Goal: Task Accomplishment & Management: Use online tool/utility

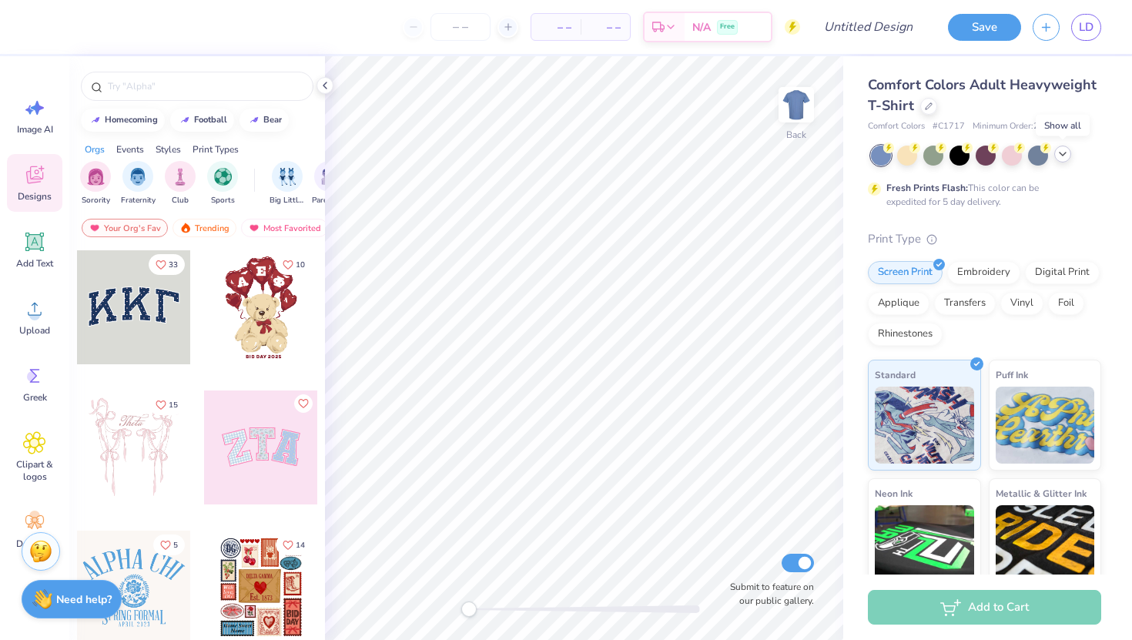
click at [1066, 155] on icon at bounding box center [1062, 154] width 12 height 12
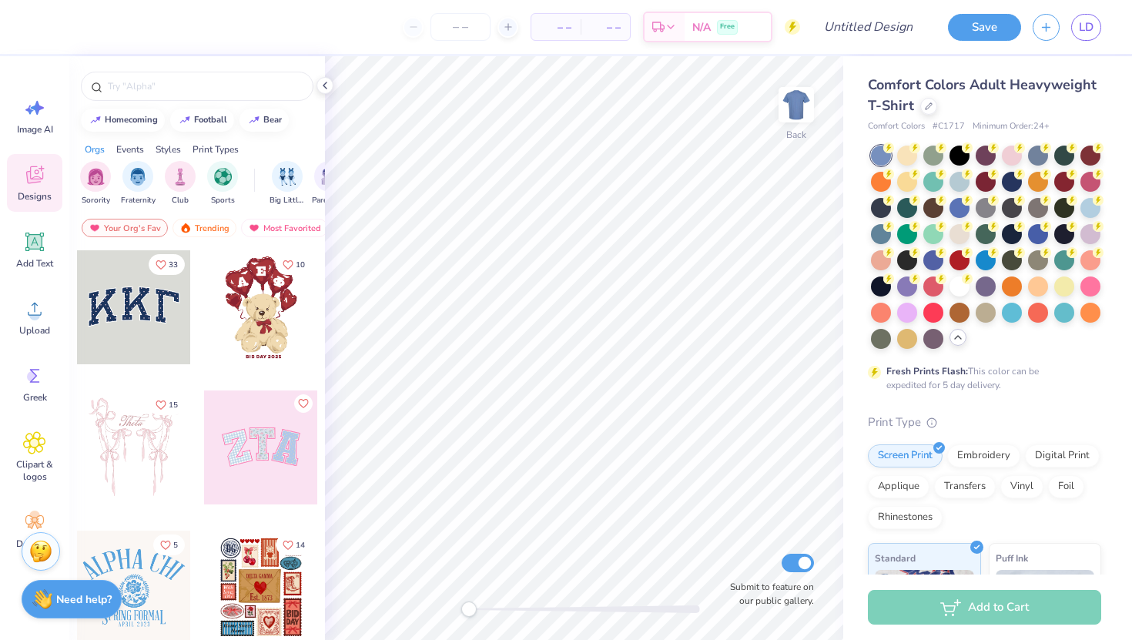
click at [984, 398] on div "Comfort Colors Adult Heavyweight T-Shirt Comfort Colors # C1717 Minimum Order: …" at bounding box center [983, 483] width 233 height 816
click at [34, 303] on icon at bounding box center [35, 309] width 14 height 13
click at [30, 321] on div "Upload" at bounding box center [34, 317] width 55 height 58
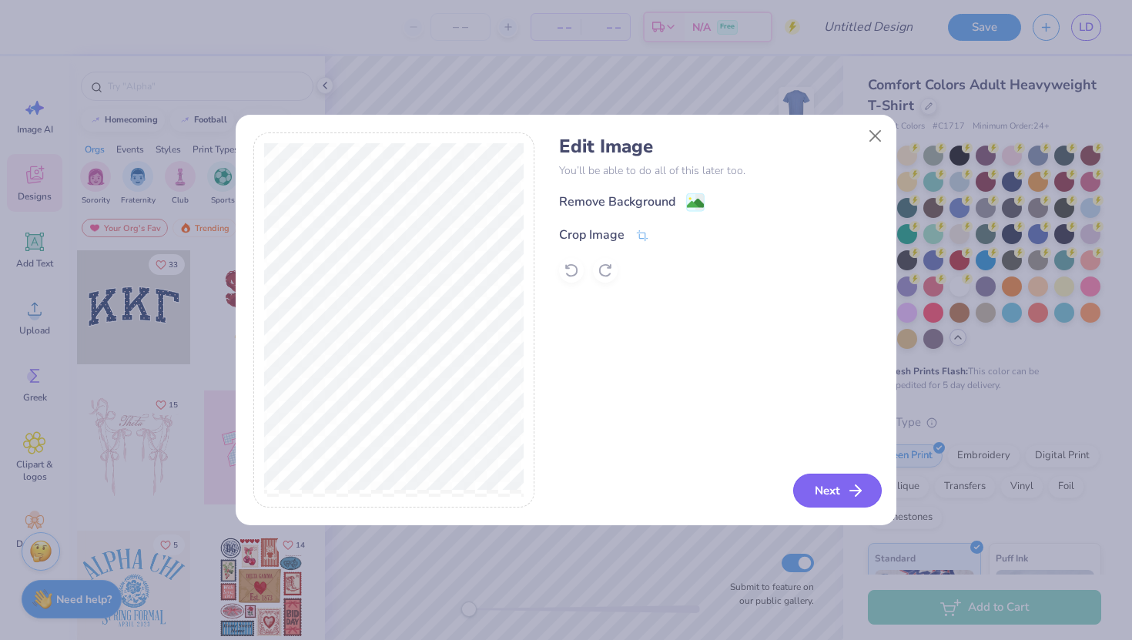
click at [829, 490] on button "Next" at bounding box center [837, 490] width 89 height 34
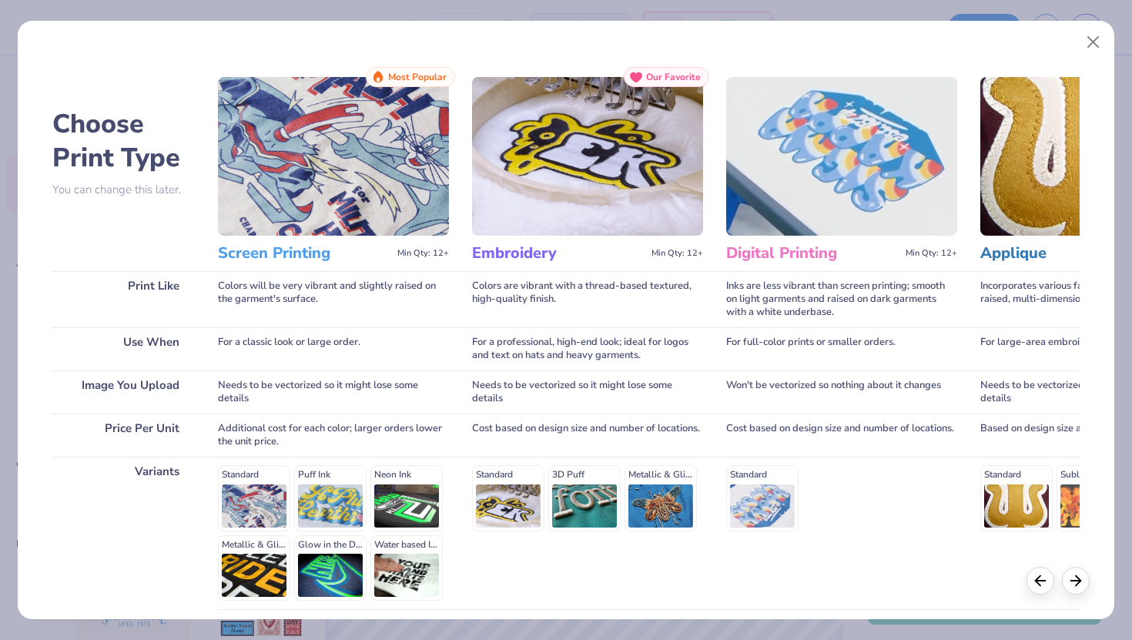
click at [315, 259] on h3 "Screen Printing" at bounding box center [304, 253] width 173 height 20
click at [292, 165] on img at bounding box center [333, 156] width 231 height 159
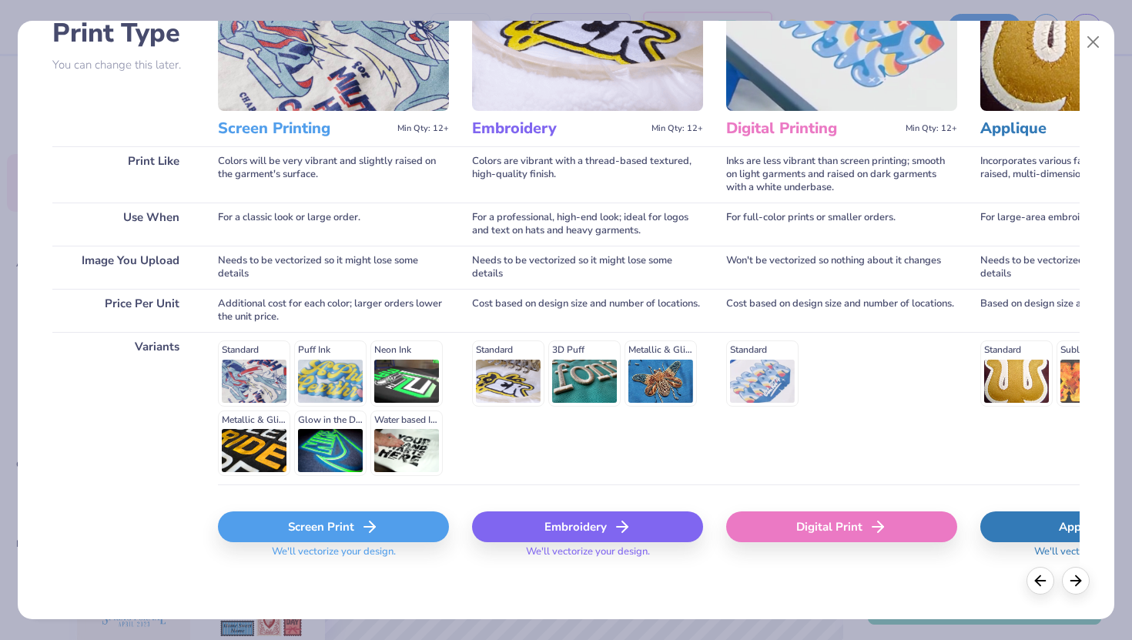
scroll to position [125, 0]
click at [264, 378] on div "Standard Puff Ink Neon Ink Metallic & Glitter Ink Glow in the Dark Ink Water ba…" at bounding box center [333, 406] width 231 height 135
click at [316, 531] on div "Screen Print" at bounding box center [333, 525] width 231 height 31
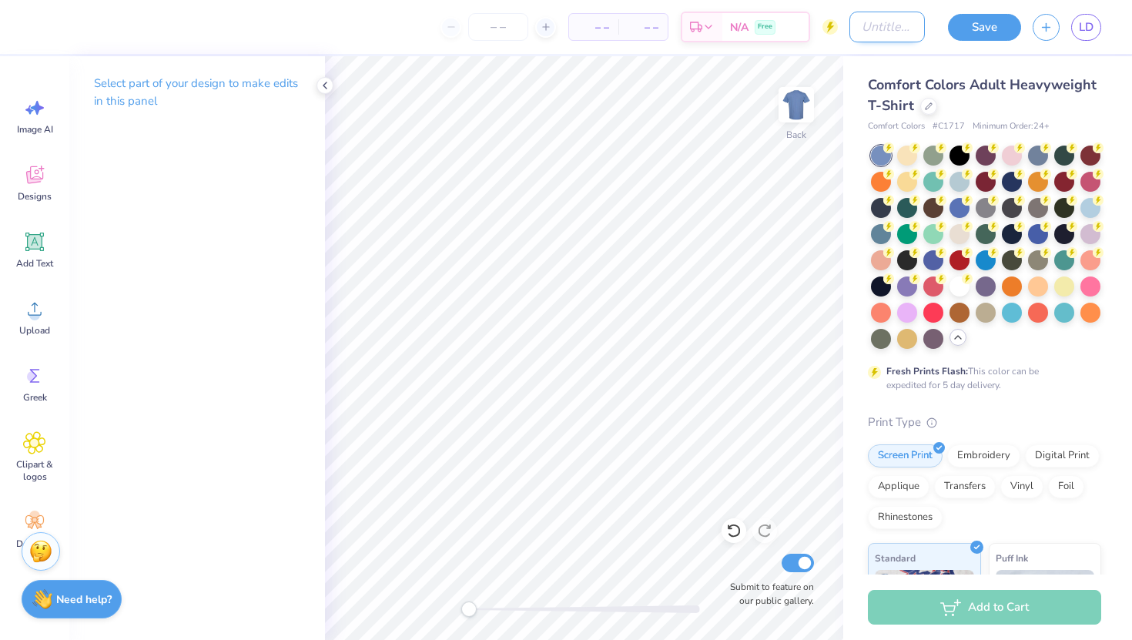
click at [867, 33] on input "Design Title" at bounding box center [886, 27] width 75 height 31
type input "NACE Tshirt Design"
click at [851, 92] on div "Comfort Colors Adult Heavyweight T-Shirt Comfort Colors # C1717 Minimum Order: …" at bounding box center [987, 473] width 289 height 834
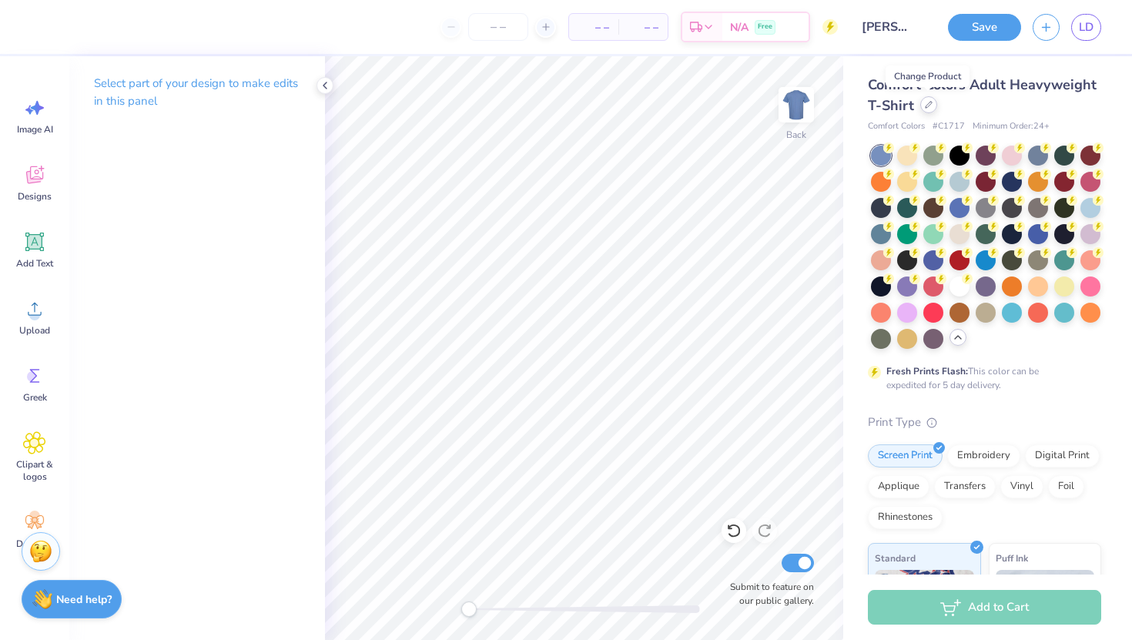
click at [927, 108] on icon at bounding box center [928, 105] width 8 height 8
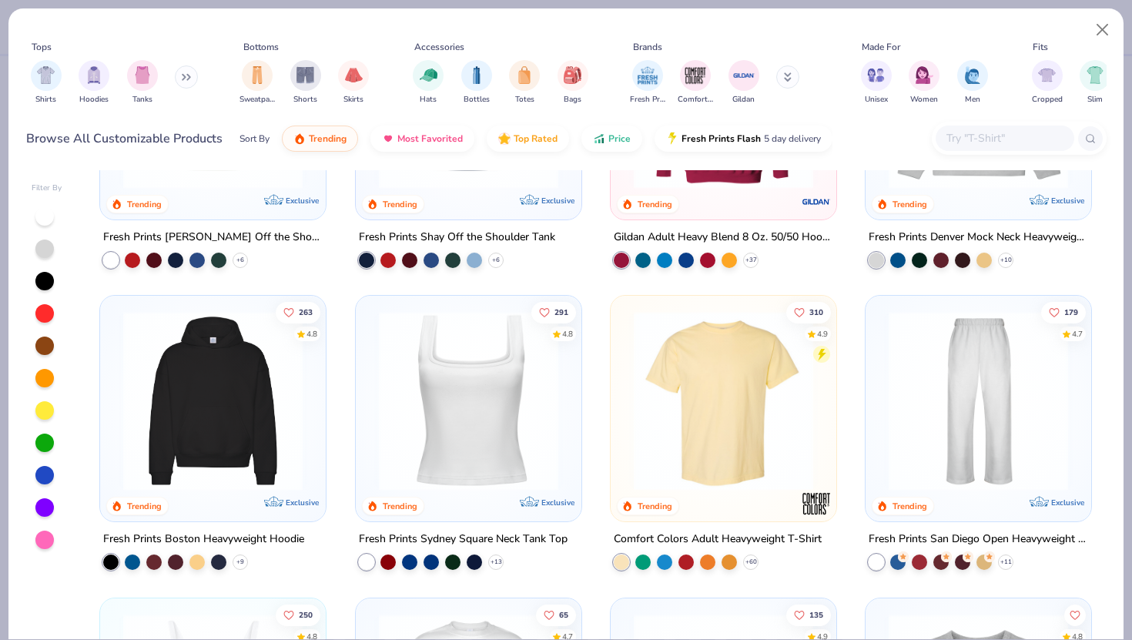
scroll to position [195, 0]
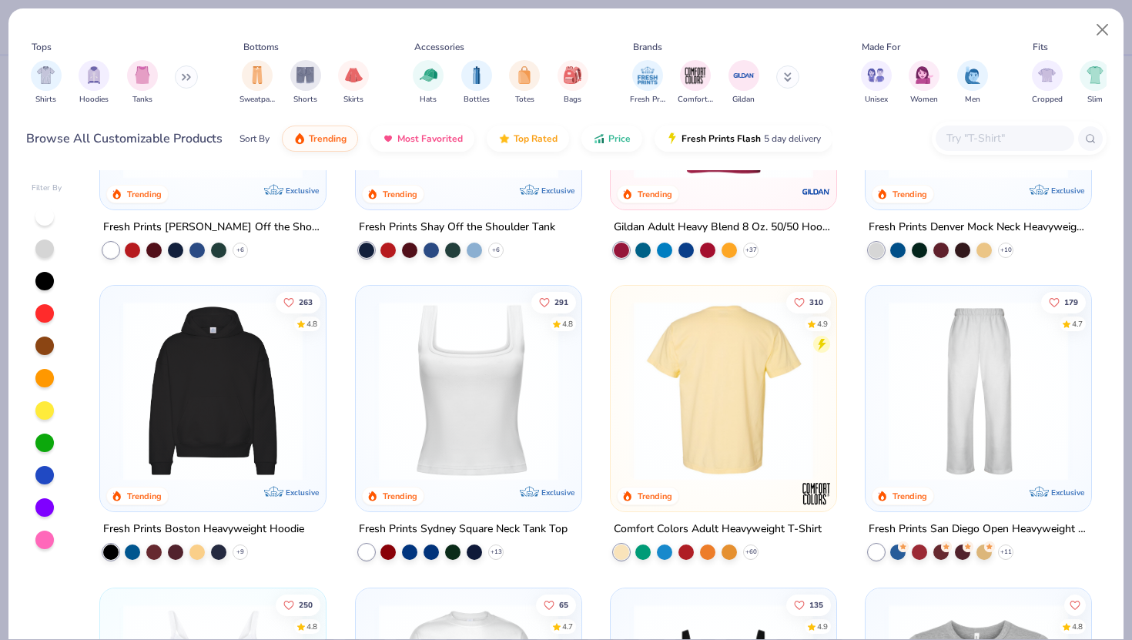
click at [736, 442] on img at bounding box center [723, 390] width 195 height 179
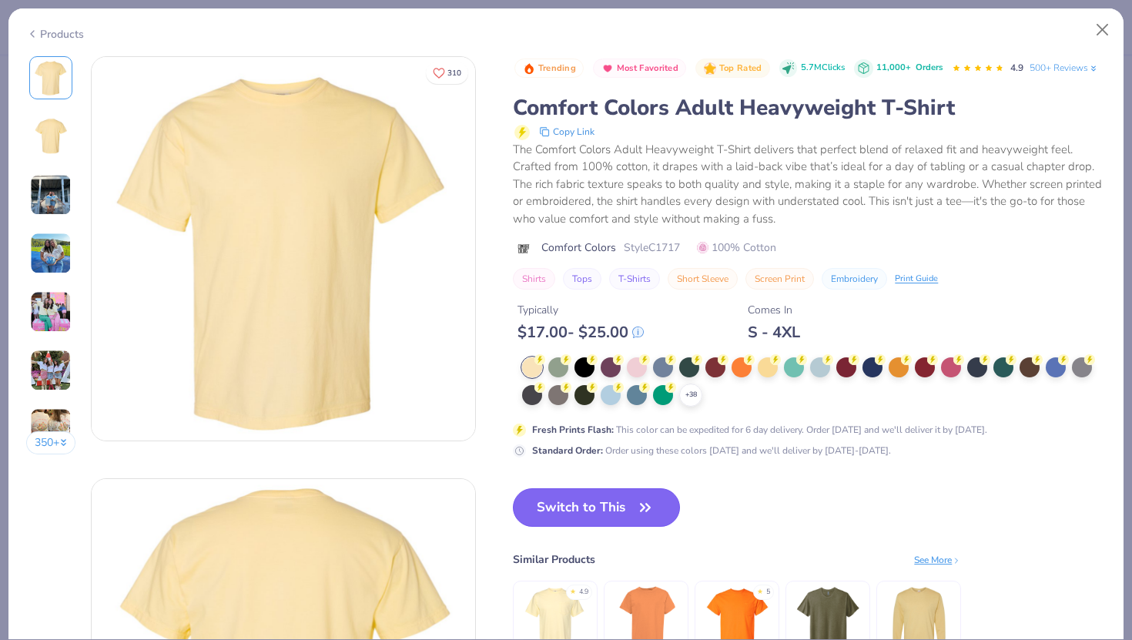
click at [627, 507] on button "Switch to This" at bounding box center [596, 507] width 167 height 38
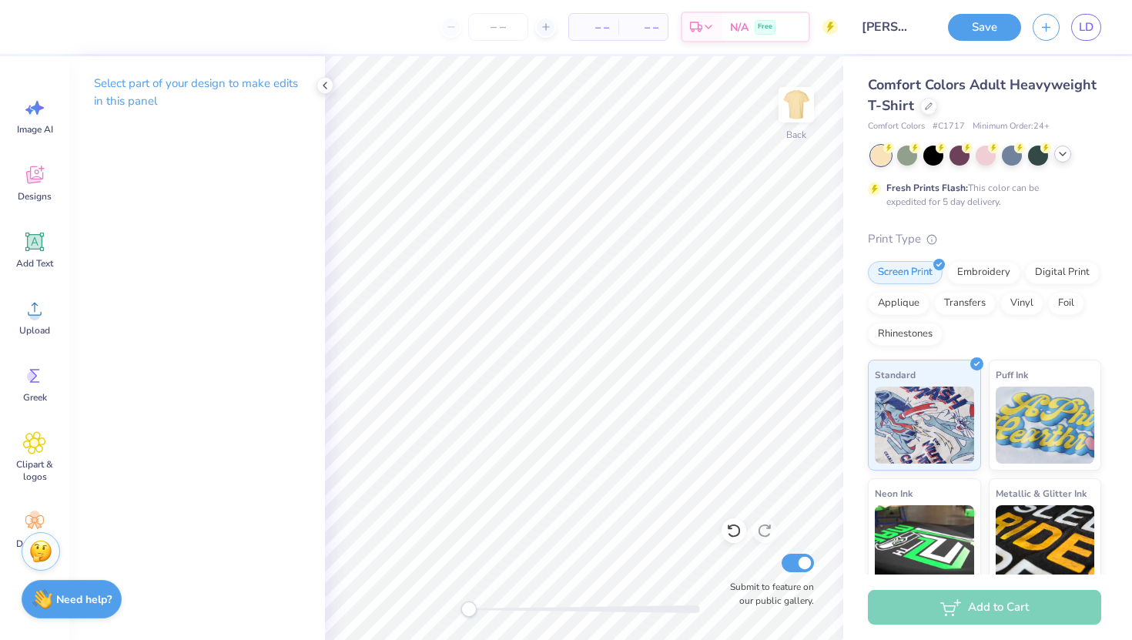
click at [1060, 155] on icon at bounding box center [1062, 154] width 12 height 12
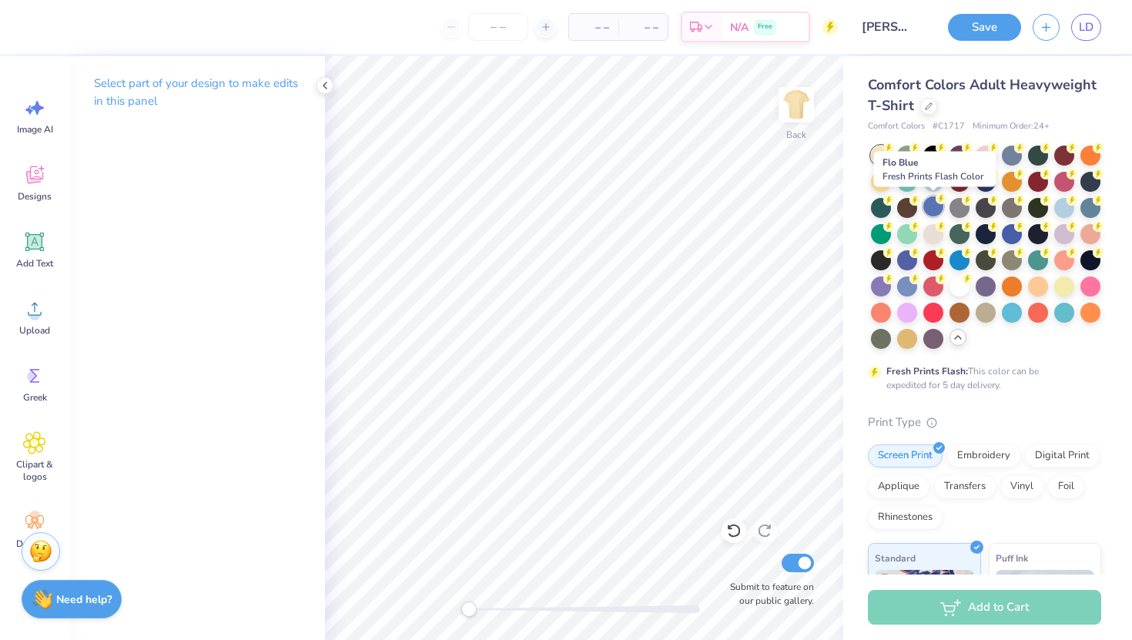
click at [932, 206] on div at bounding box center [933, 206] width 20 height 20
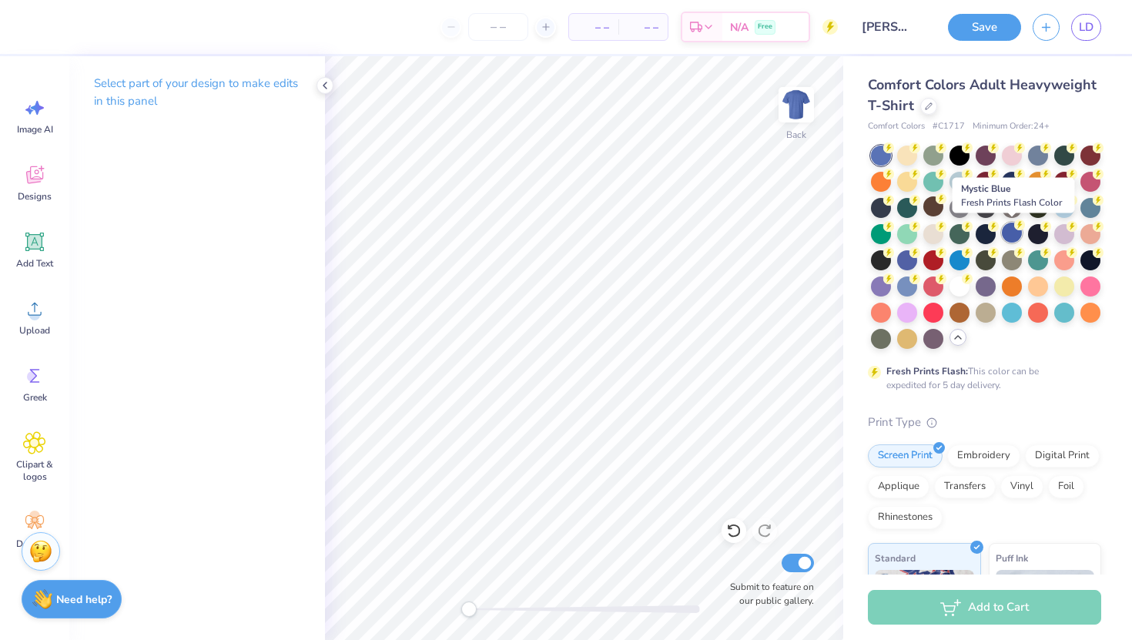
click at [1010, 229] on div at bounding box center [1011, 232] width 20 height 20
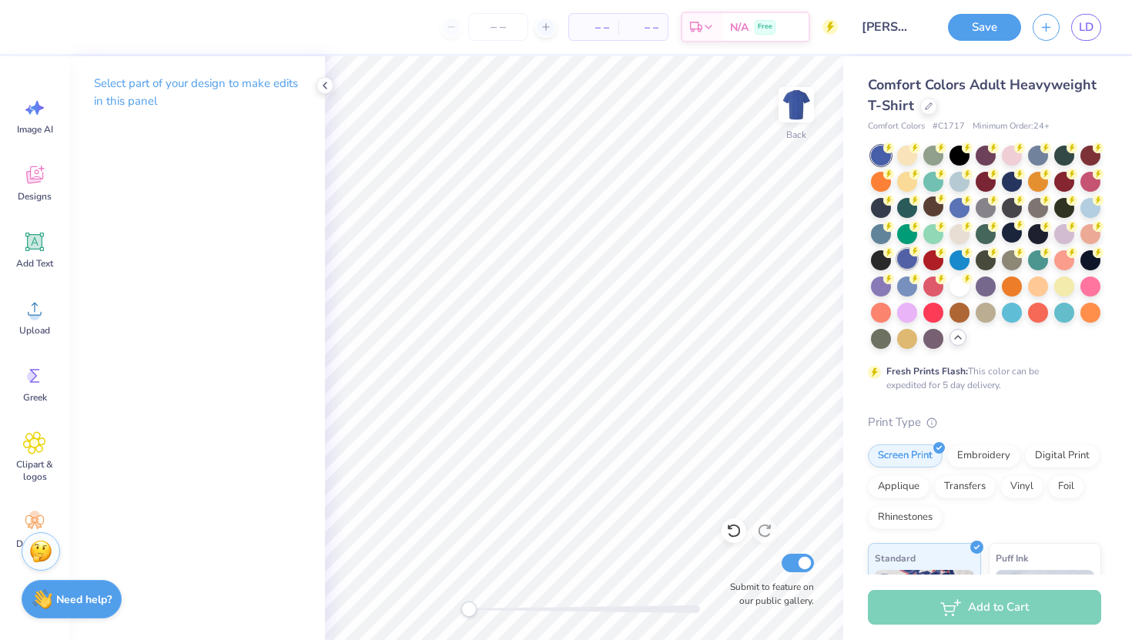
click at [909, 259] on div at bounding box center [907, 259] width 20 height 20
click at [40, 181] on icon at bounding box center [34, 175] width 17 height 18
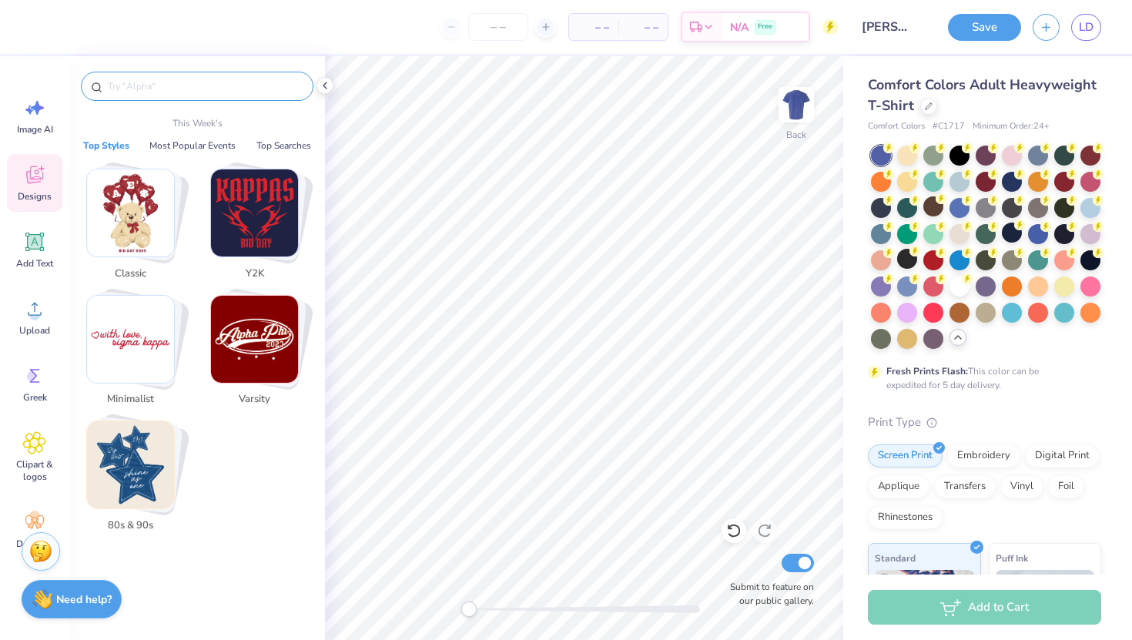
click at [162, 89] on input "text" at bounding box center [204, 86] width 197 height 15
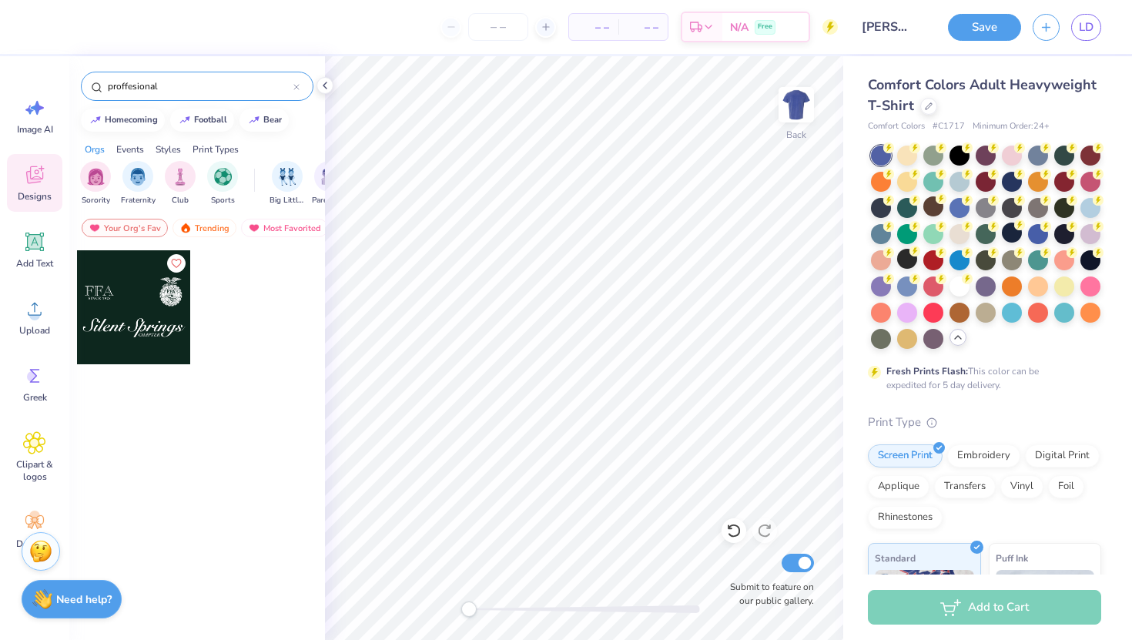
type input "proffesional"
click at [300, 87] on div "proffesional" at bounding box center [197, 86] width 232 height 29
click at [297, 85] on icon at bounding box center [296, 87] width 5 height 5
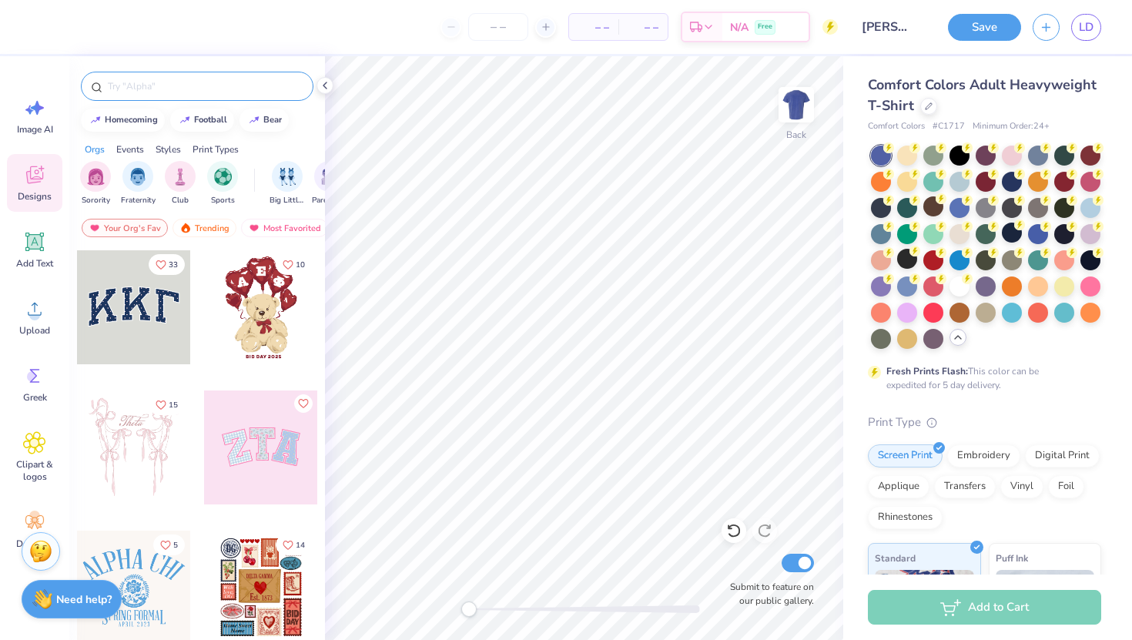
click at [260, 86] on input "text" at bounding box center [204, 86] width 197 height 15
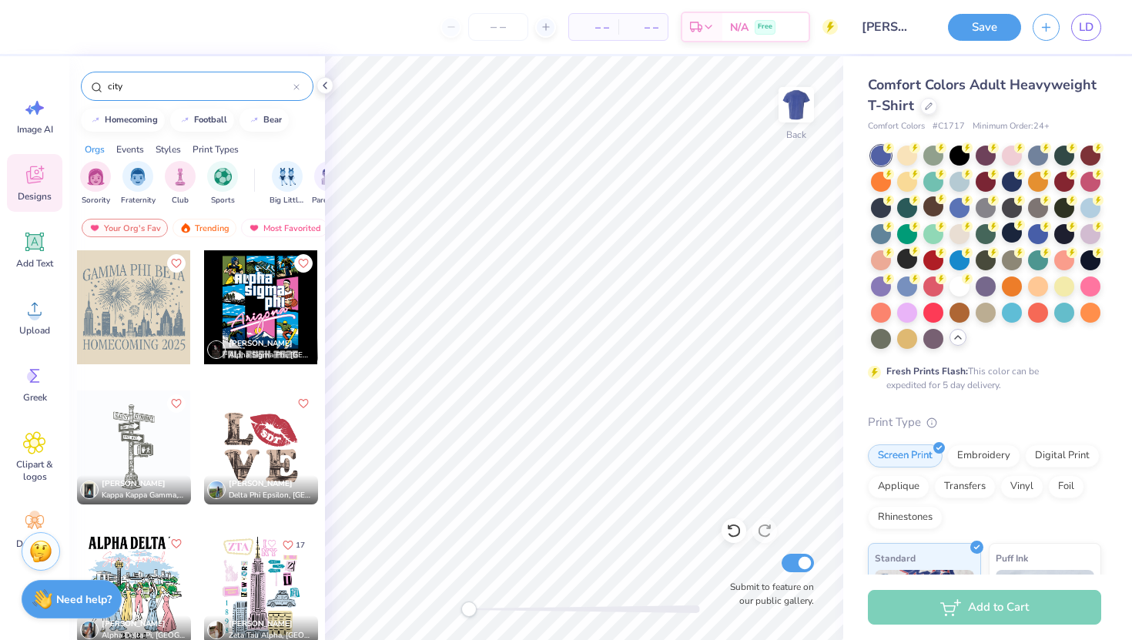
type input "city"
click at [249, 309] on div at bounding box center [261, 307] width 114 height 114
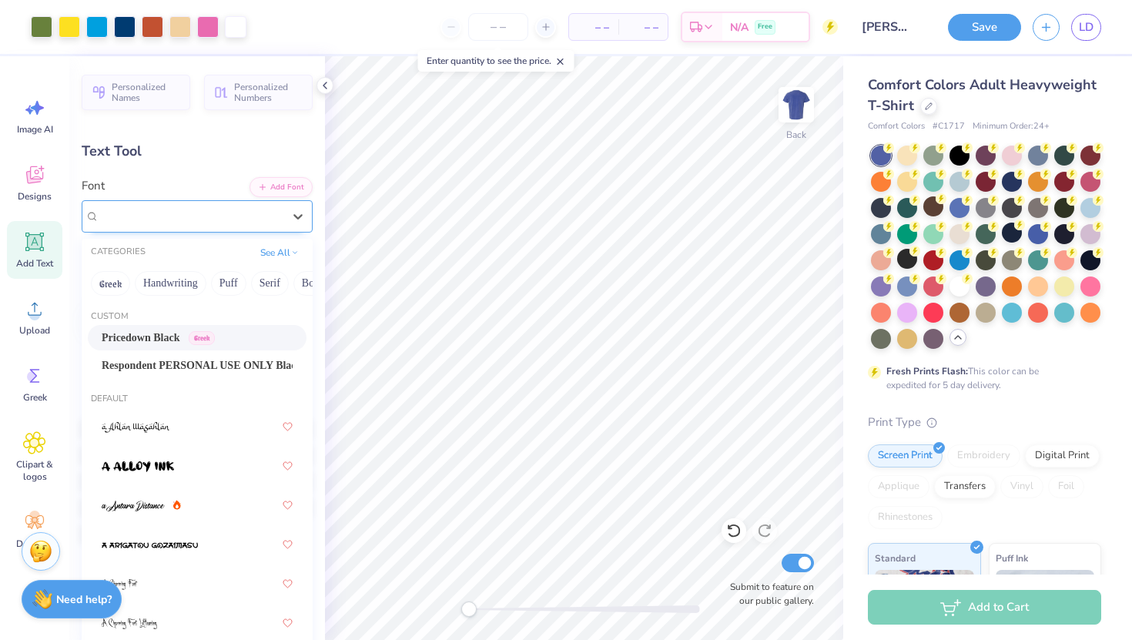
click at [151, 216] on div "Pricedown Black Greek" at bounding box center [191, 216] width 186 height 24
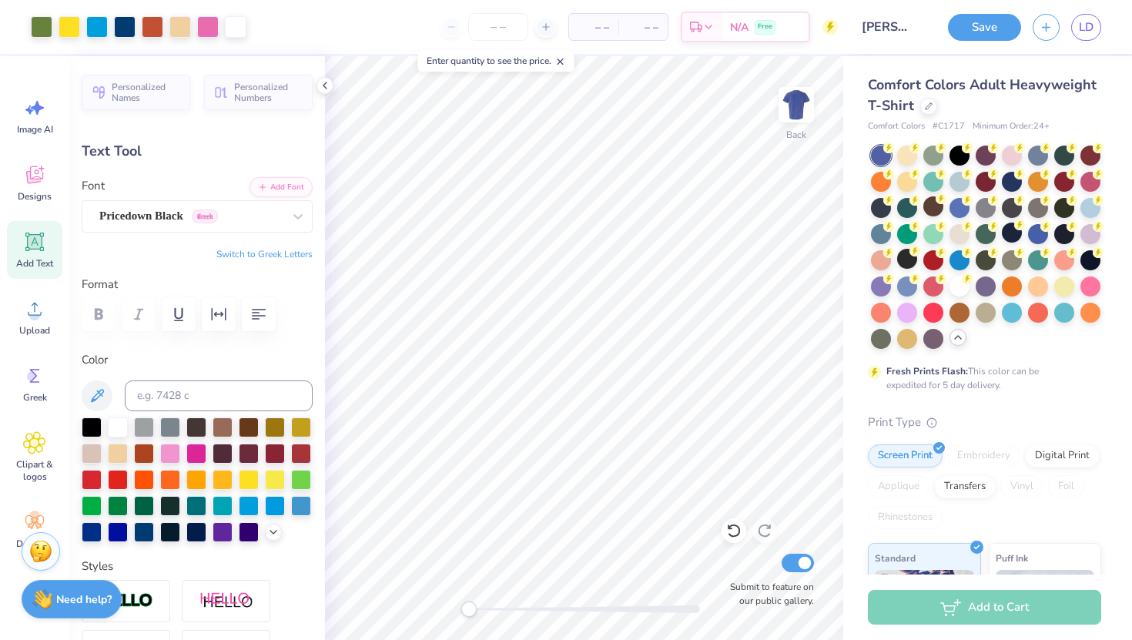
type input "5.31"
type input "1.79"
type input "6.90"
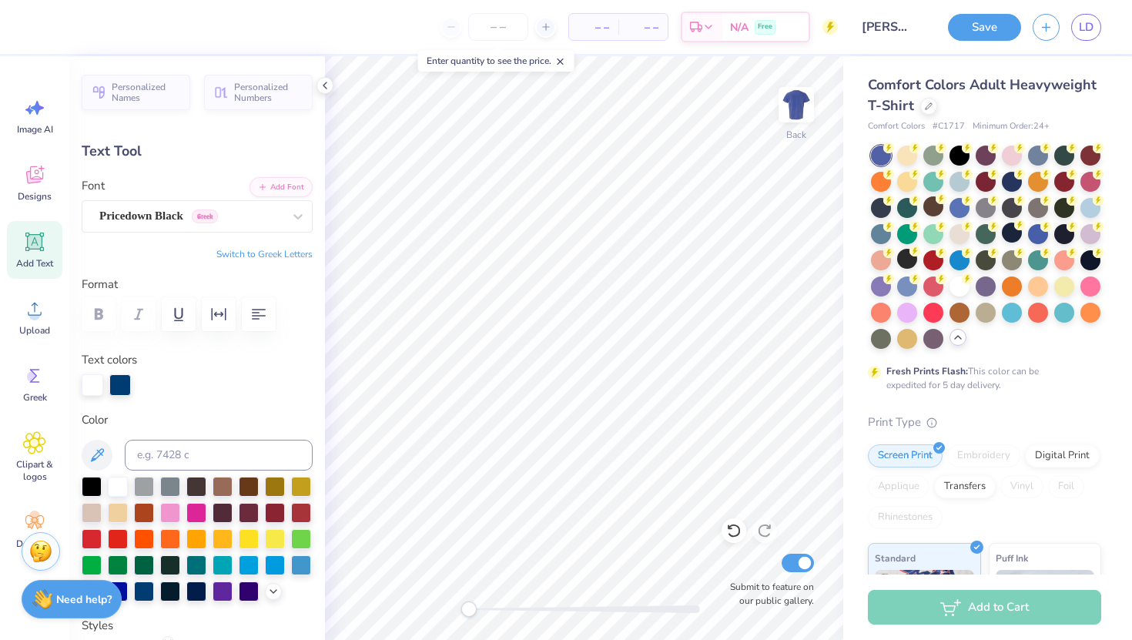
type input "5.03"
type input "2.12"
type input "5.01"
type textarea "A"
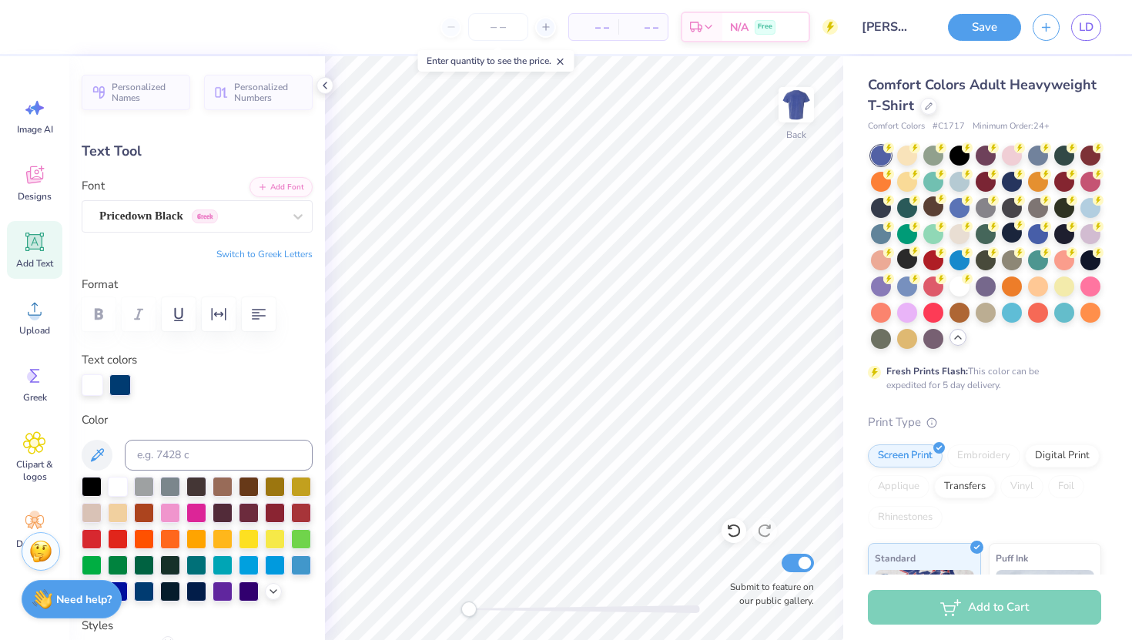
type textarea "Nationl"
type input "2.63"
type input "8.10"
type input "5.31"
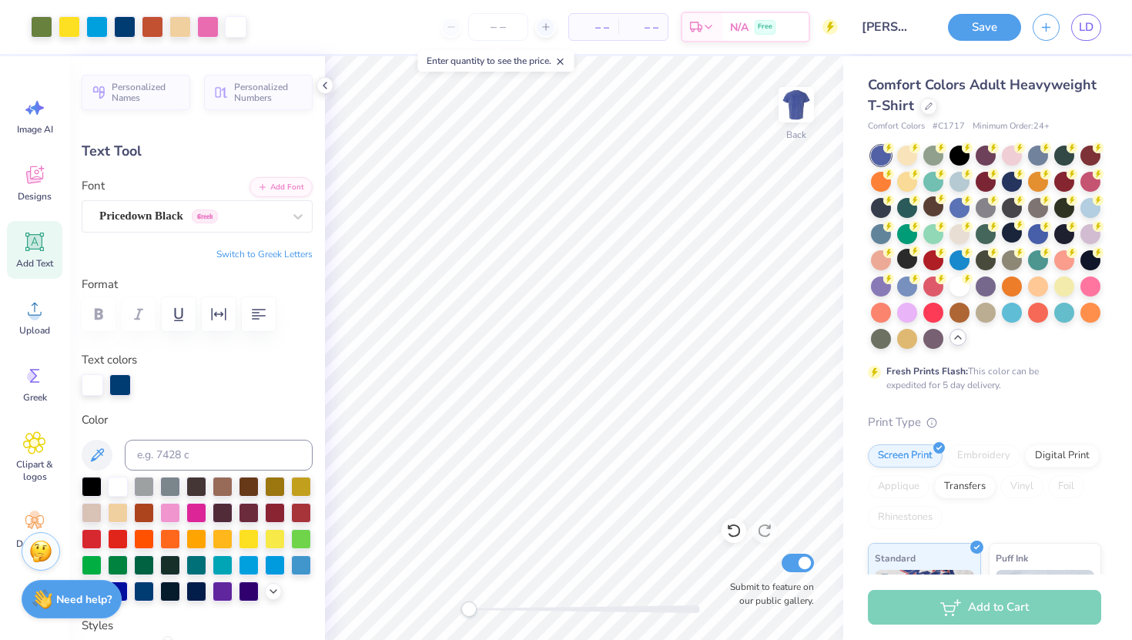
type input "1.79"
type input "6.90"
type textarea "Nace"
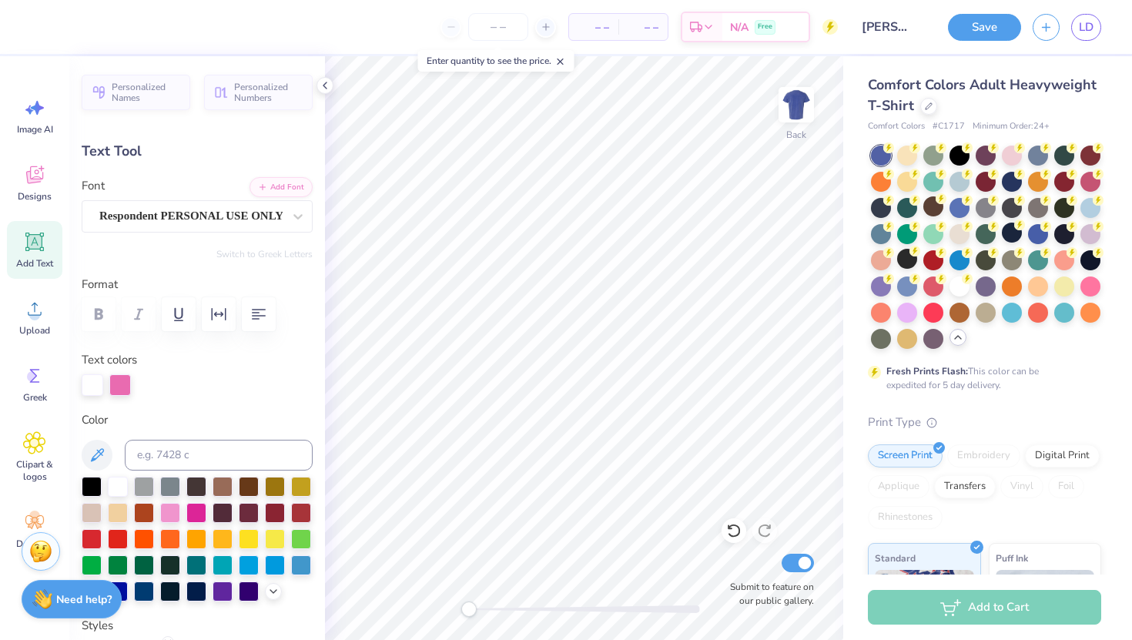
type input "8.08"
type input "3.50"
type input "9.83"
type input "-14.7"
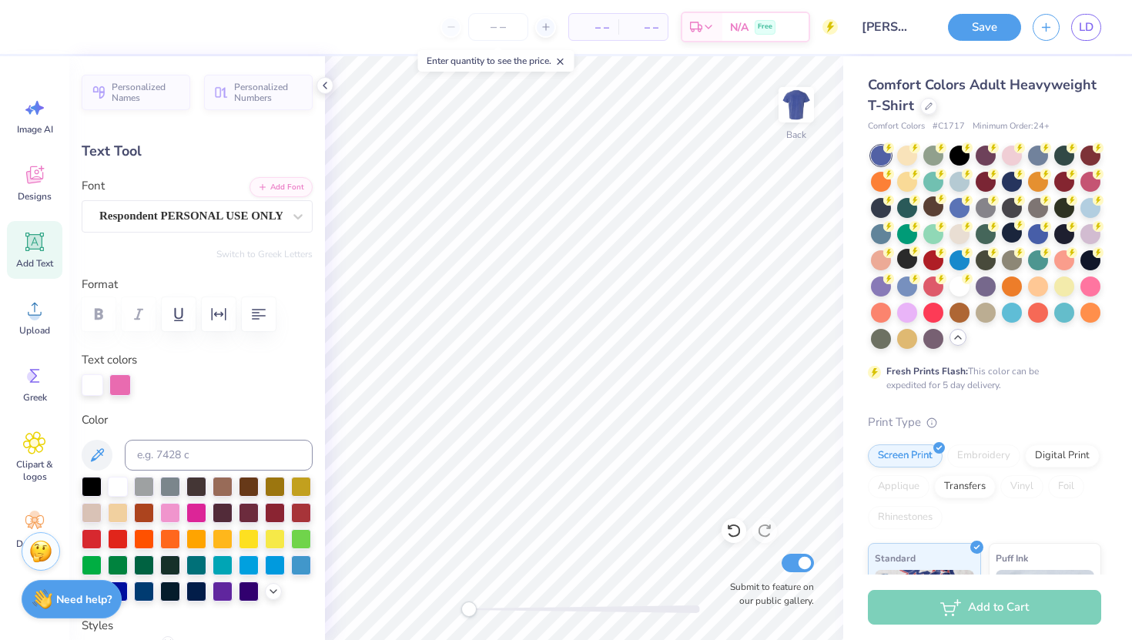
type textarea "University of Houston"
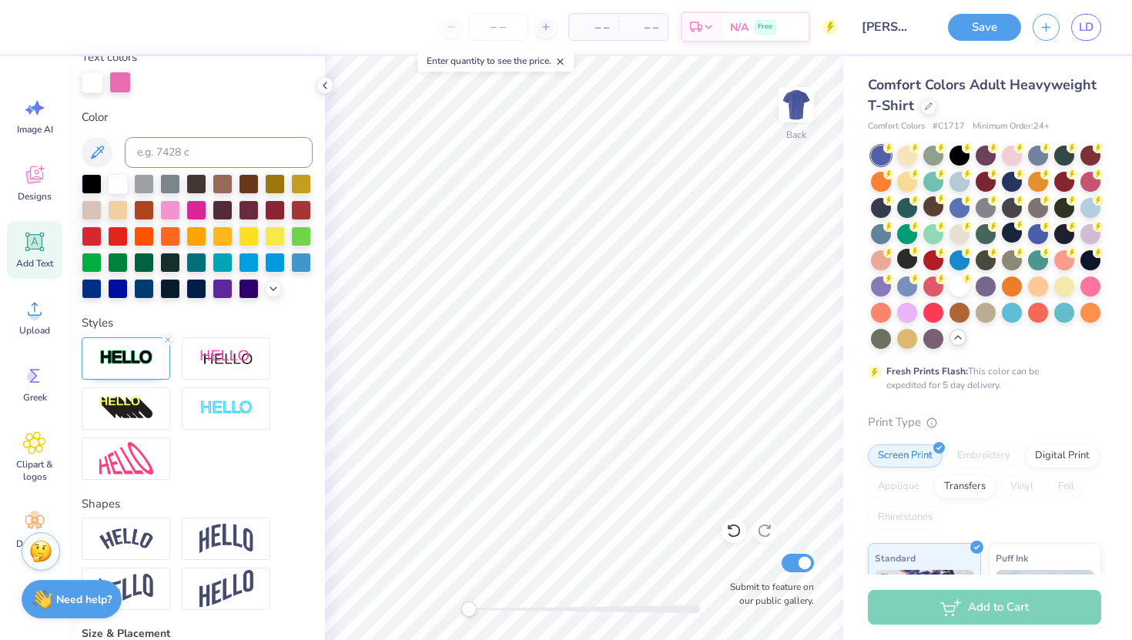
scroll to position [0, 0]
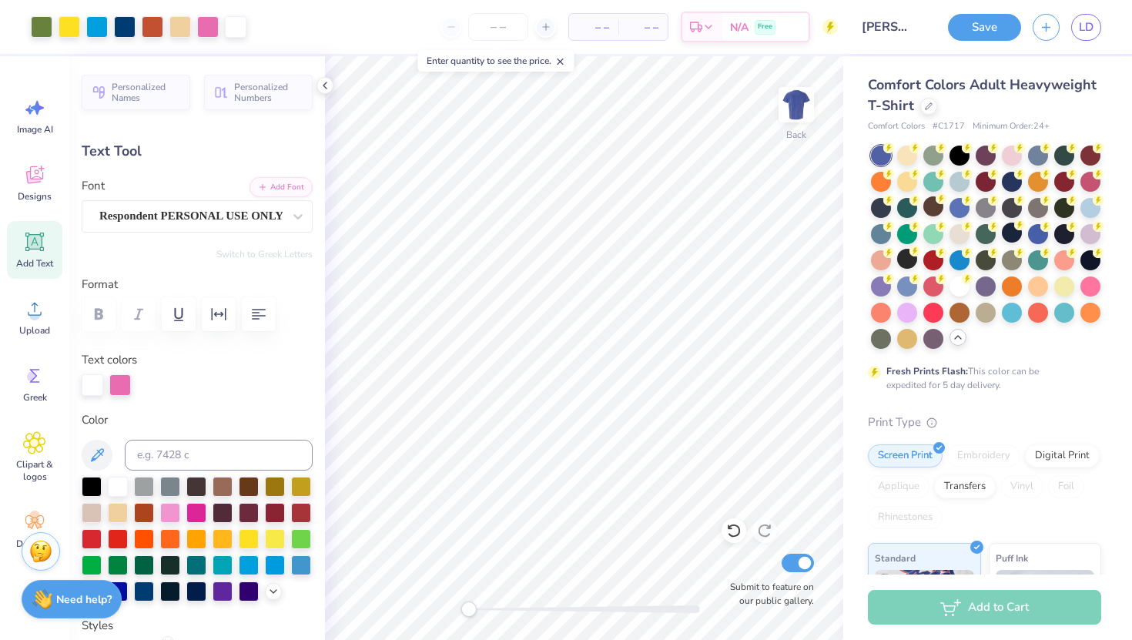
type input "0.0"
type input "14.17"
type input "4.44"
type input "9.08"
type input "-14.7"
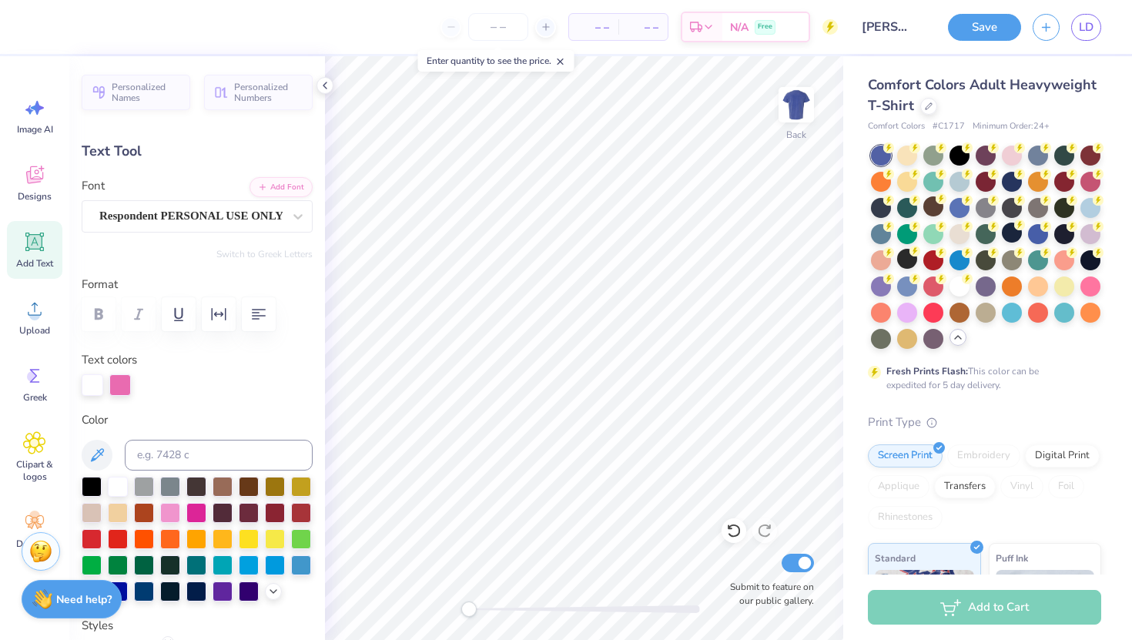
type input "8.01"
type input "2.51"
type input "11.39"
type input "0.0"
type input "4.23"
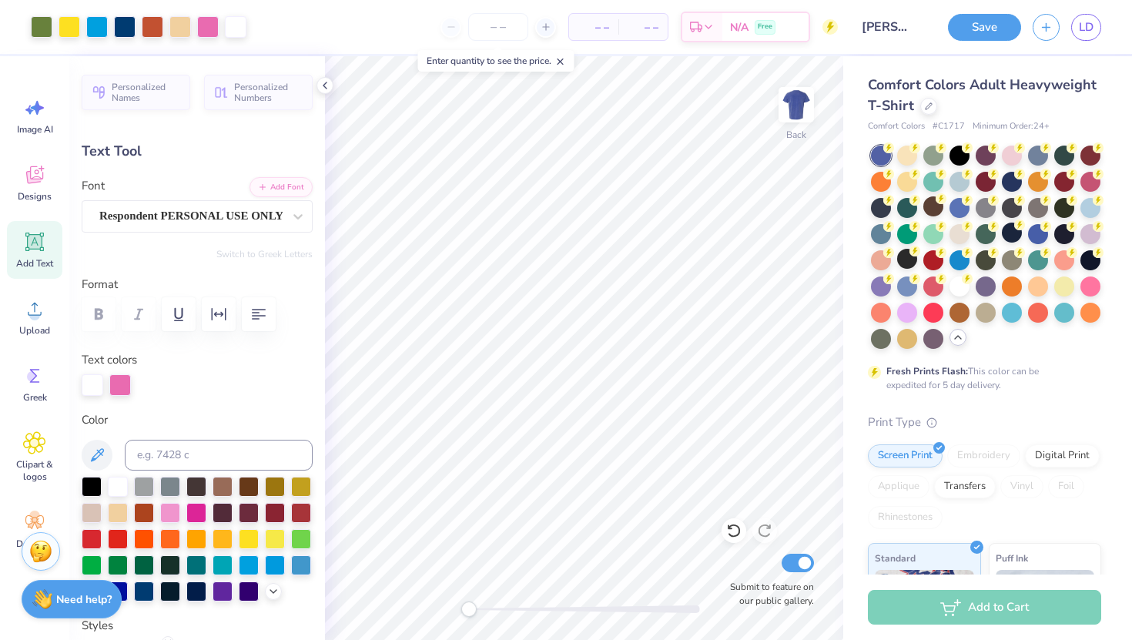
type input "1.38"
type input "7.10"
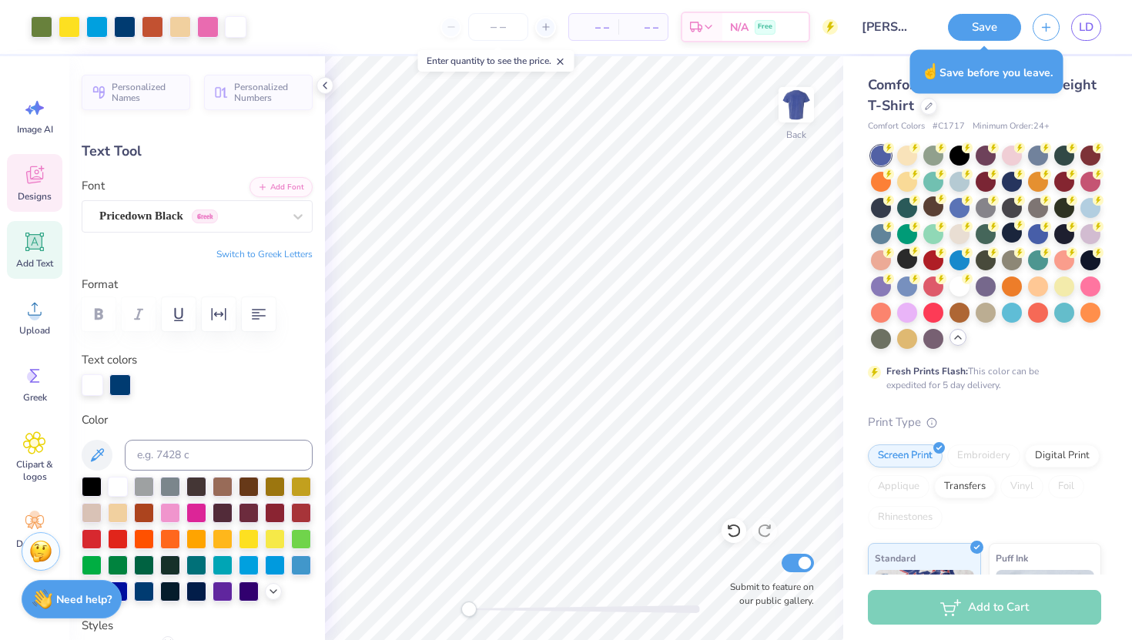
click at [33, 169] on icon at bounding box center [34, 174] width 23 height 23
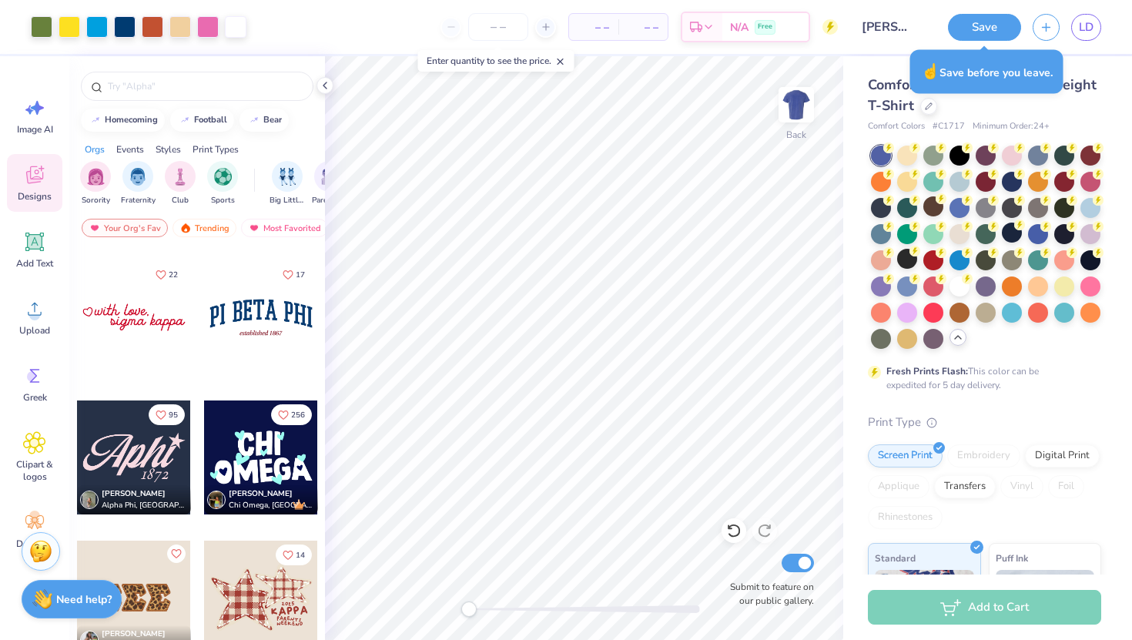
scroll to position [1845, 0]
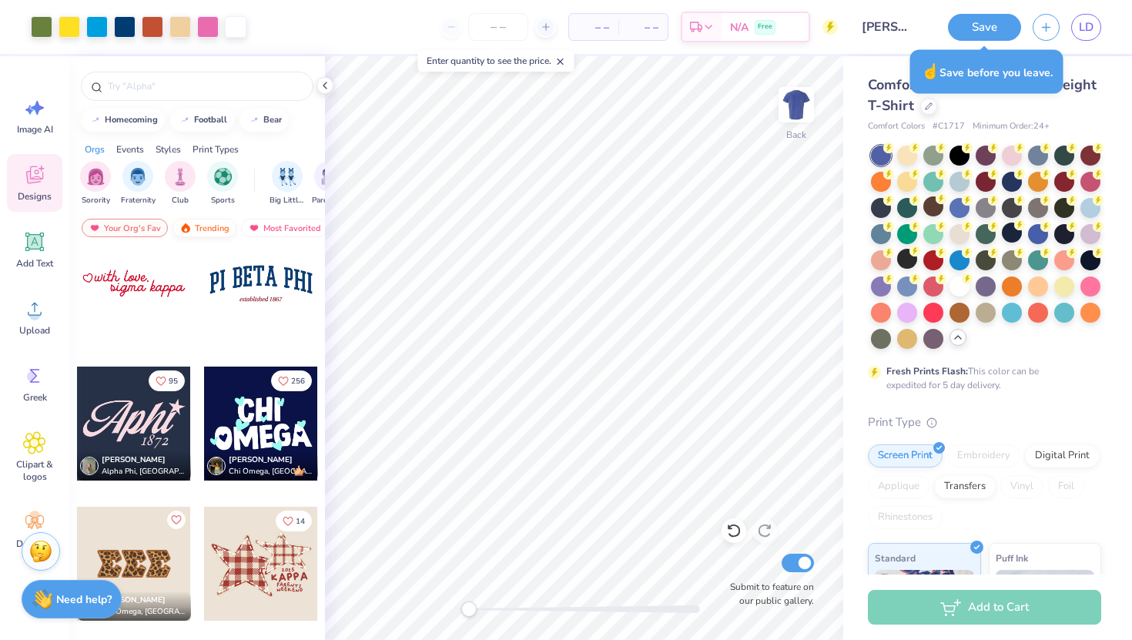
click at [208, 228] on div "Trending" at bounding box center [204, 228] width 64 height 18
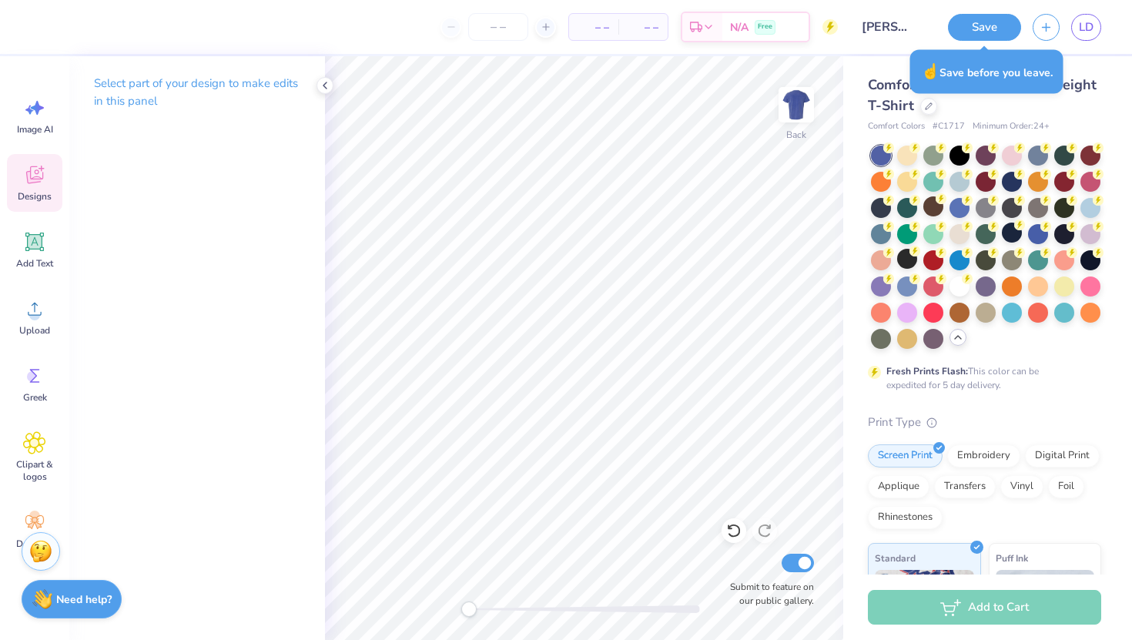
click at [28, 180] on icon at bounding box center [34, 177] width 15 height 12
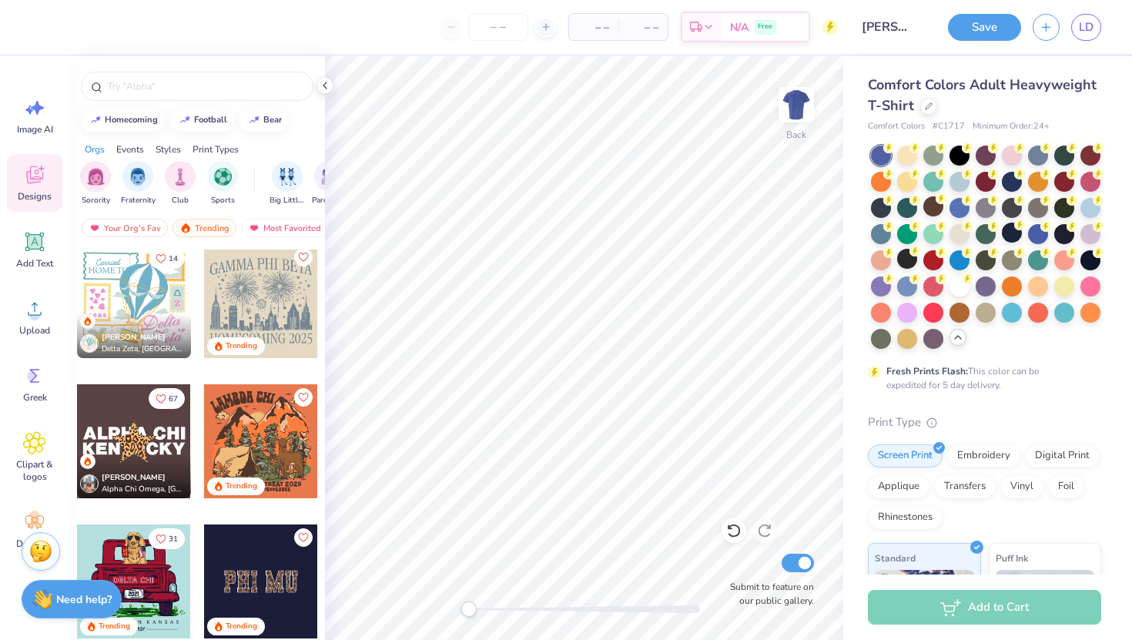
scroll to position [5744, 0]
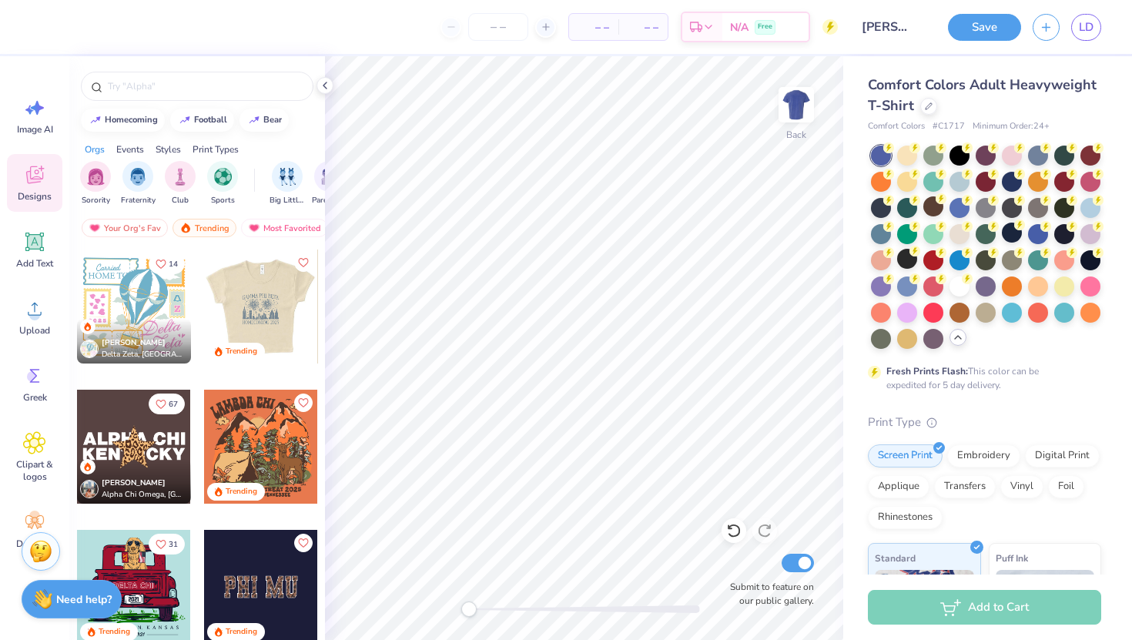
click at [204, 316] on div at bounding box center [147, 306] width 114 height 114
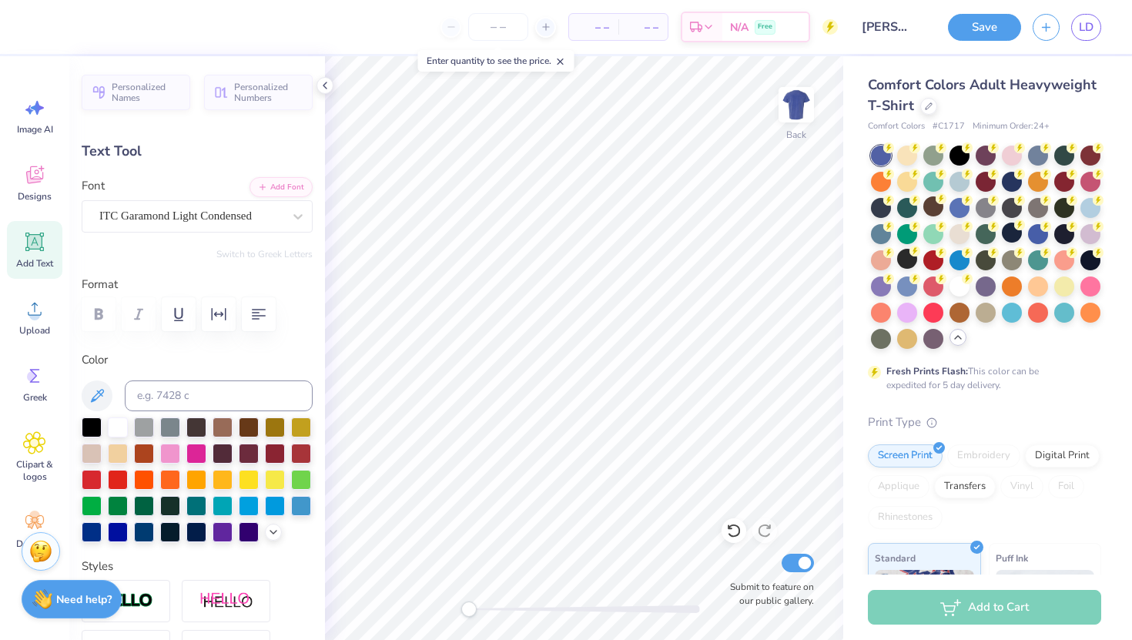
scroll to position [0, 0]
type textarea "G"
type textarea "National Association of Catering and"
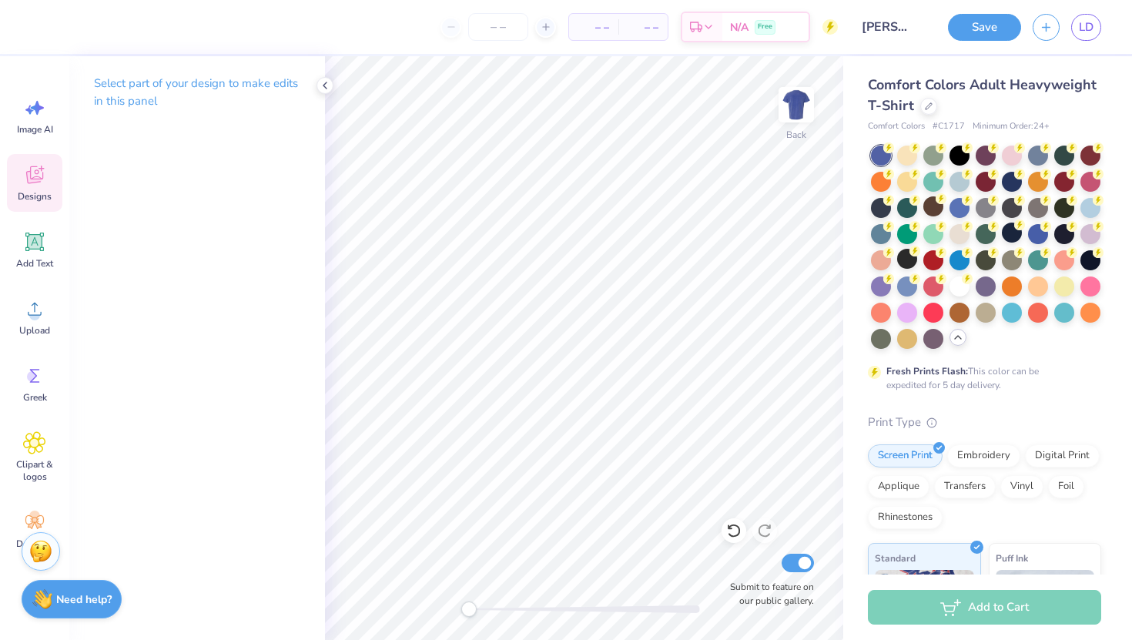
click at [26, 179] on icon at bounding box center [34, 174] width 23 height 23
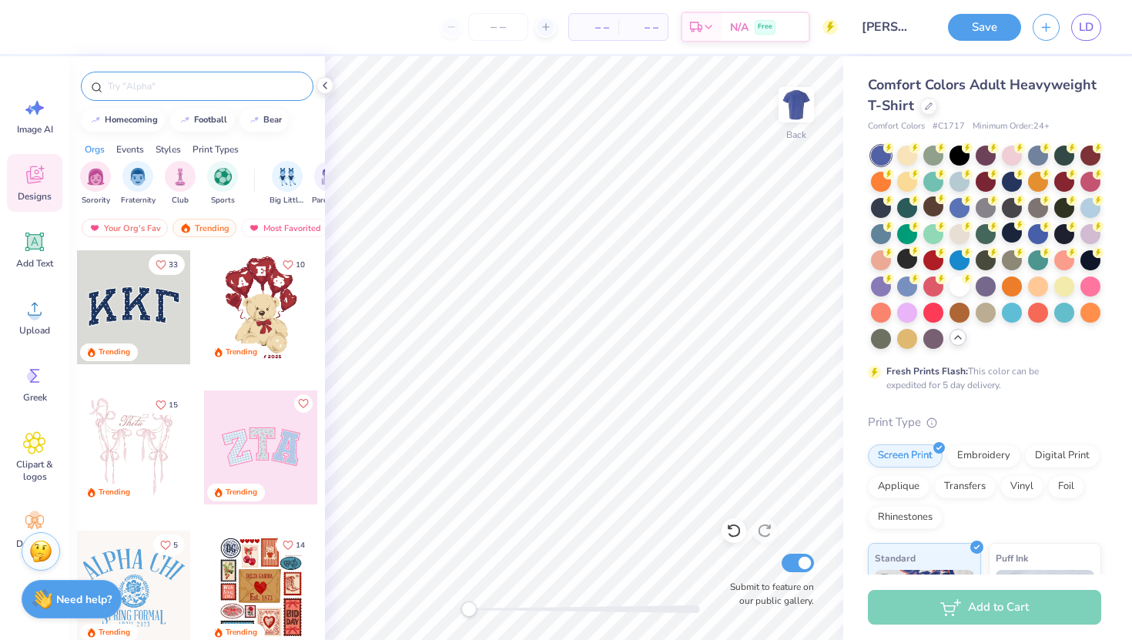
click at [209, 85] on input "text" at bounding box center [204, 86] width 197 height 15
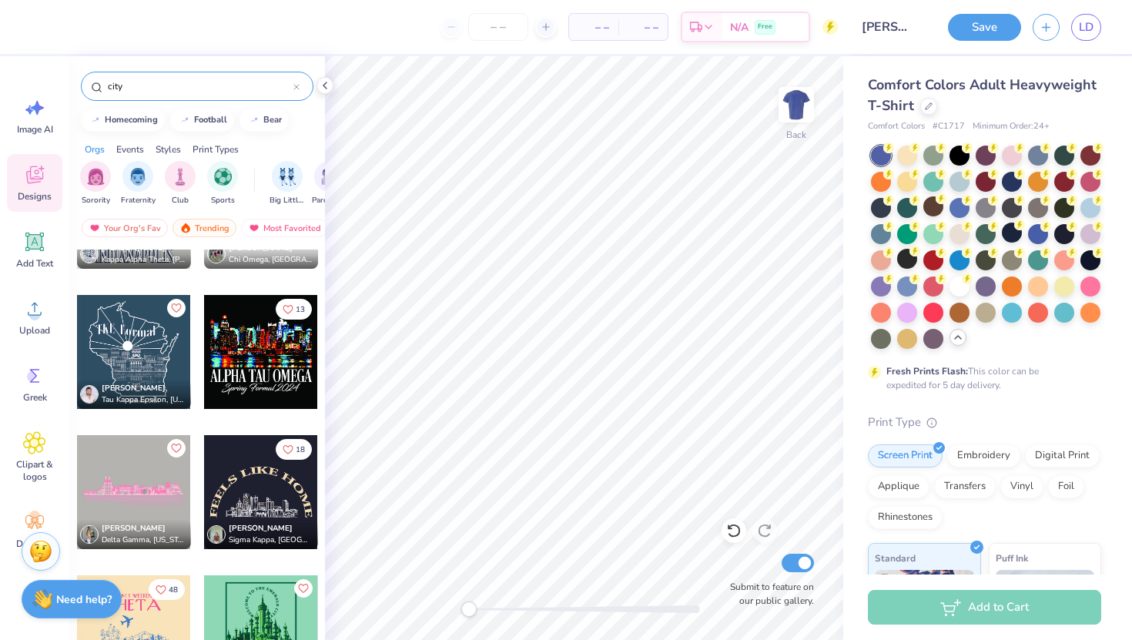
scroll to position [1083, 0]
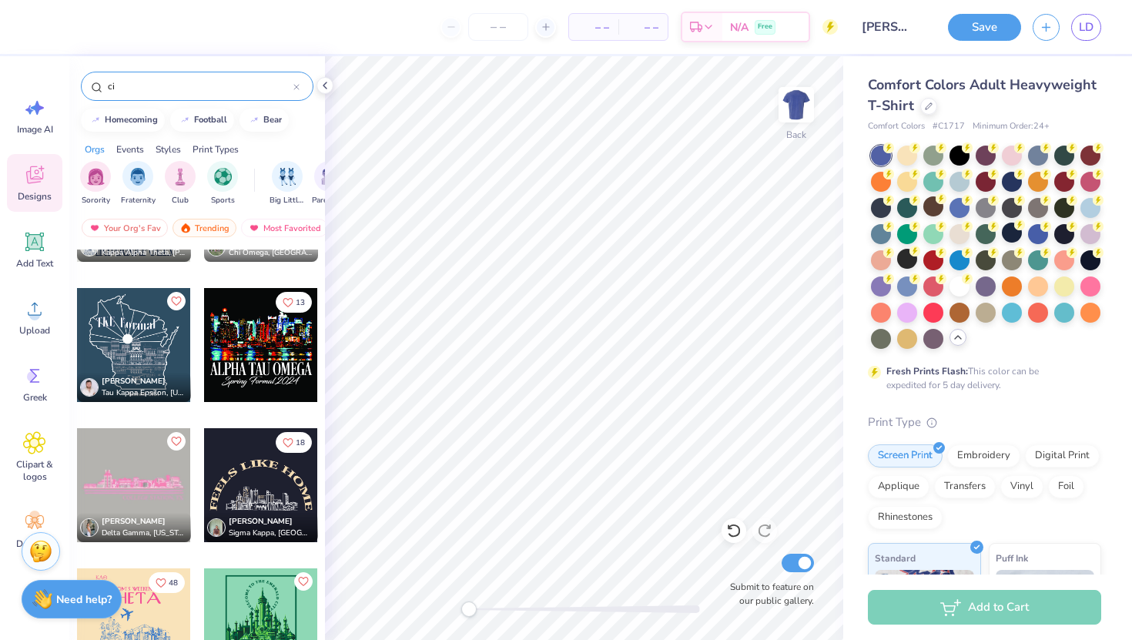
type input "c"
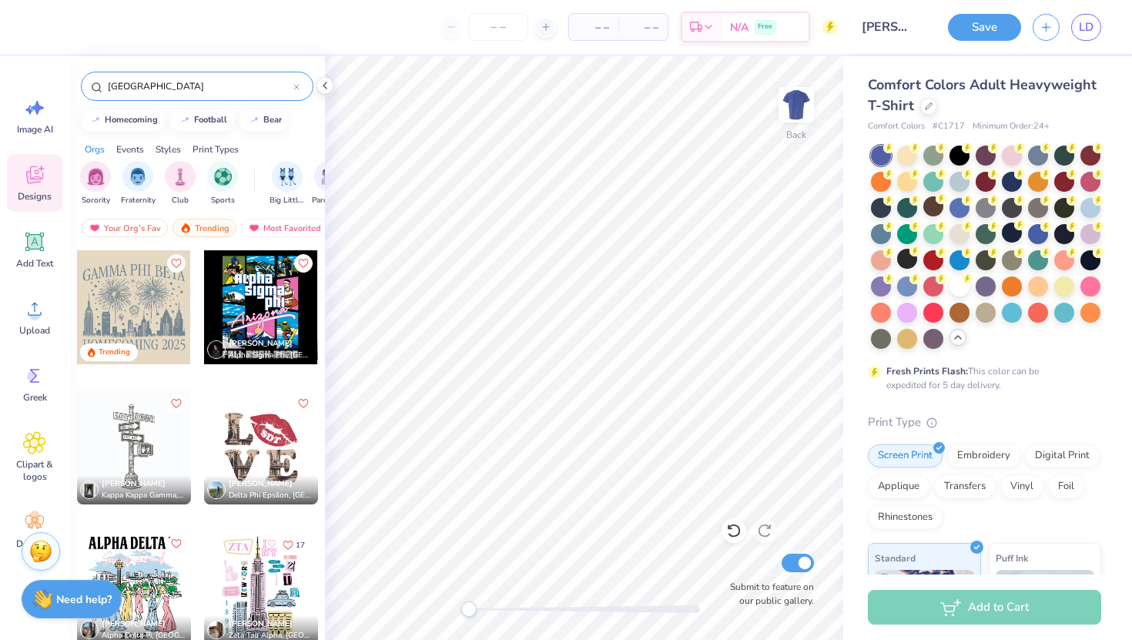
type input "houston"
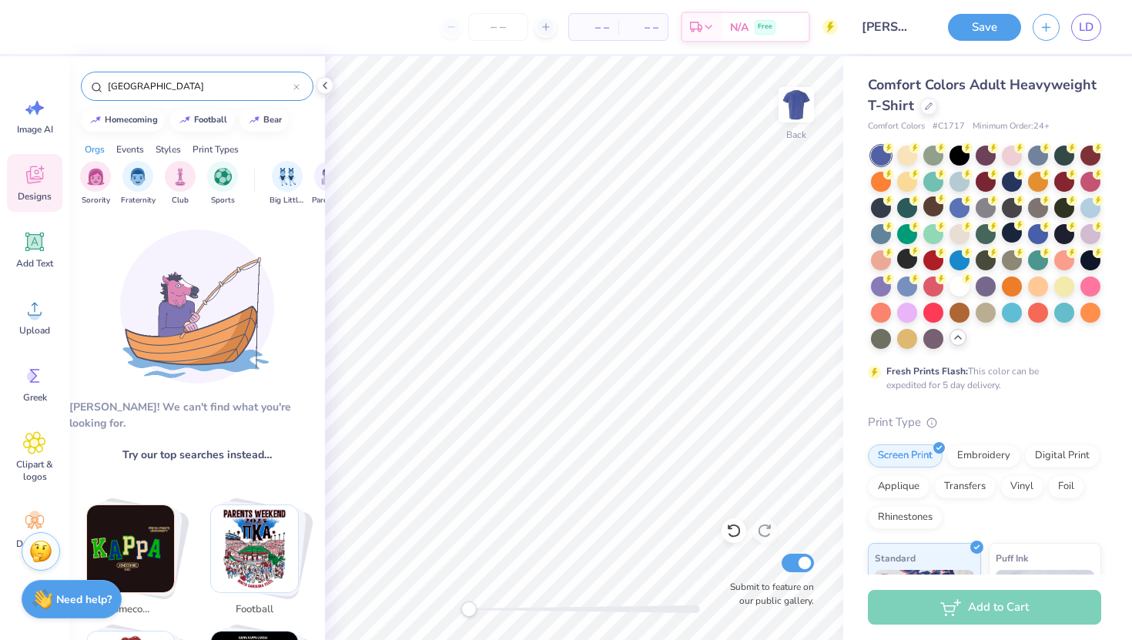
click at [298, 84] on icon at bounding box center [296, 87] width 6 height 6
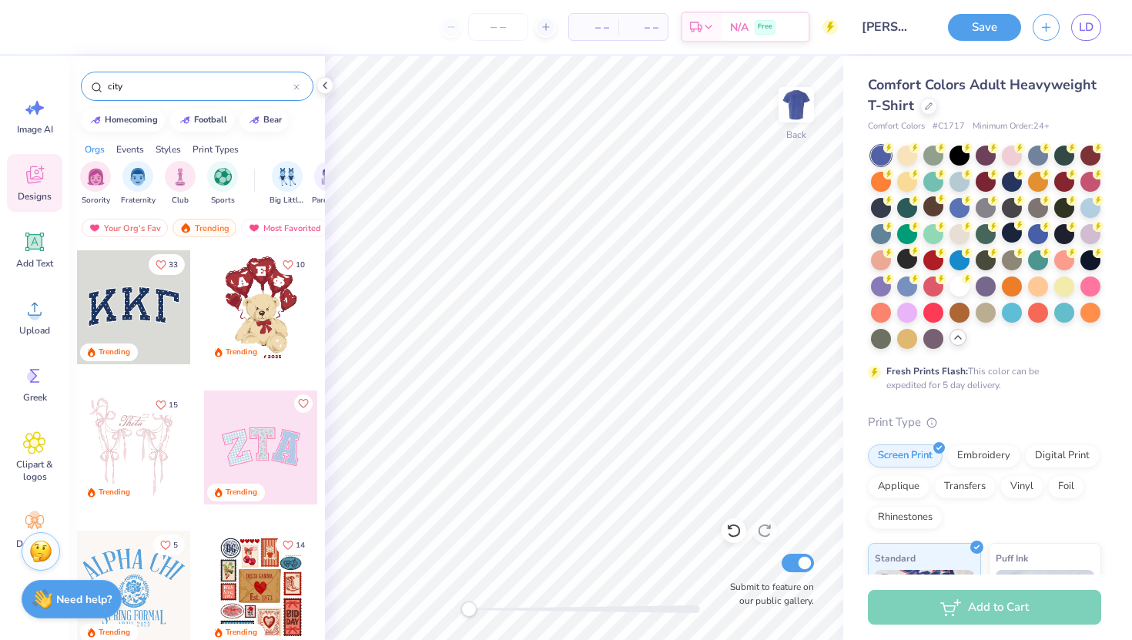
type input "city"
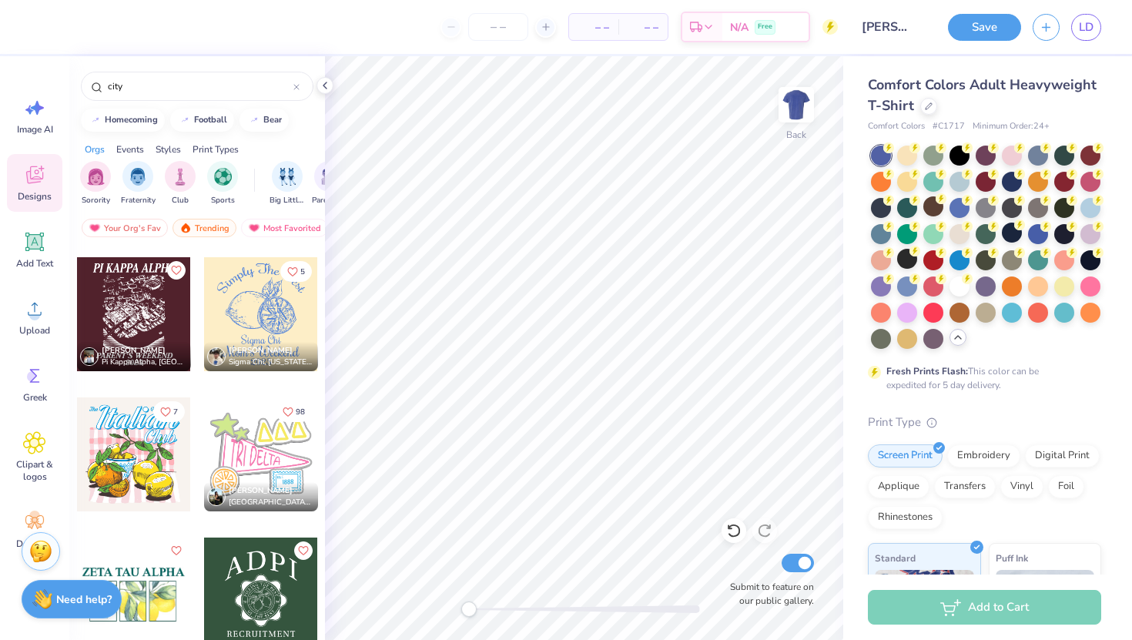
scroll to position [2074, 0]
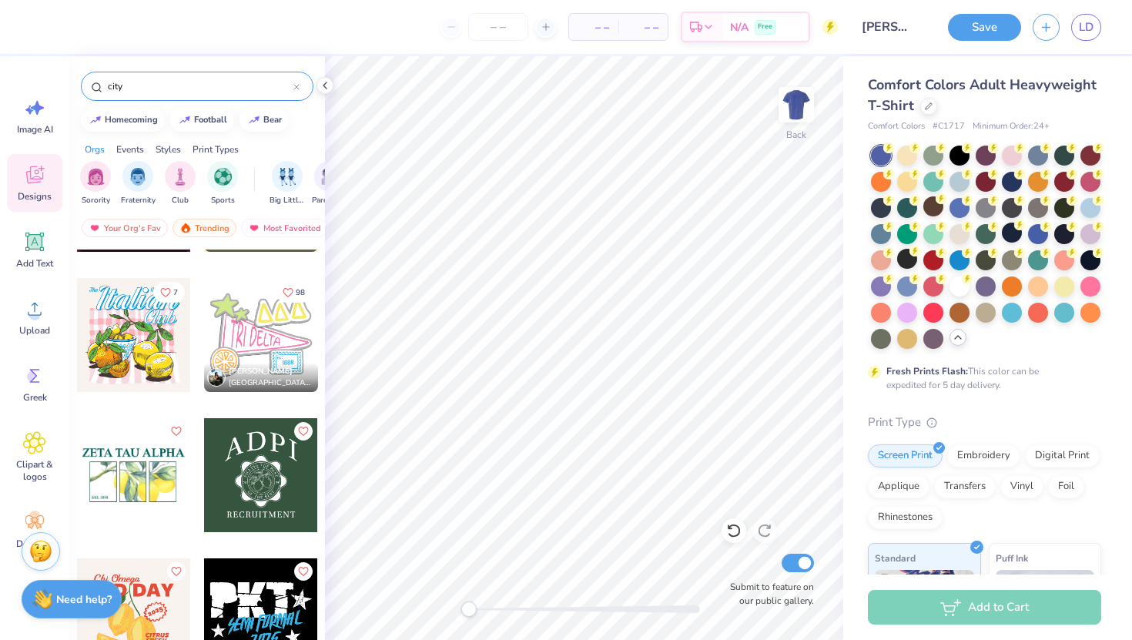
click at [297, 87] on icon at bounding box center [296, 87] width 6 height 6
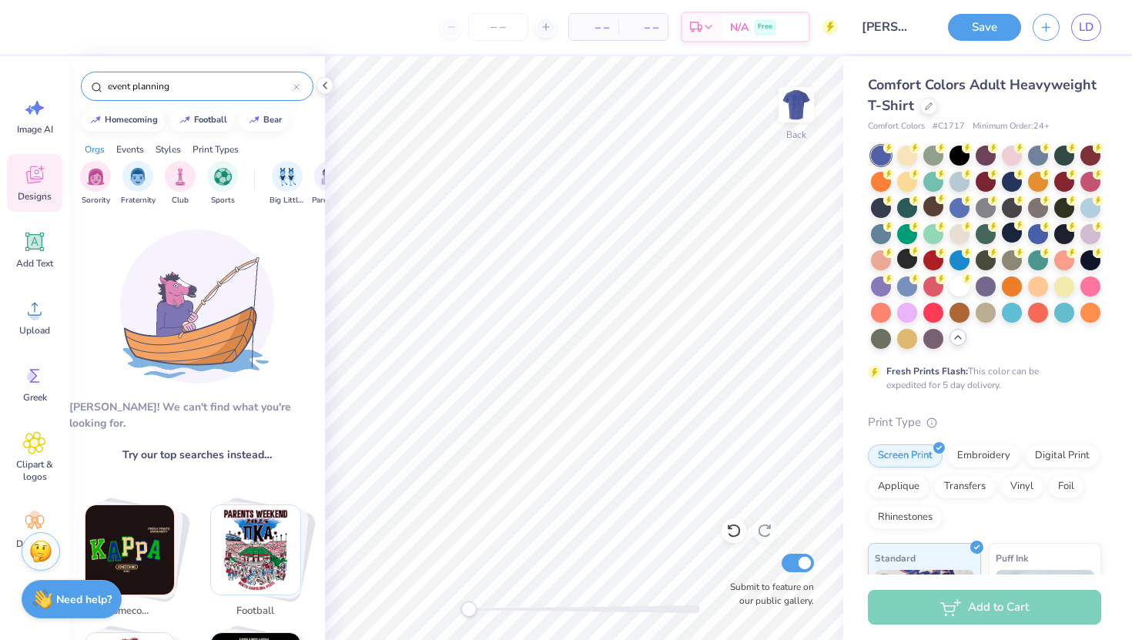
click at [144, 86] on input "event planning" at bounding box center [199, 86] width 187 height 15
type input "event pnning"
click at [143, 92] on input "event pnning" at bounding box center [199, 86] width 187 height 15
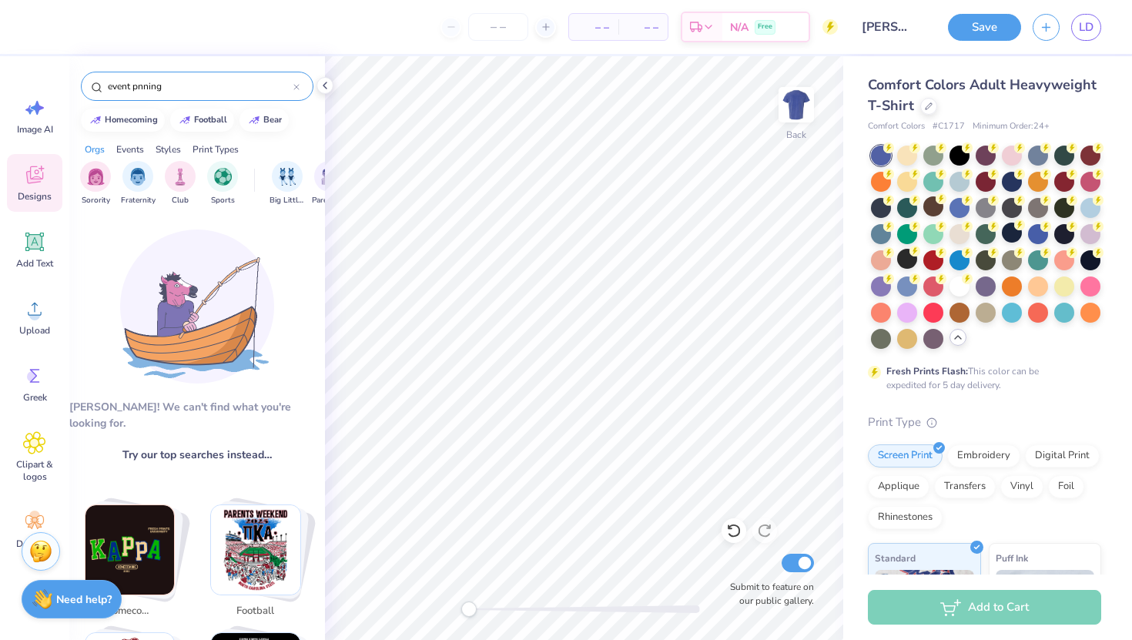
click at [143, 92] on input "event pnning" at bounding box center [199, 86] width 187 height 15
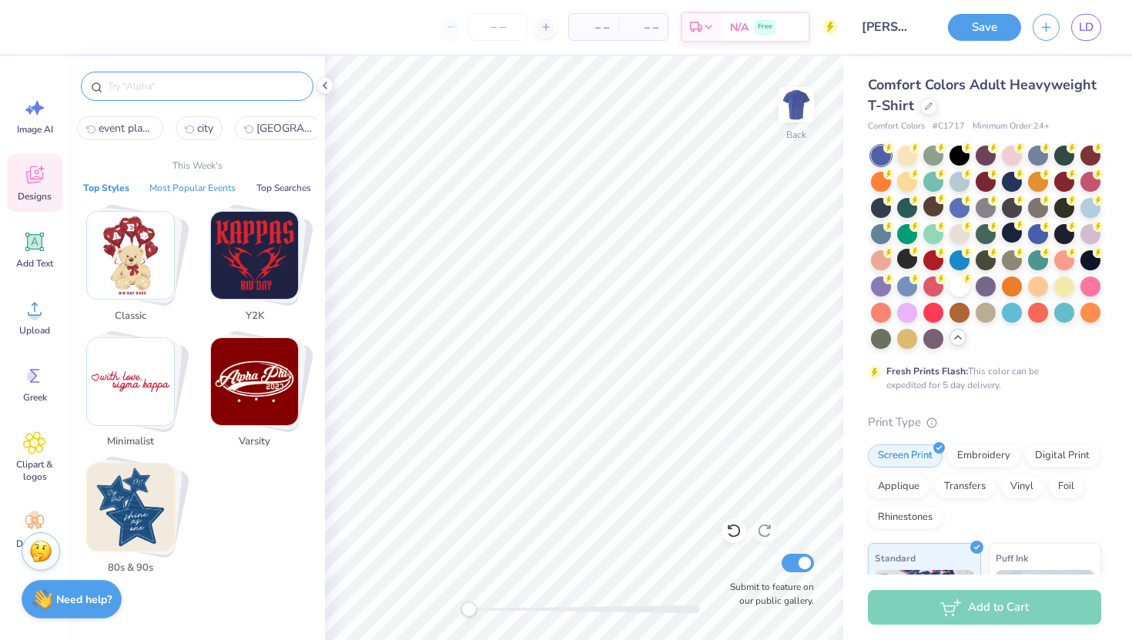
click at [168, 188] on button "Most Popular Events" at bounding box center [192, 187] width 95 height 15
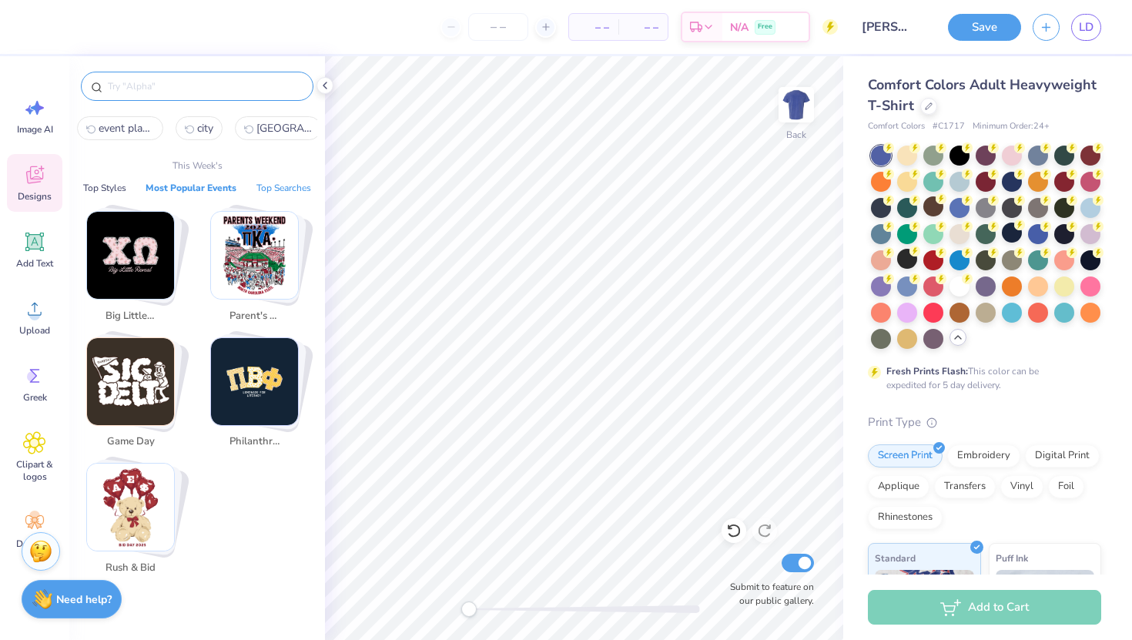
click at [276, 192] on button "Top Searches" at bounding box center [284, 187] width 64 height 15
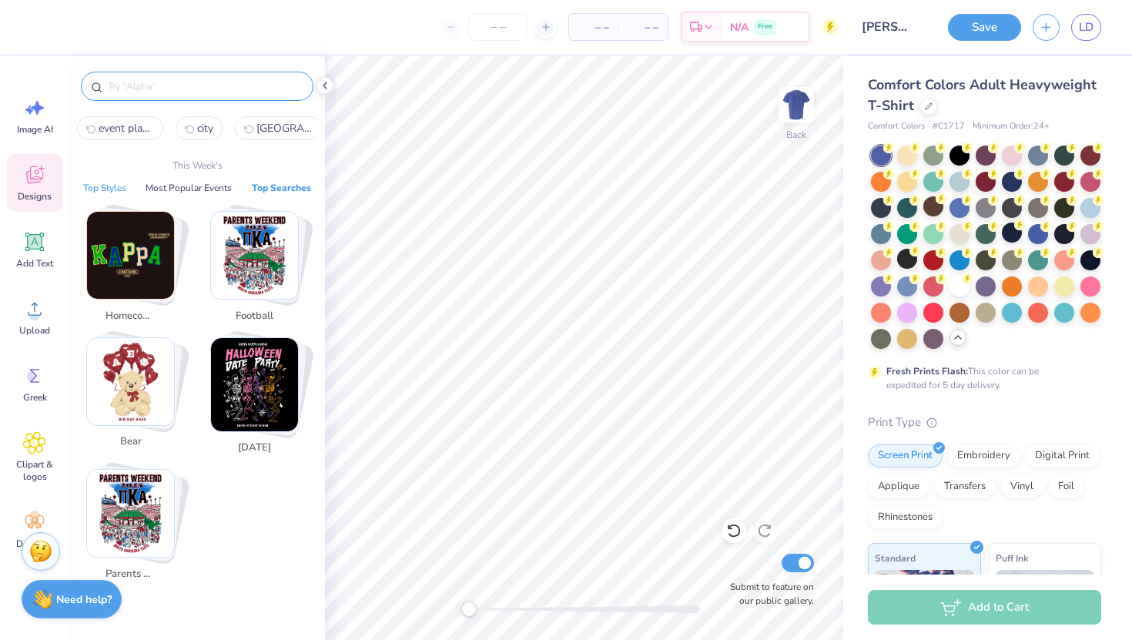
click at [115, 186] on button "Top Styles" at bounding box center [105, 187] width 52 height 15
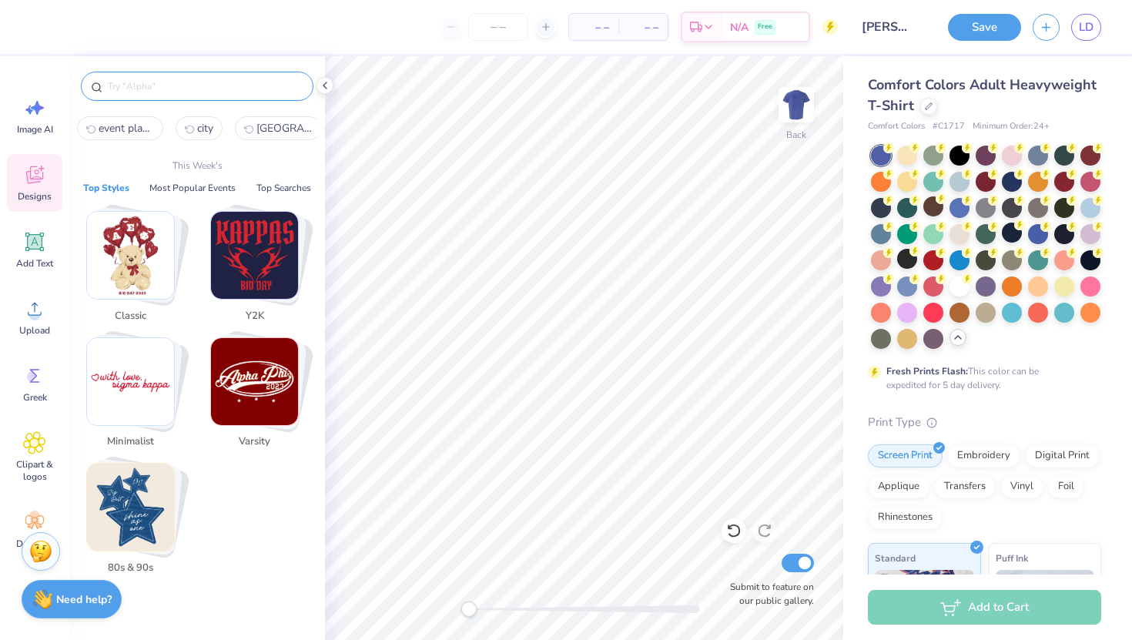
click at [258, 89] on input "text" at bounding box center [204, 86] width 197 height 15
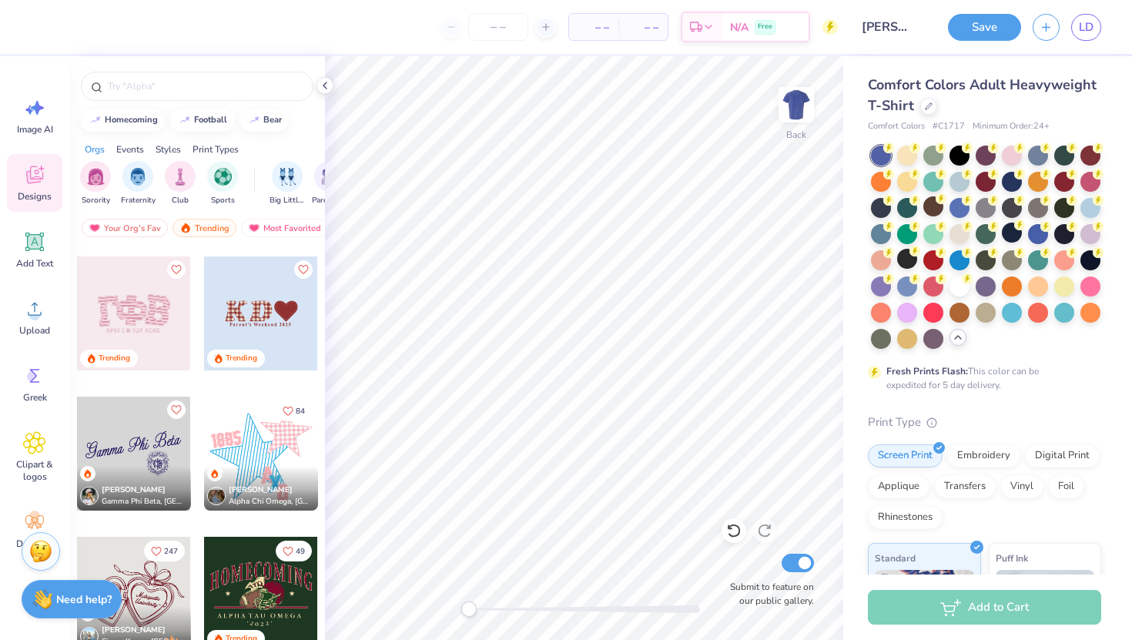
scroll to position [3892, 0]
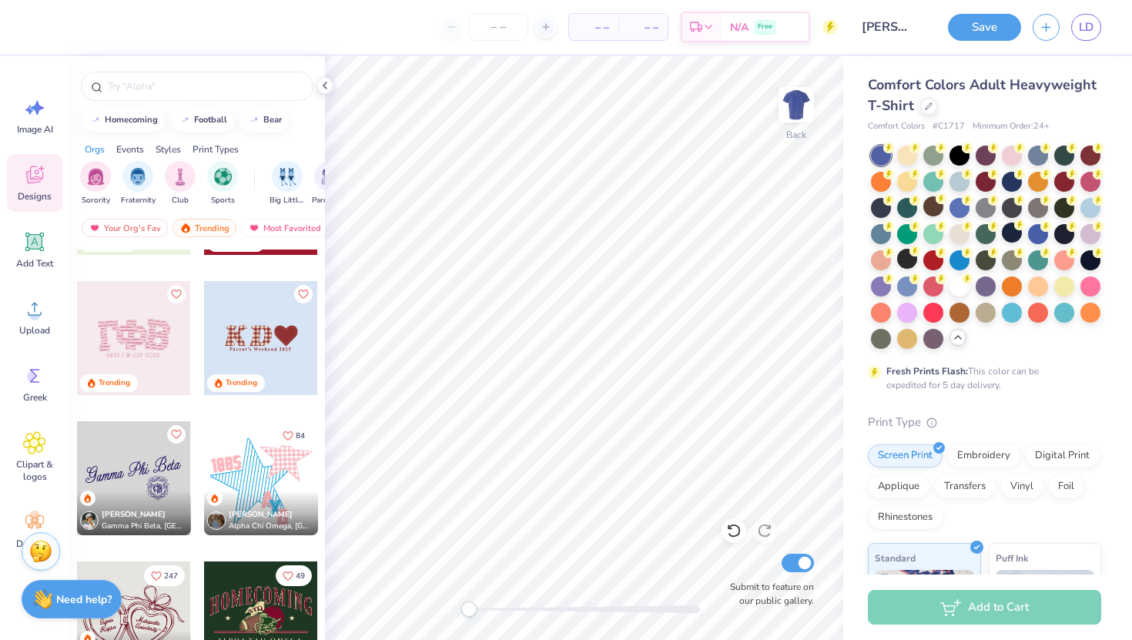
click at [249, 482] on div at bounding box center [261, 478] width 114 height 114
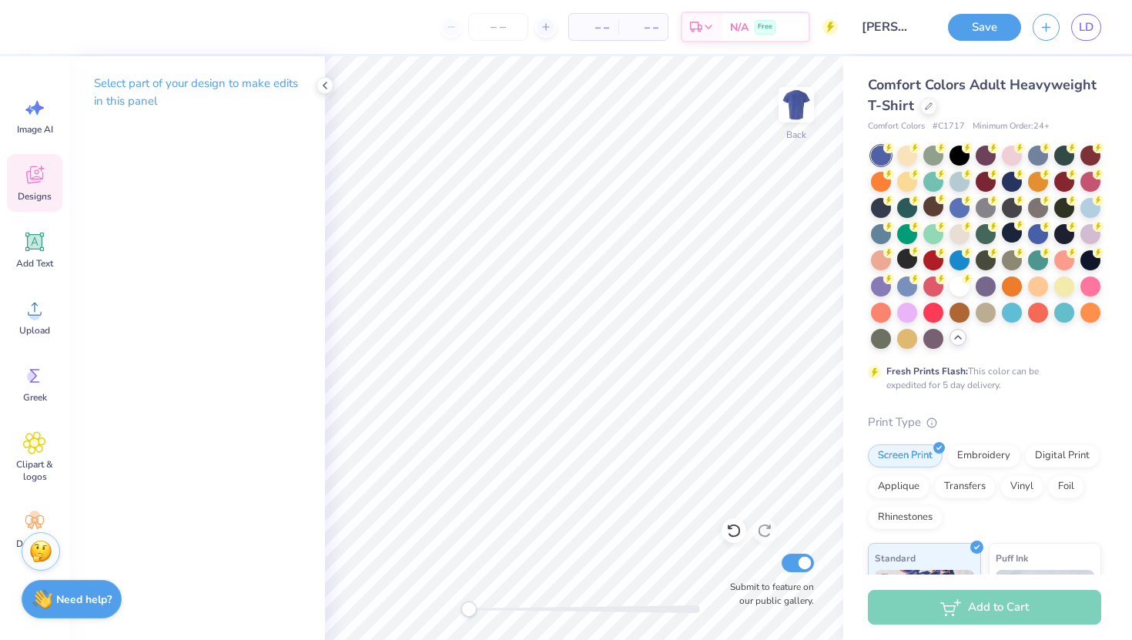
click at [23, 186] on icon at bounding box center [34, 174] width 23 height 23
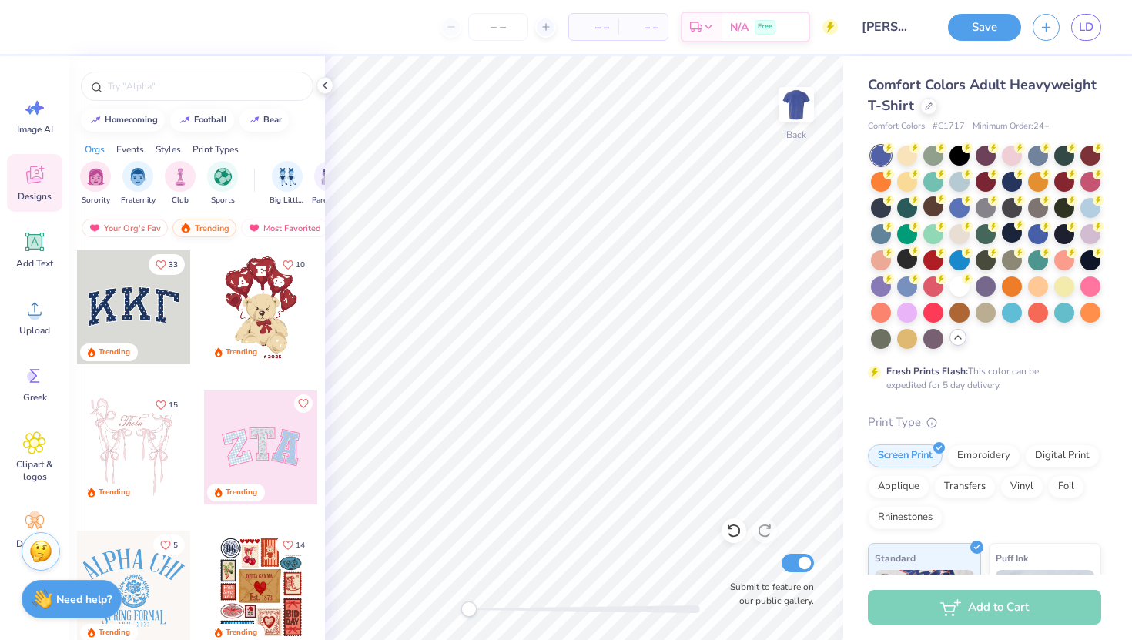
click at [207, 228] on div "Trending" at bounding box center [204, 228] width 64 height 18
click at [172, 174] on img "filter for Club" at bounding box center [180, 175] width 17 height 18
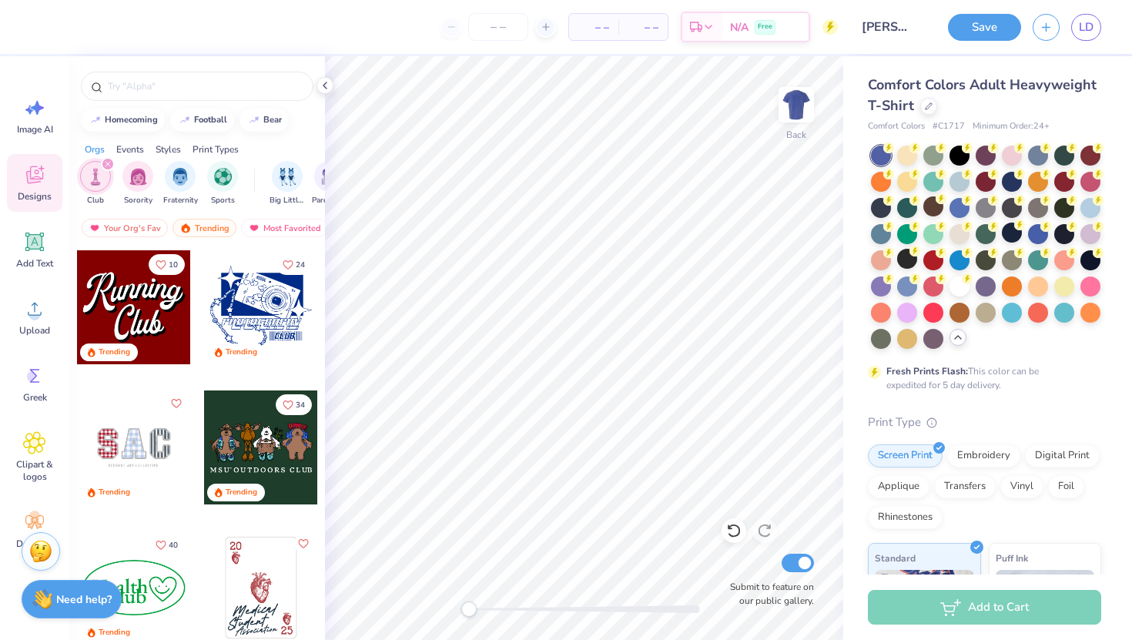
click at [148, 331] on div at bounding box center [134, 307] width 114 height 114
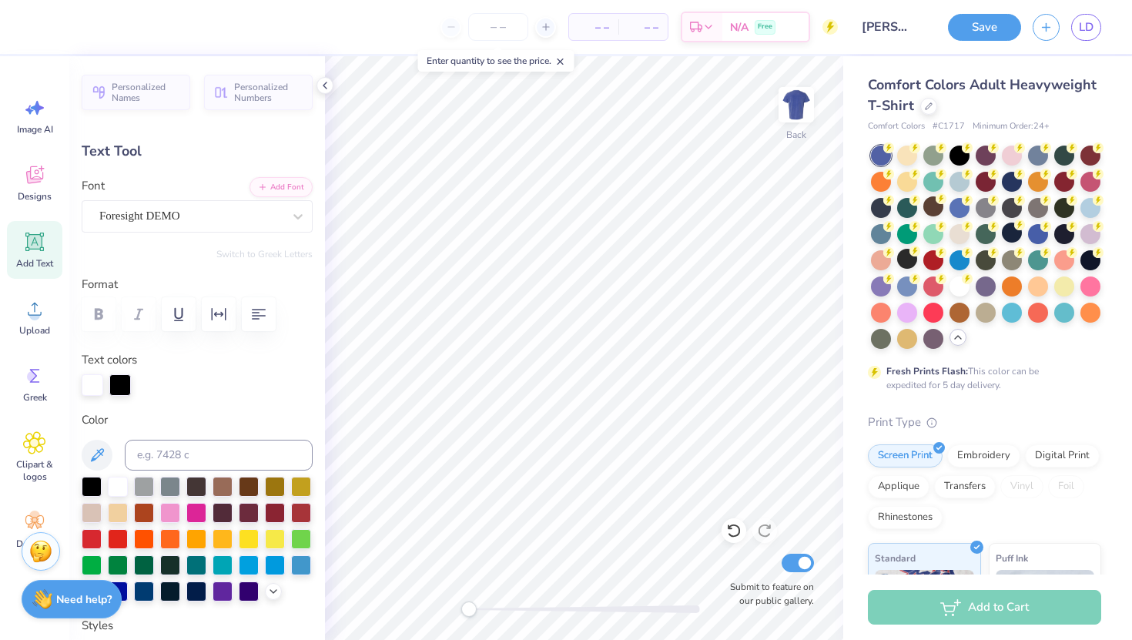
scroll to position [0, 2]
type textarea "Nace"
type input "4.53"
type input "3.39"
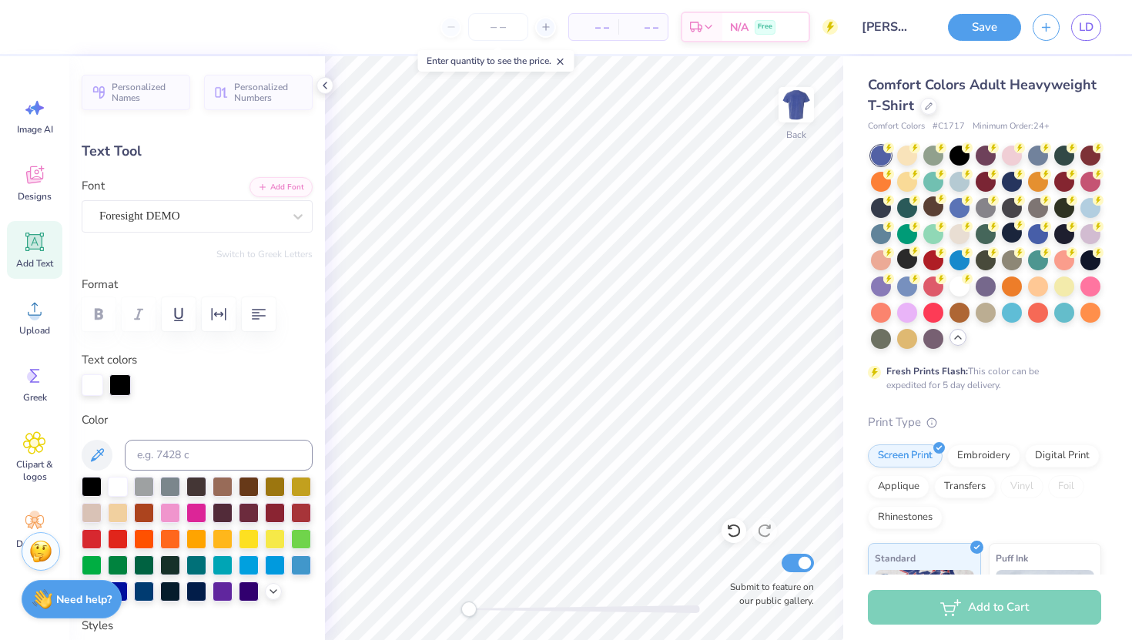
type input "5.82"
type textarea "University of Houston"
type input "0.0"
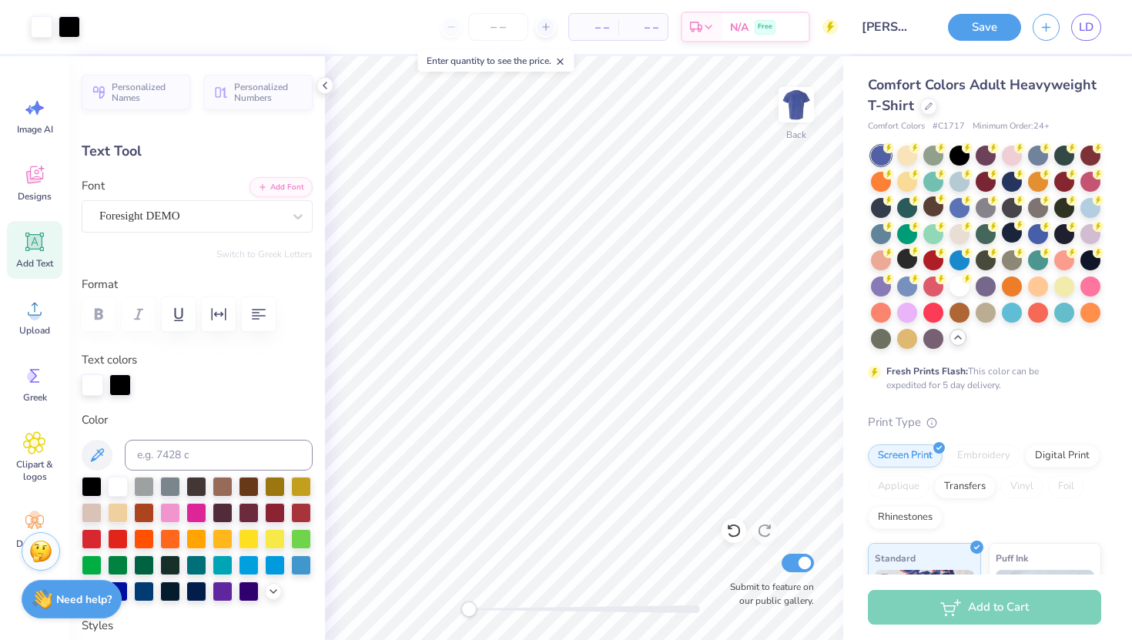
type input "14.17"
type input "3.68"
type input "-5.8"
type input "5.78"
type input "3.53"
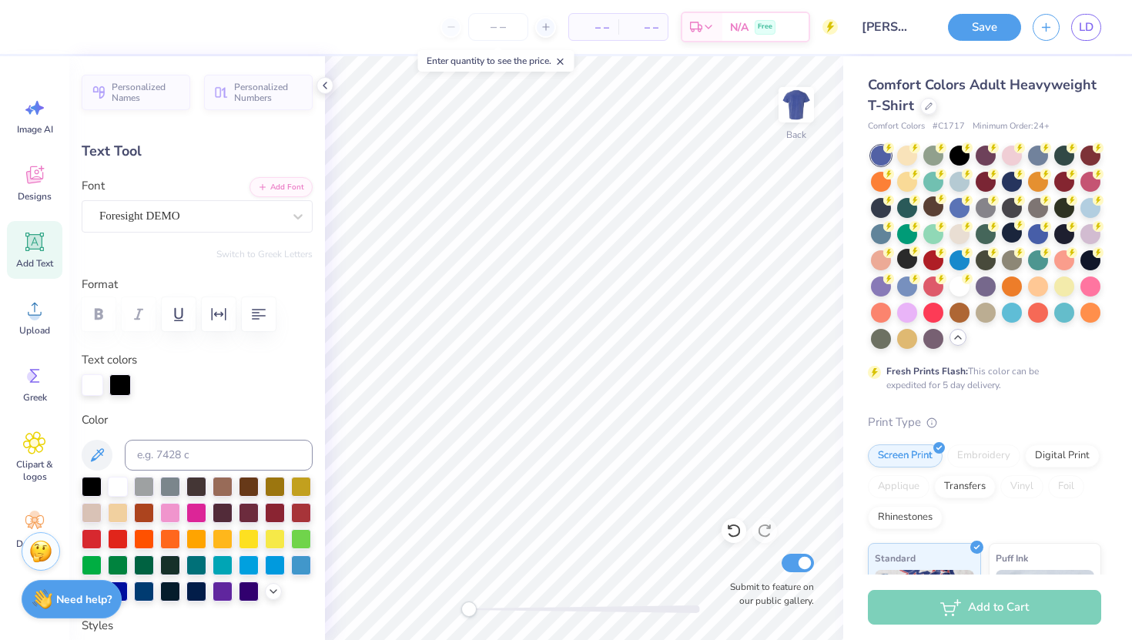
type input "3.11"
click at [91, 382] on div at bounding box center [93, 384] width 22 height 22
click at [127, 382] on div at bounding box center [120, 384] width 22 height 22
click at [127, 382] on div at bounding box center [120, 385] width 22 height 22
click at [196, 597] on div at bounding box center [196, 590] width 20 height 20
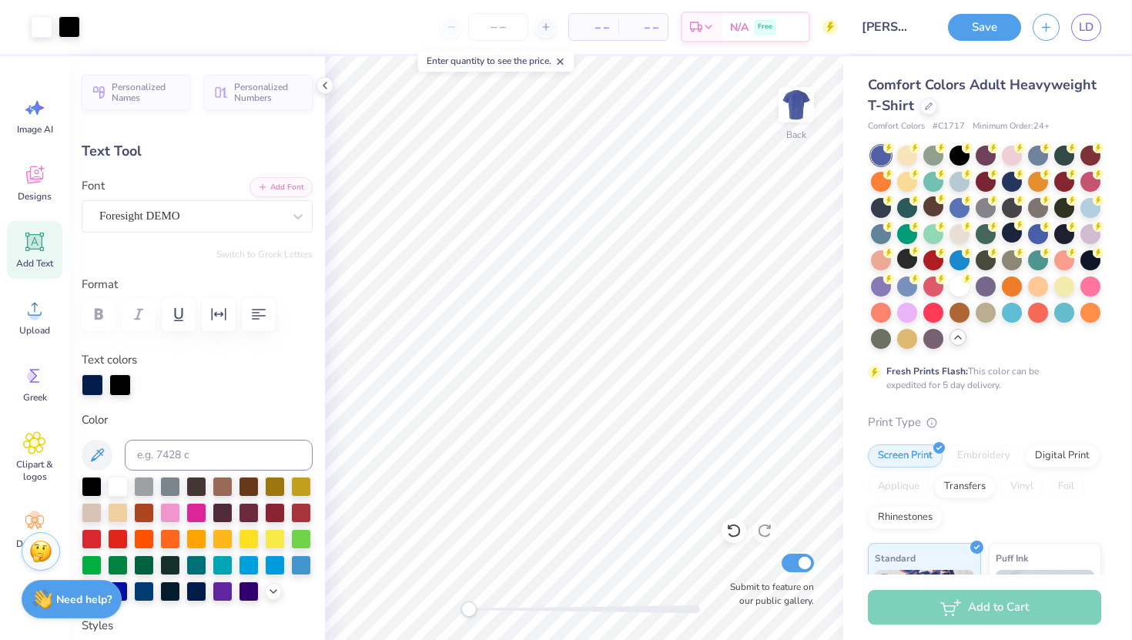
type input "0.0"
type input "14.17"
type input "3.68"
type input "5.90"
type input "0.0"
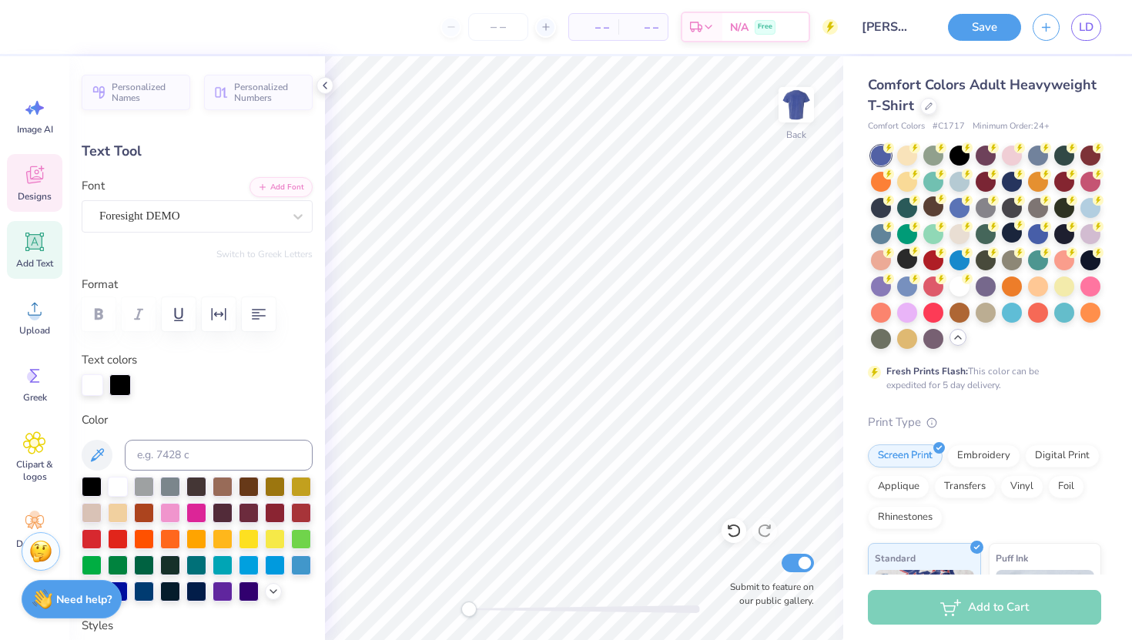
click at [46, 188] on div "Designs" at bounding box center [34, 183] width 55 height 58
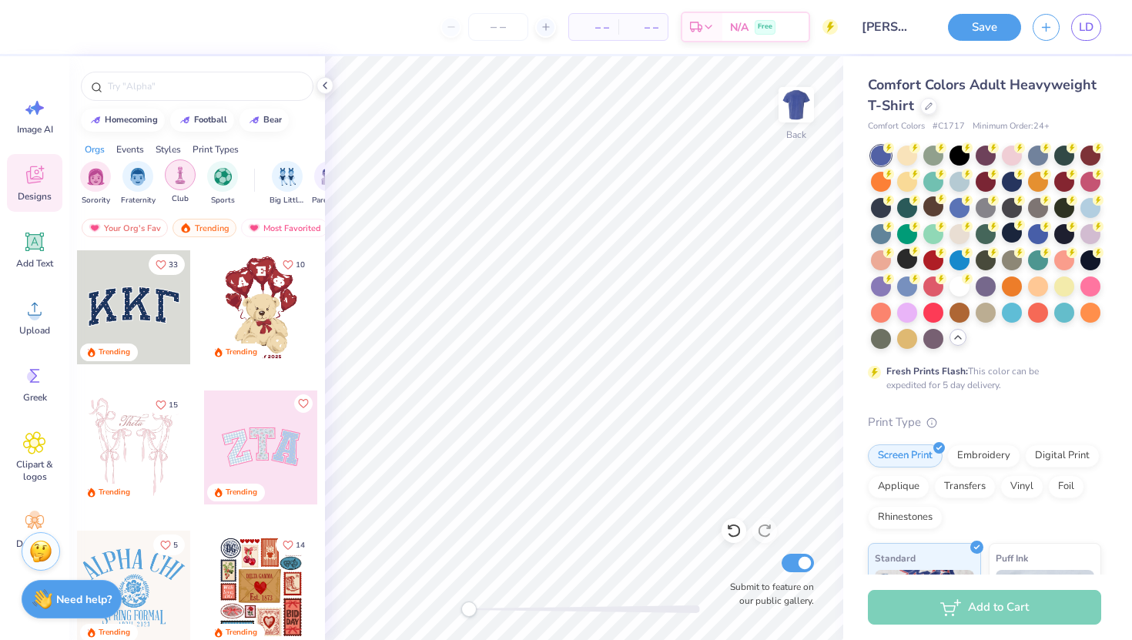
click at [177, 164] on div "filter for Club" at bounding box center [180, 174] width 31 height 31
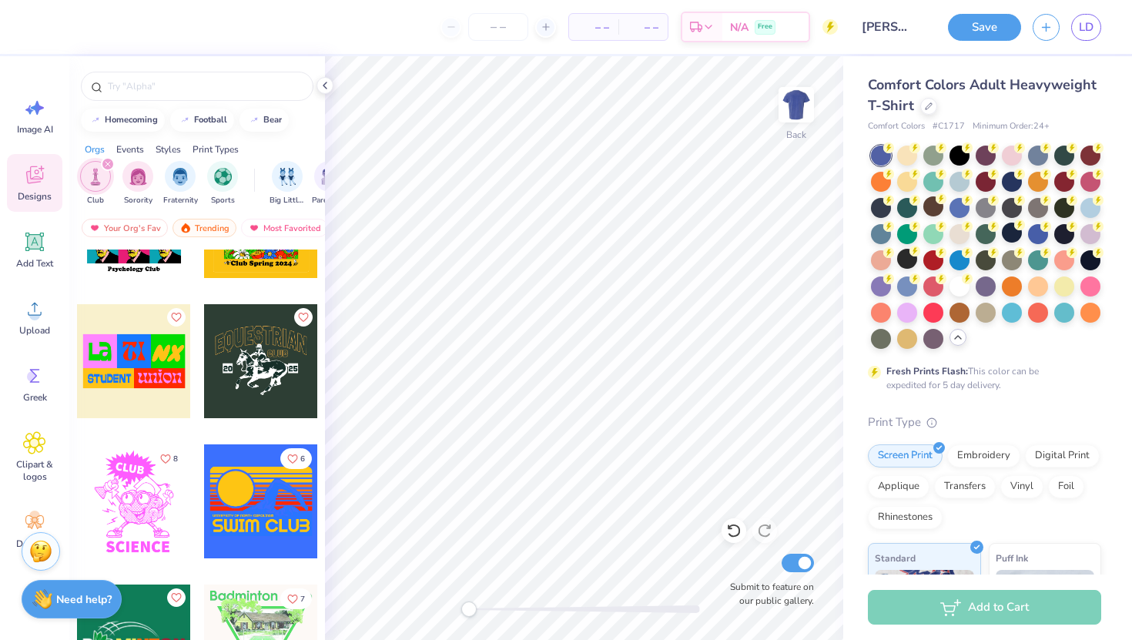
scroll to position [2103, 0]
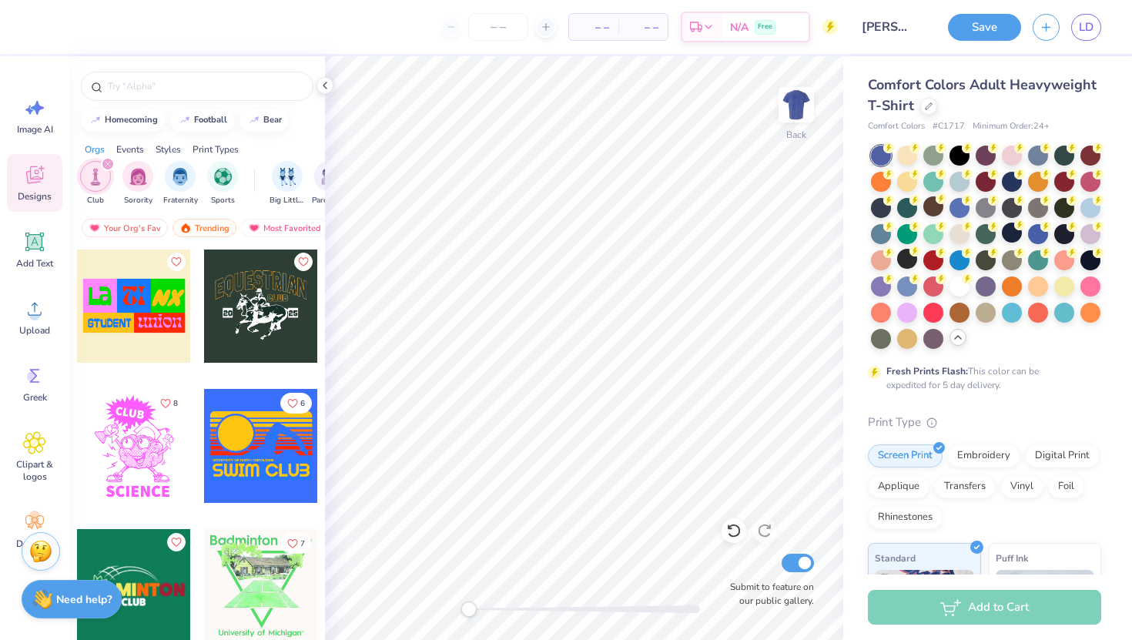
click at [123, 325] on div at bounding box center [134, 306] width 114 height 114
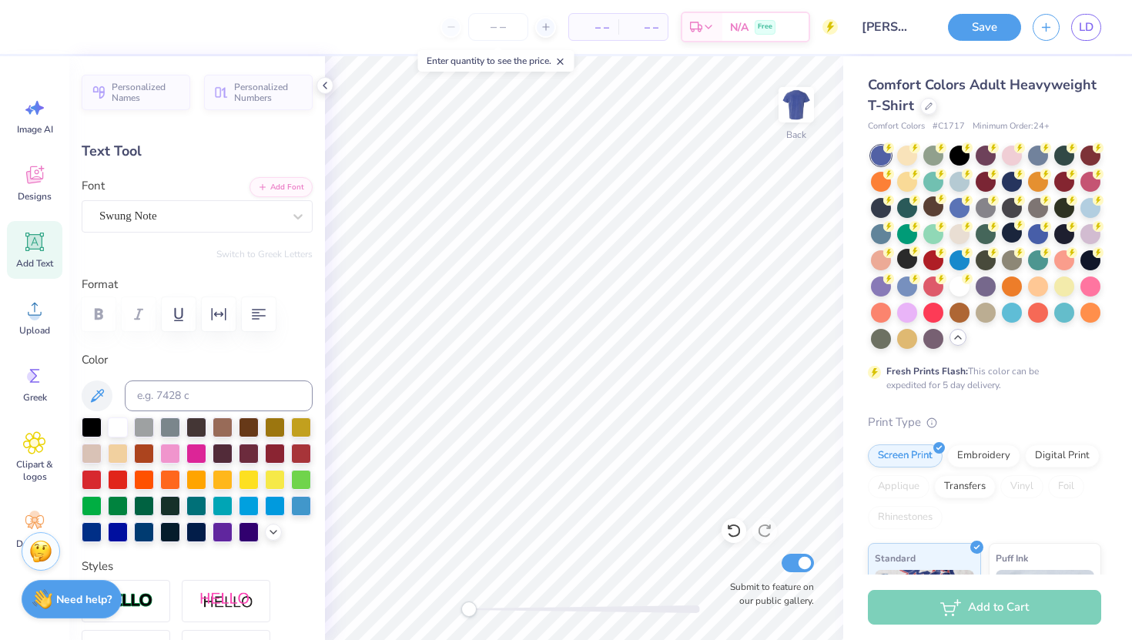
scroll to position [0, 2]
type textarea "University of"
type input "3.89"
type input "1.25"
type input "6.09"
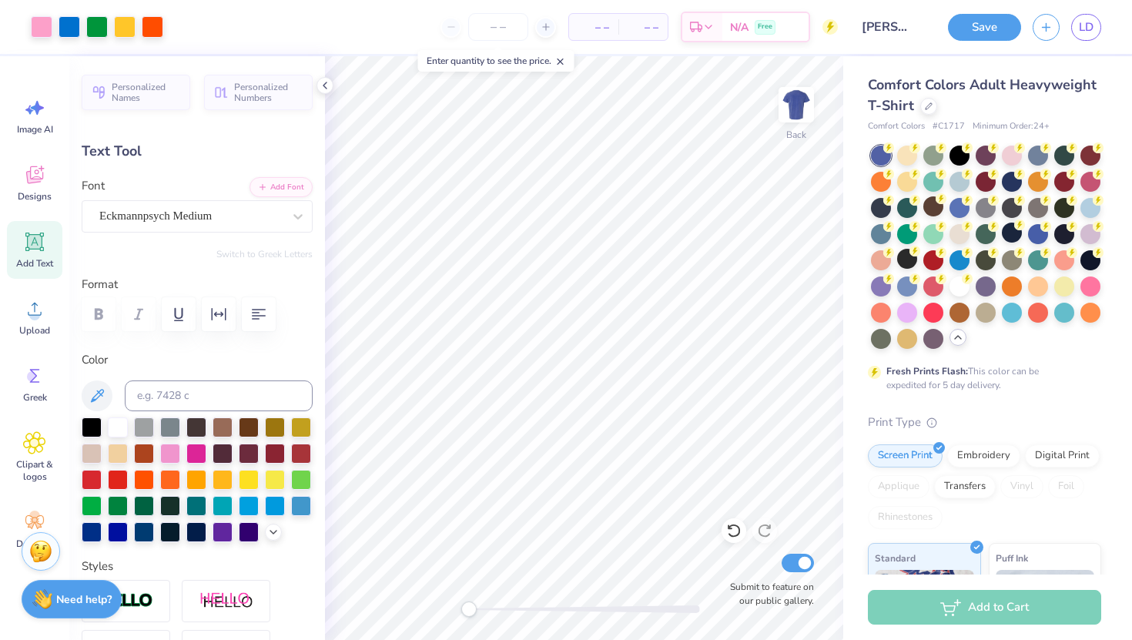
type input "6.16"
type input "0.84"
type input "6.56"
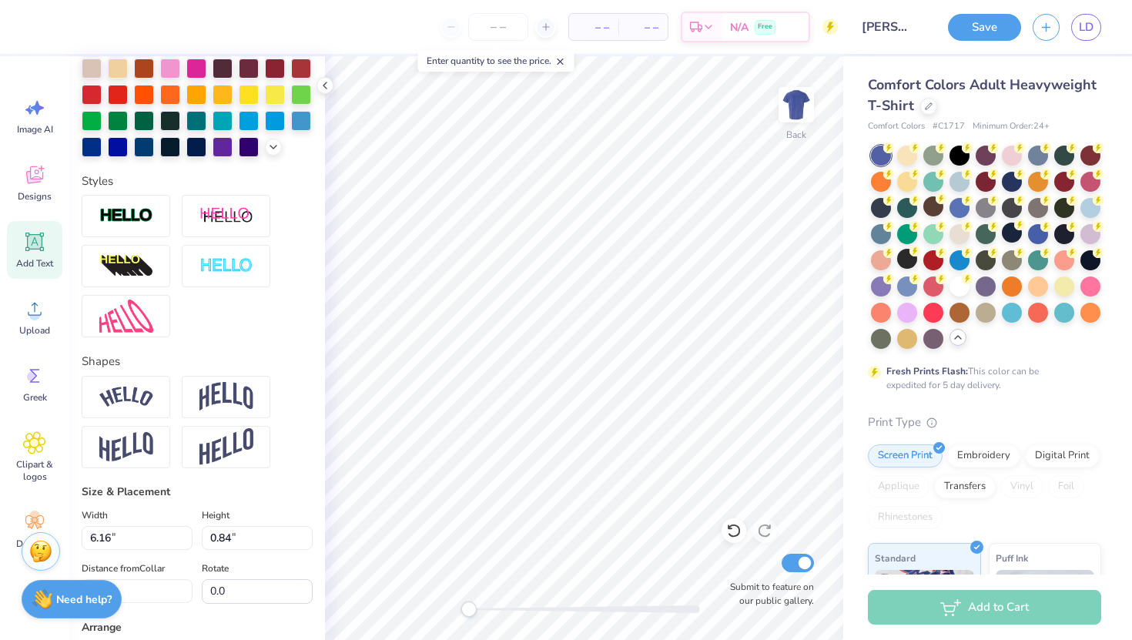
scroll to position [379, 0]
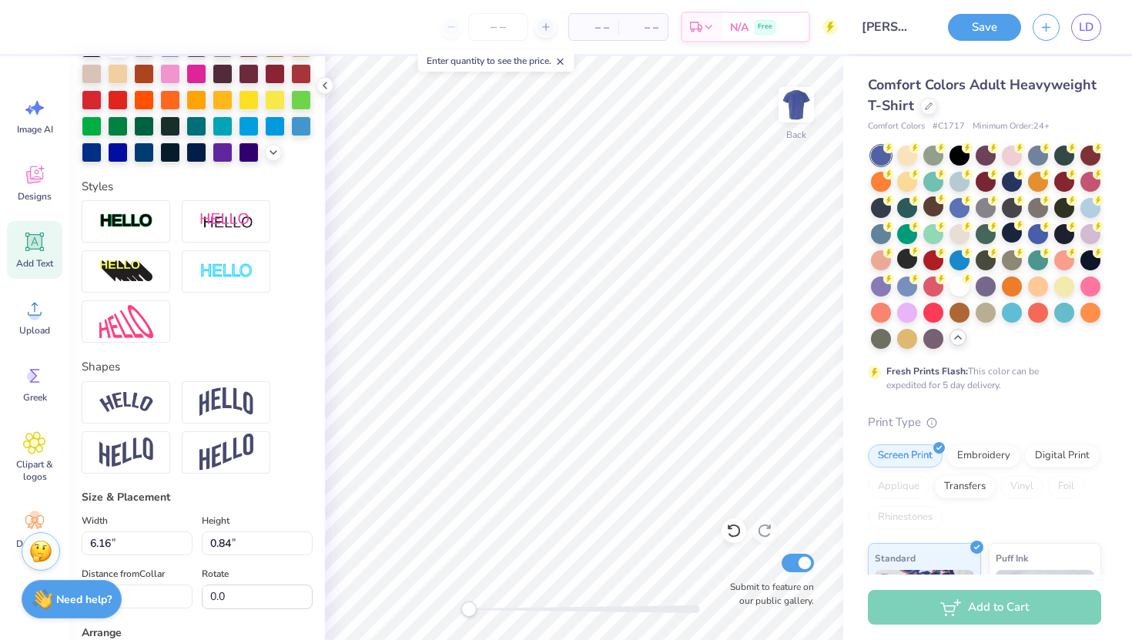
type input "4.34"
type input "0.59"
type input "6.49"
type input "3.89"
type input "1.25"
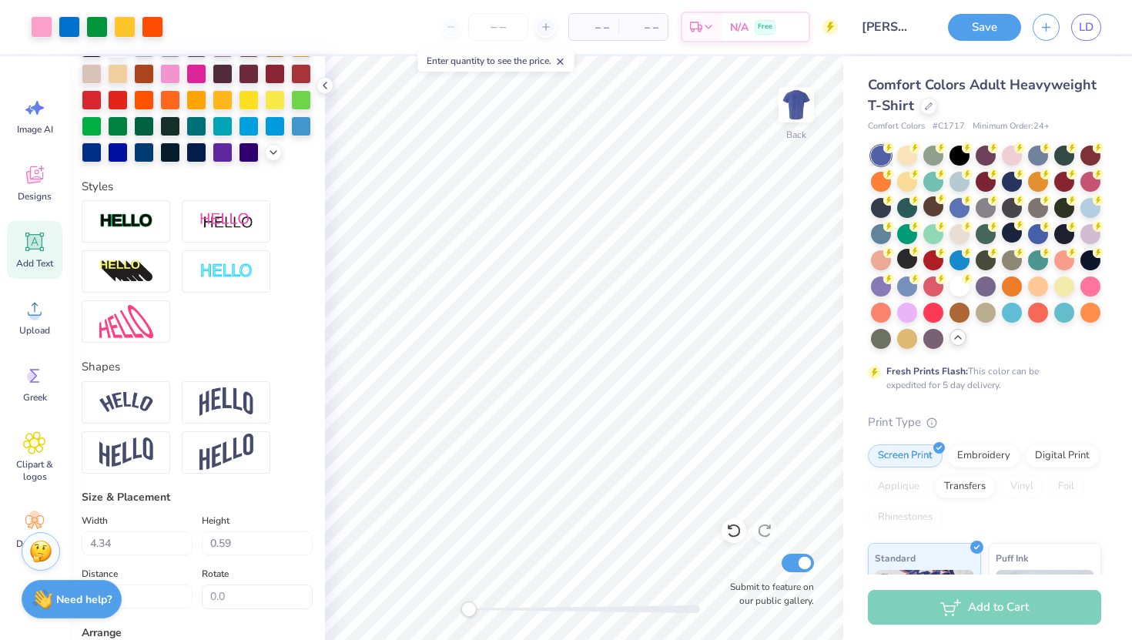
type input "6.09"
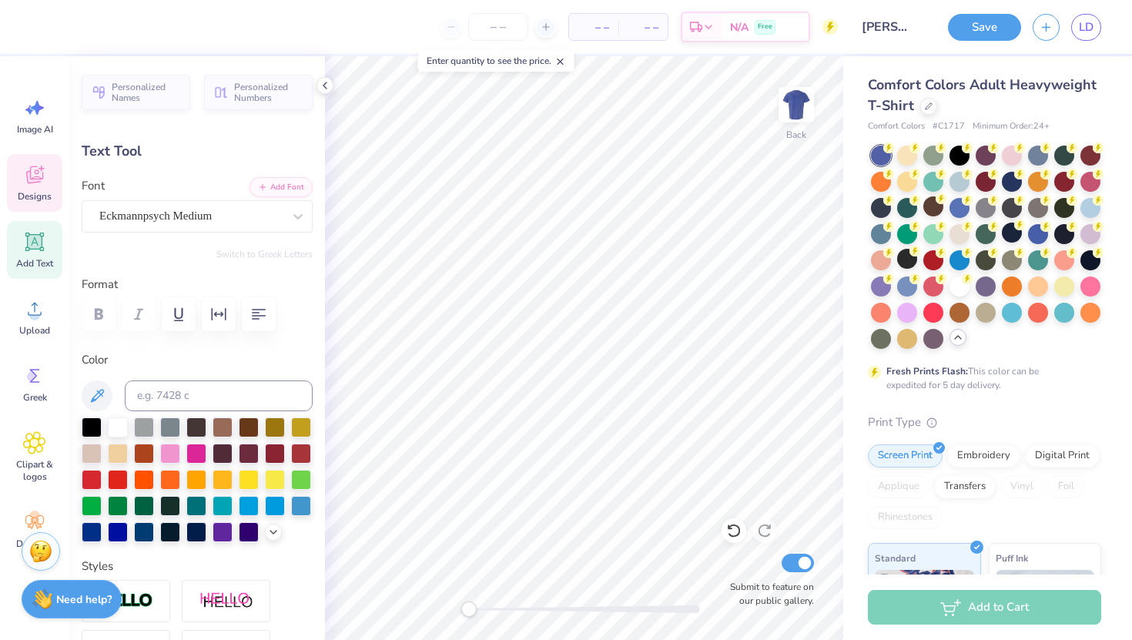
click at [19, 169] on div "Designs" at bounding box center [34, 183] width 55 height 58
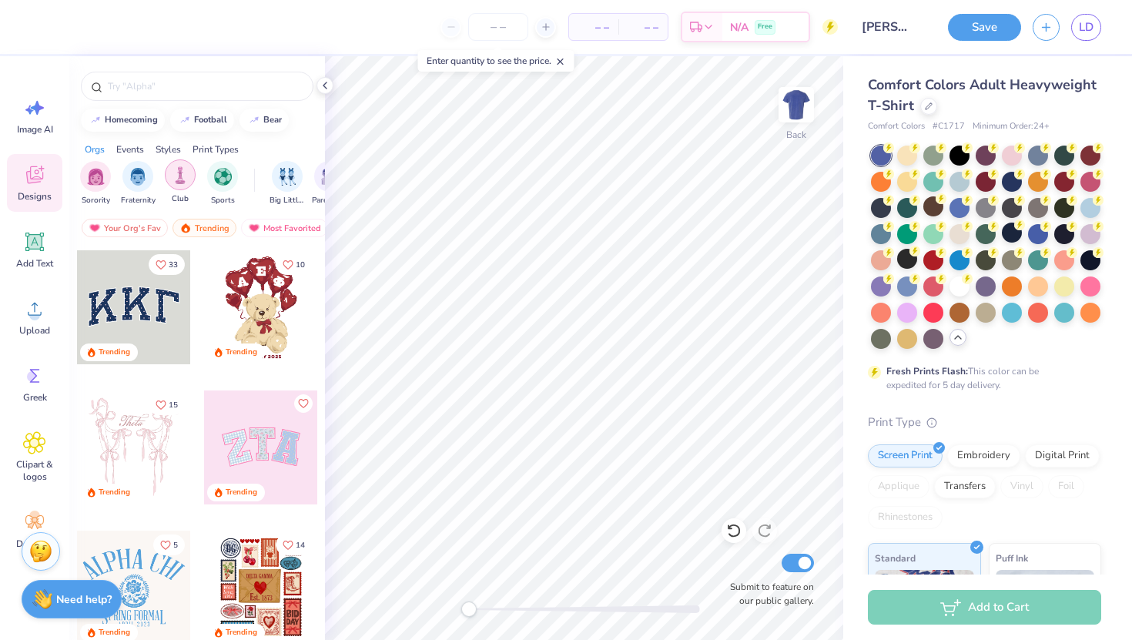
click at [173, 177] on img "filter for Club" at bounding box center [180, 175] width 17 height 18
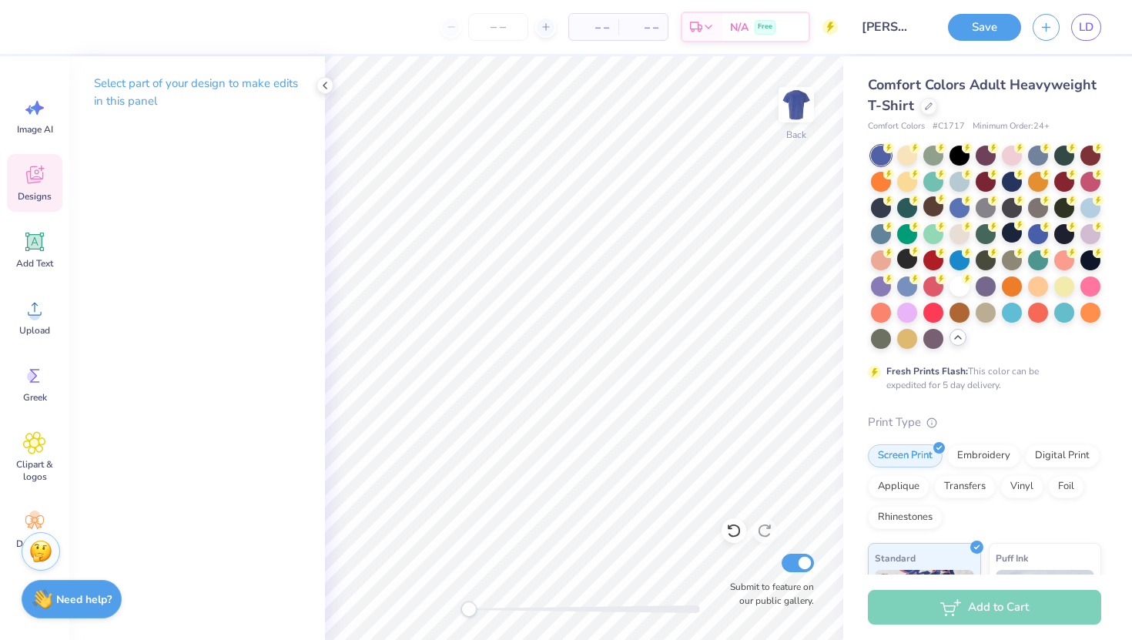
click at [10, 186] on div "Designs" at bounding box center [34, 183] width 55 height 58
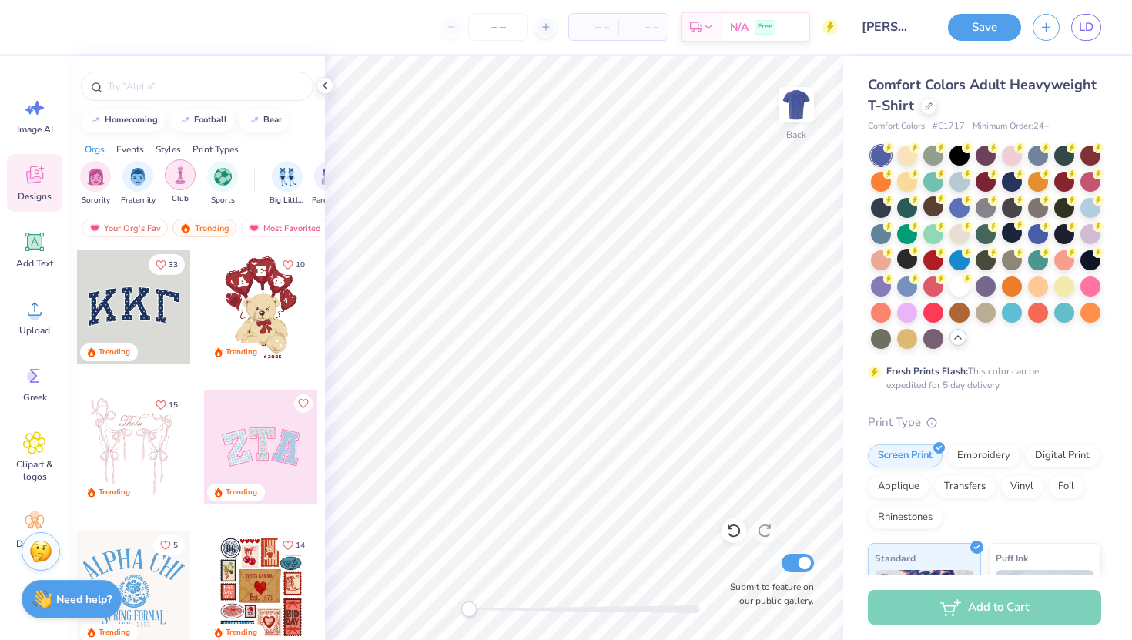
click at [185, 173] on img "filter for Club" at bounding box center [180, 175] width 17 height 18
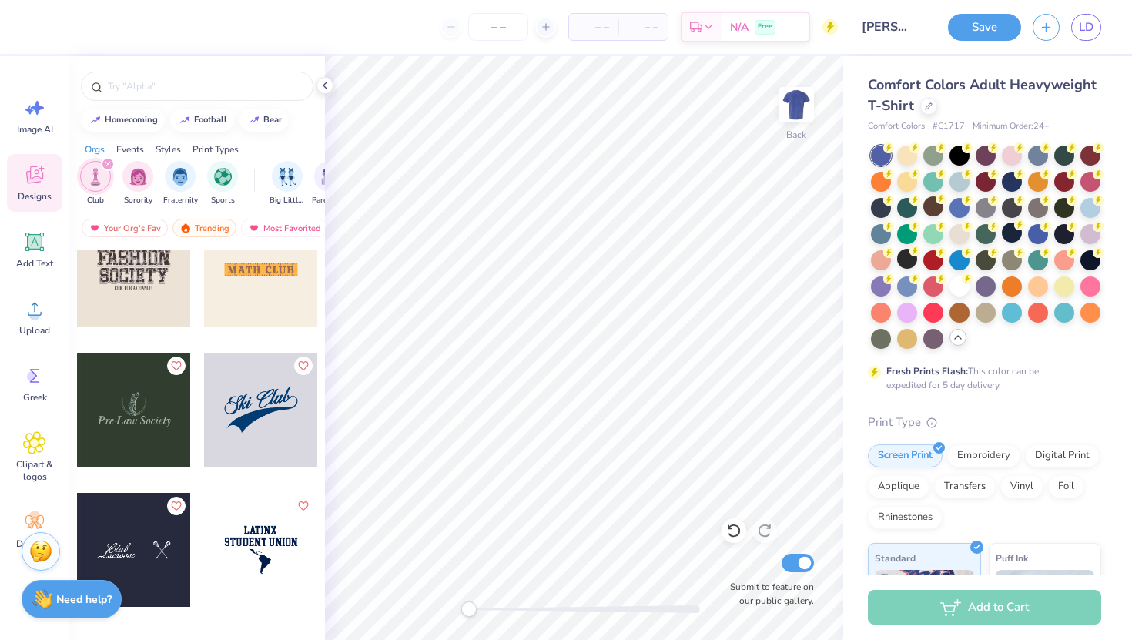
scroll to position [6062, 0]
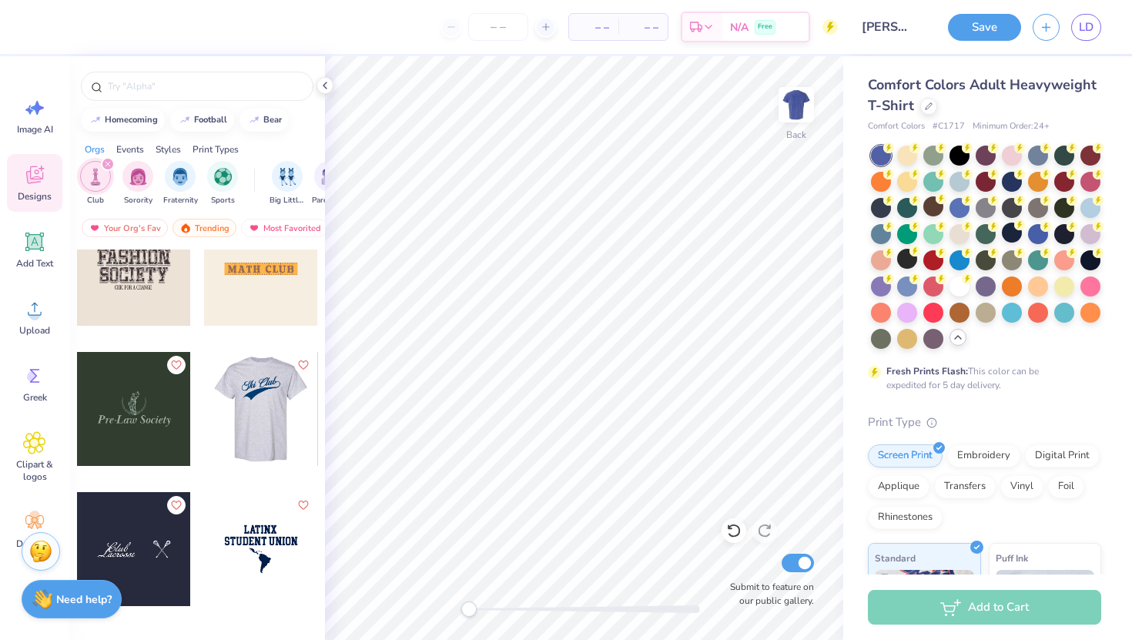
click at [204, 413] on div at bounding box center [147, 409] width 114 height 114
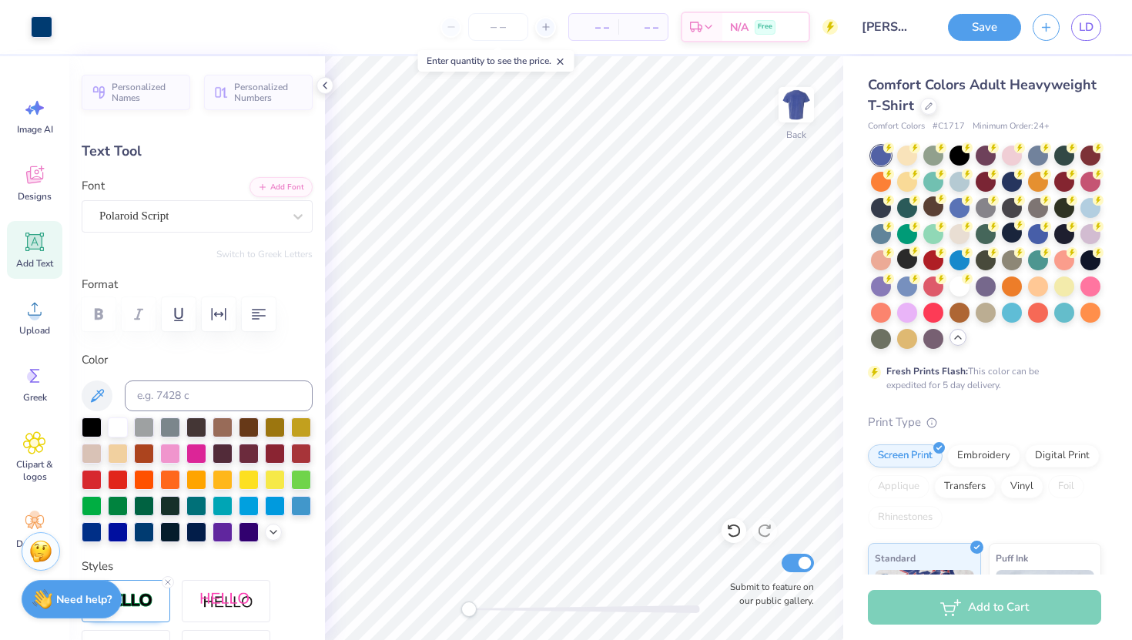
type input "0.0"
click at [48, 175] on div "Designs" at bounding box center [34, 183] width 55 height 58
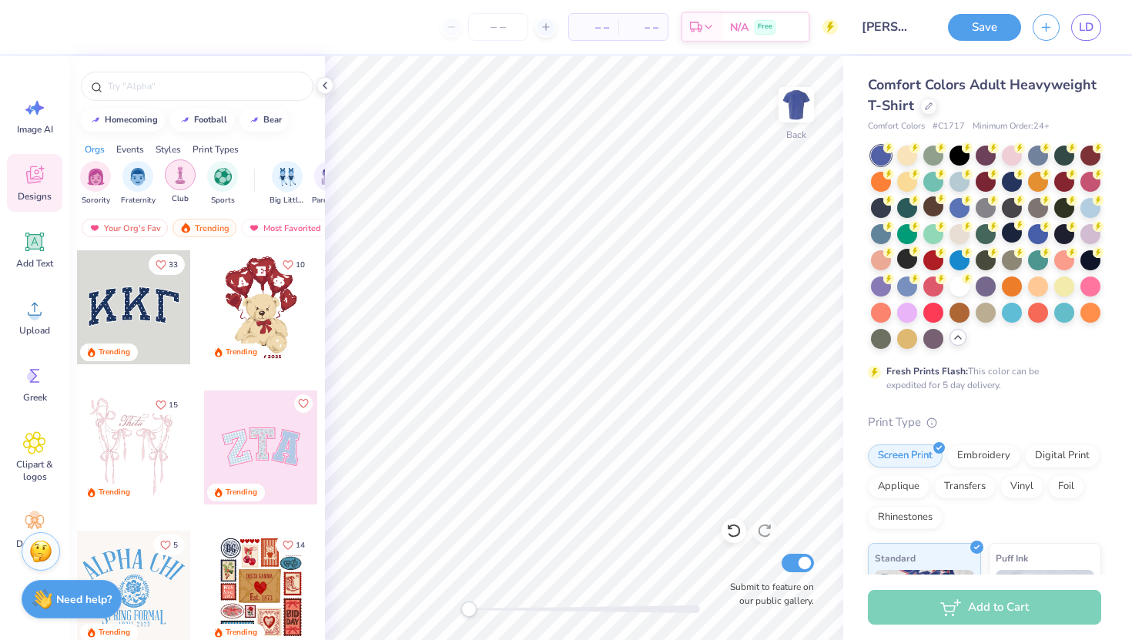
click at [189, 181] on div "filter for Club" at bounding box center [180, 174] width 31 height 31
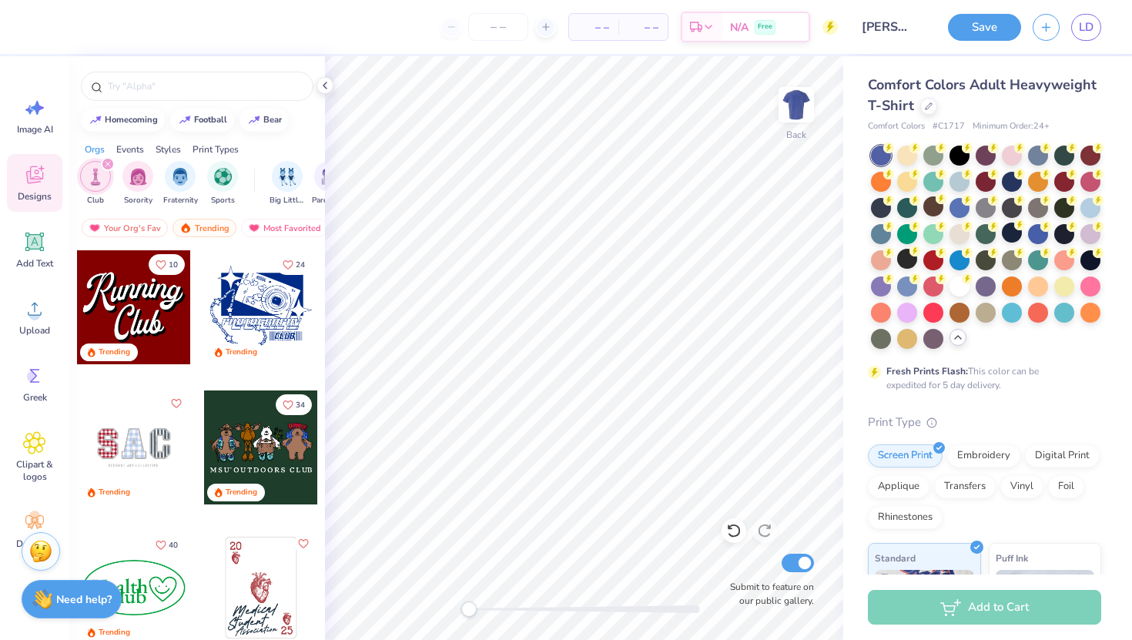
click at [125, 145] on div "Events" at bounding box center [130, 149] width 28 height 14
click at [139, 186] on div "filter for Formal & Semi" at bounding box center [136, 174] width 31 height 31
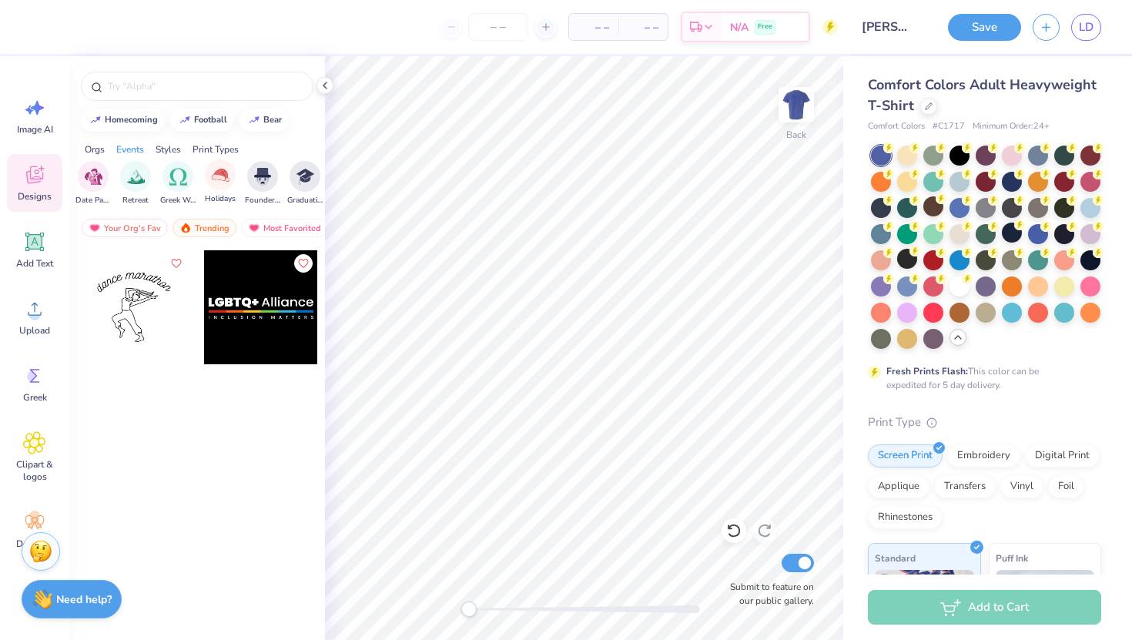
scroll to position [0, 500]
click at [238, 181] on div "Founder’s Day" at bounding box center [253, 181] width 35 height 45
click at [251, 181] on img "filter for Holidays" at bounding box center [254, 175] width 18 height 18
click at [277, 179] on div "Holidays Founder’s Day Formal & Semi Big Little Reveal Parent's Weekend Game Da…" at bounding box center [71, 183] width 598 height 45
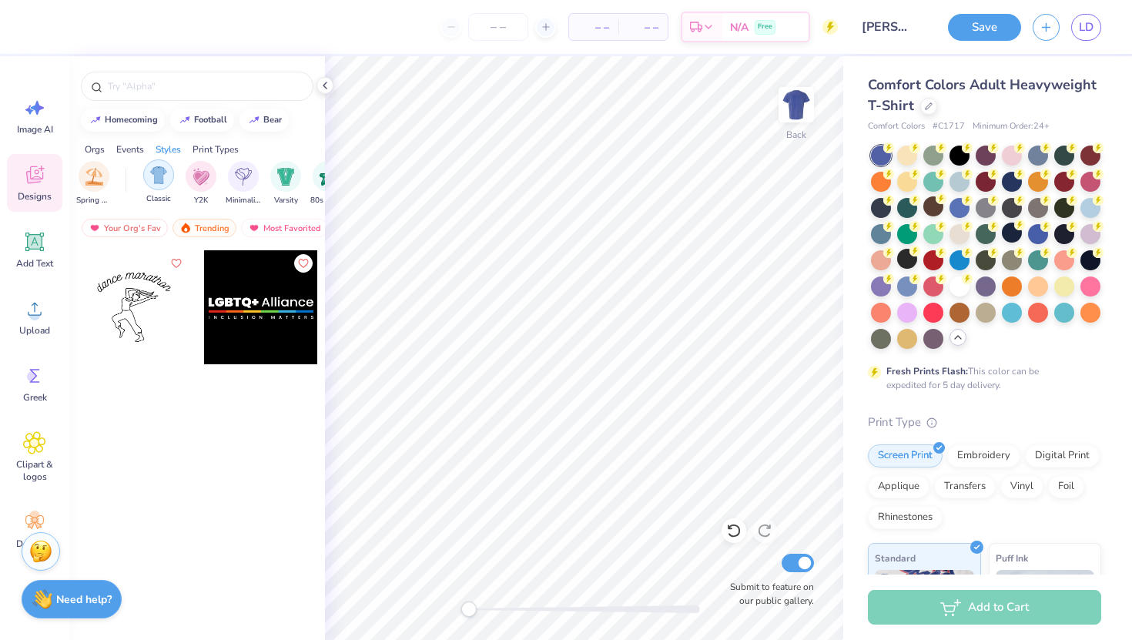
click at [165, 176] on img "filter for Classic" at bounding box center [159, 175] width 18 height 18
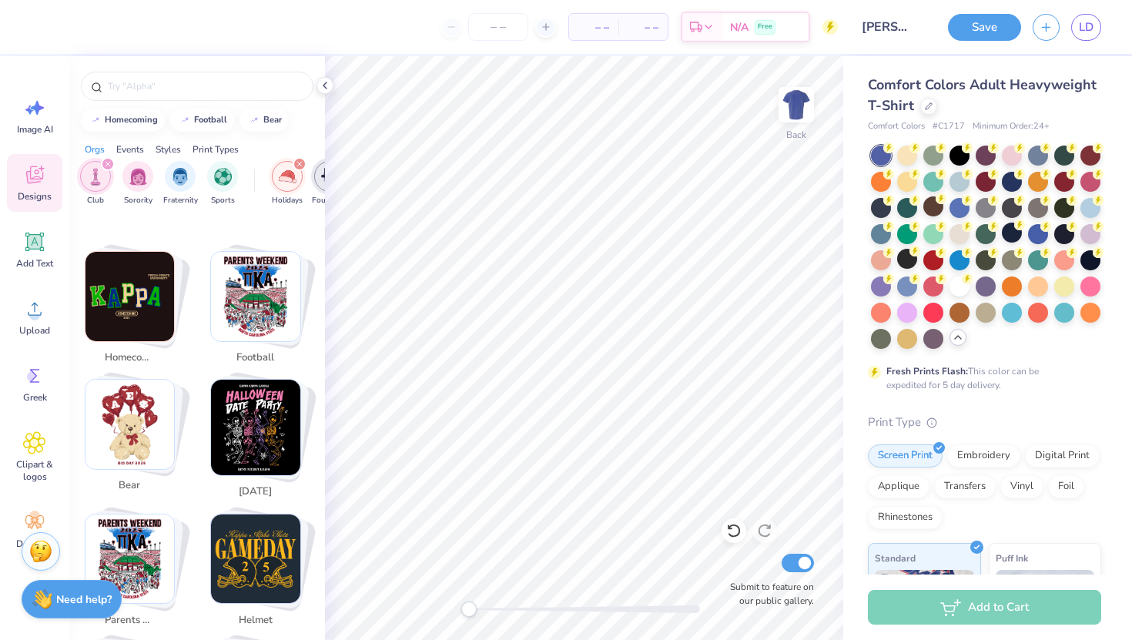
scroll to position [253, 0]
click at [298, 160] on div "filter for Holidays" at bounding box center [299, 164] width 14 height 14
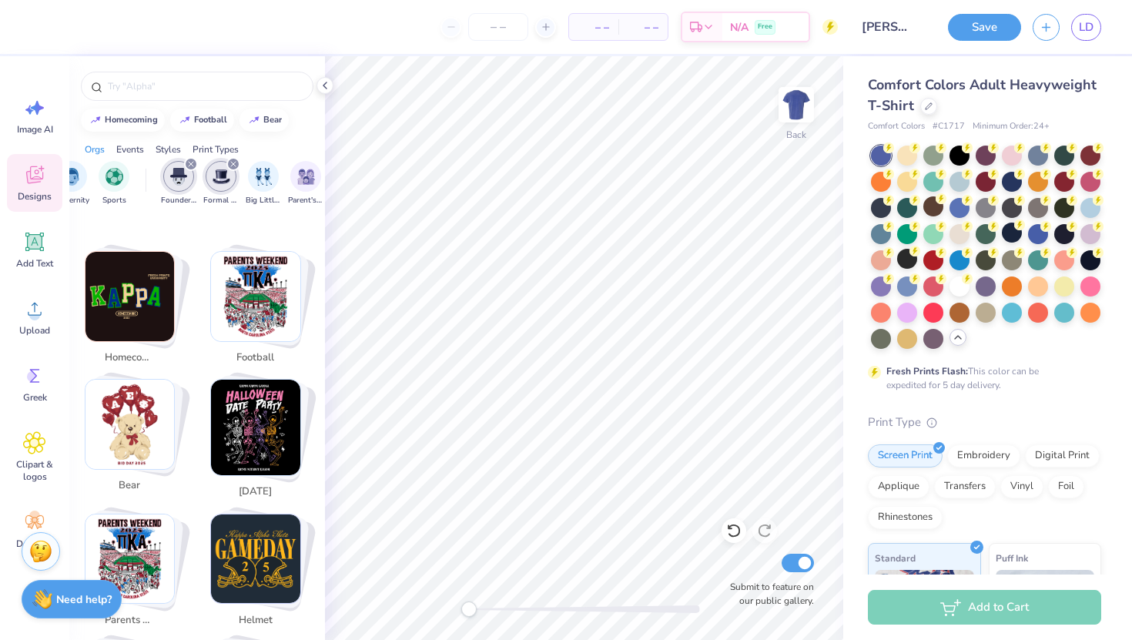
scroll to position [0, 110]
click at [187, 162] on icon "filter for Founder’s Day" at bounding box center [189, 164] width 5 height 5
click at [186, 161] on icon "filter for Formal & Semi" at bounding box center [189, 164] width 6 height 6
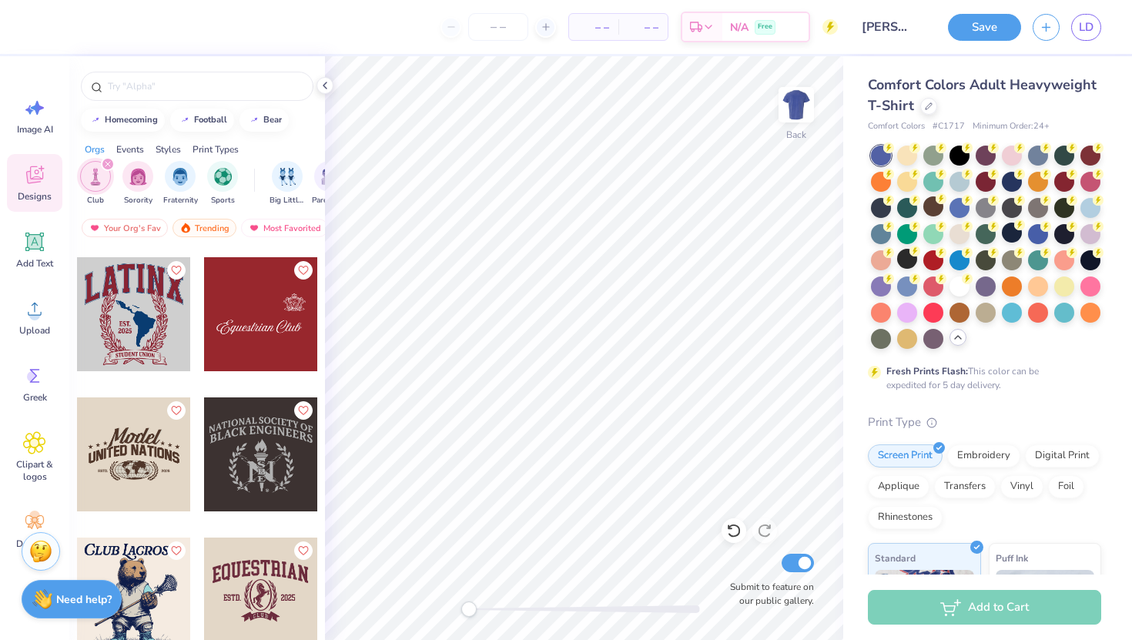
scroll to position [2101, 0]
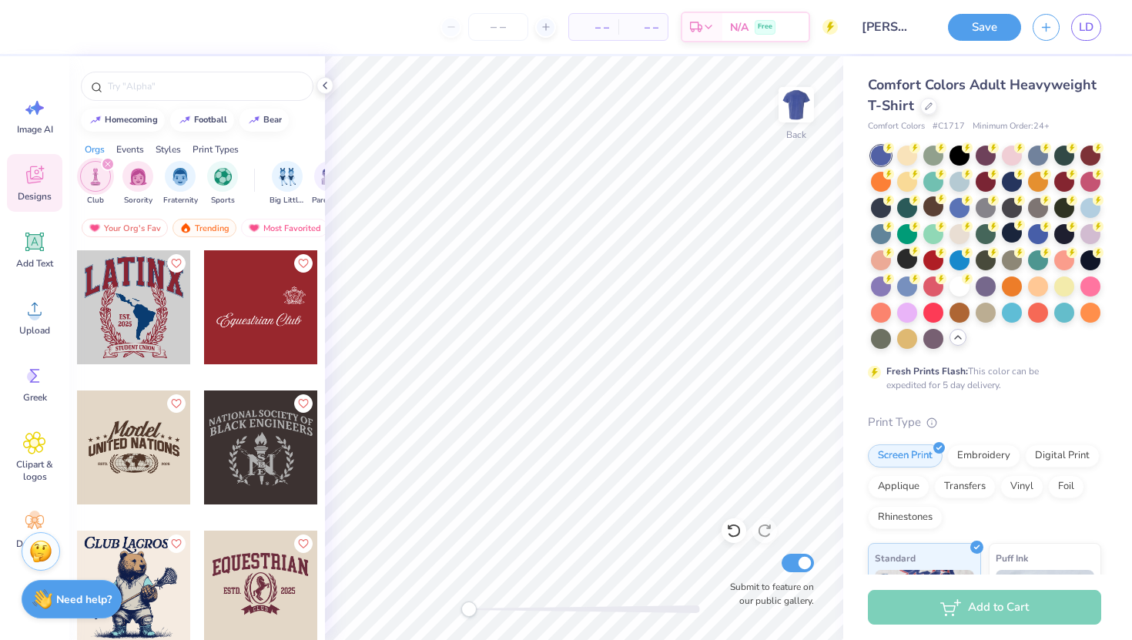
click at [130, 451] on div at bounding box center [134, 447] width 114 height 114
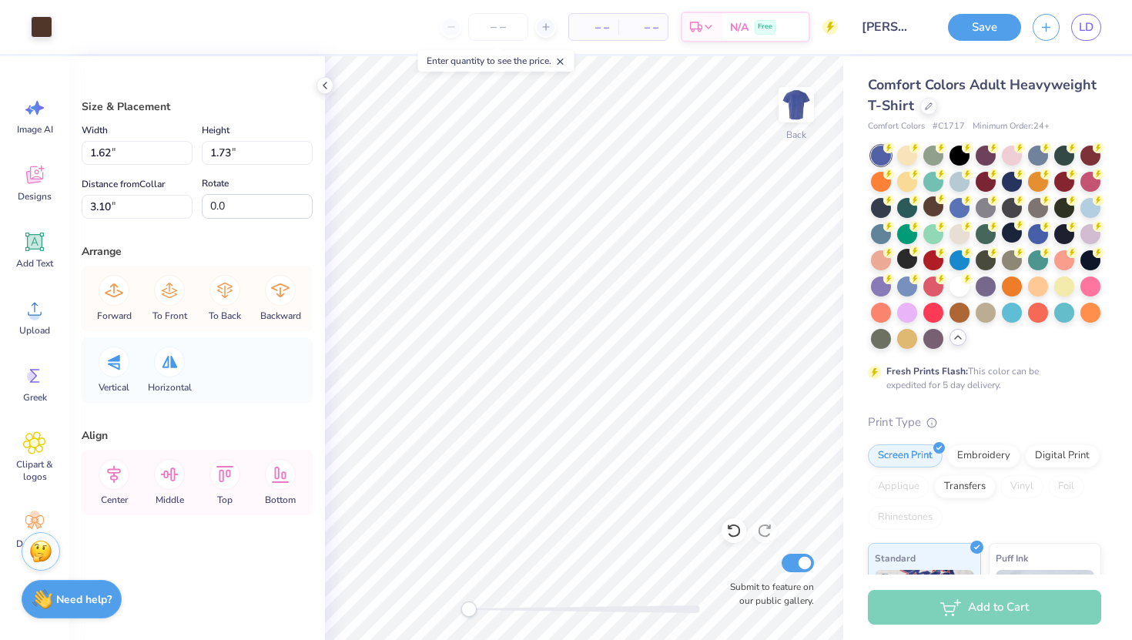
type input "1.10"
type input "1.15"
type input "3.69"
type input "2.54"
type input "2.40"
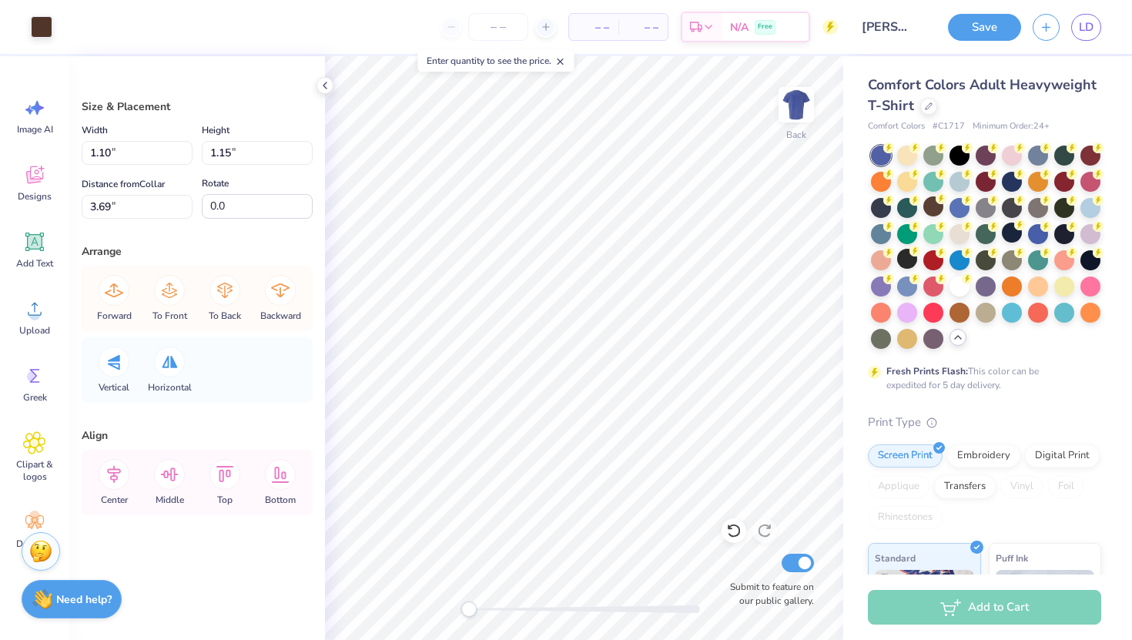
type input "3.00"
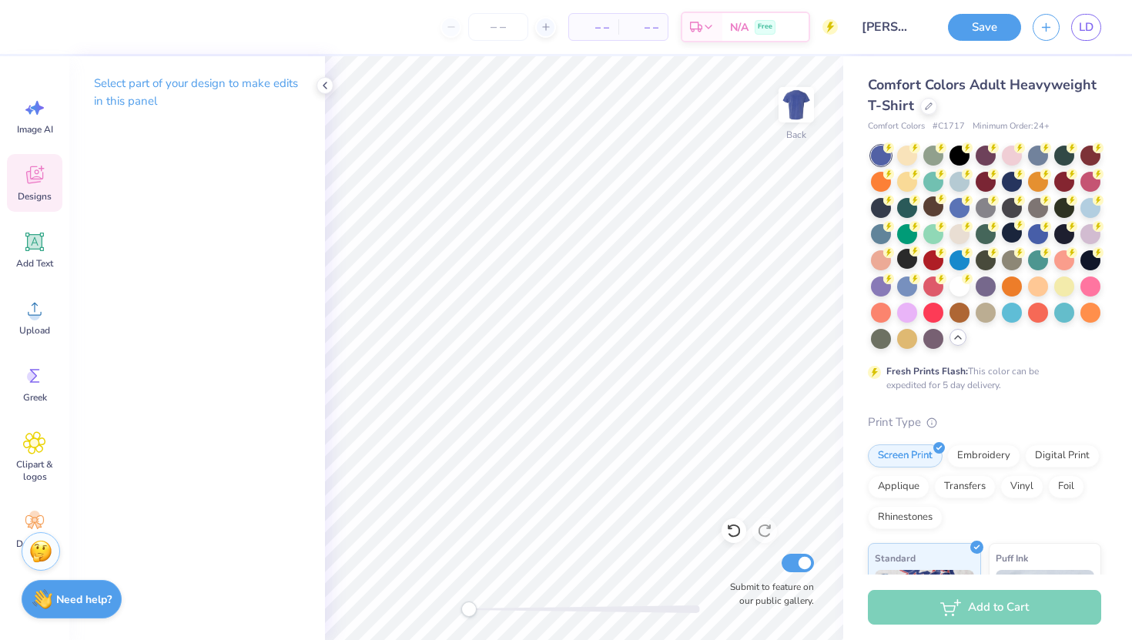
click at [36, 174] on icon at bounding box center [34, 175] width 17 height 18
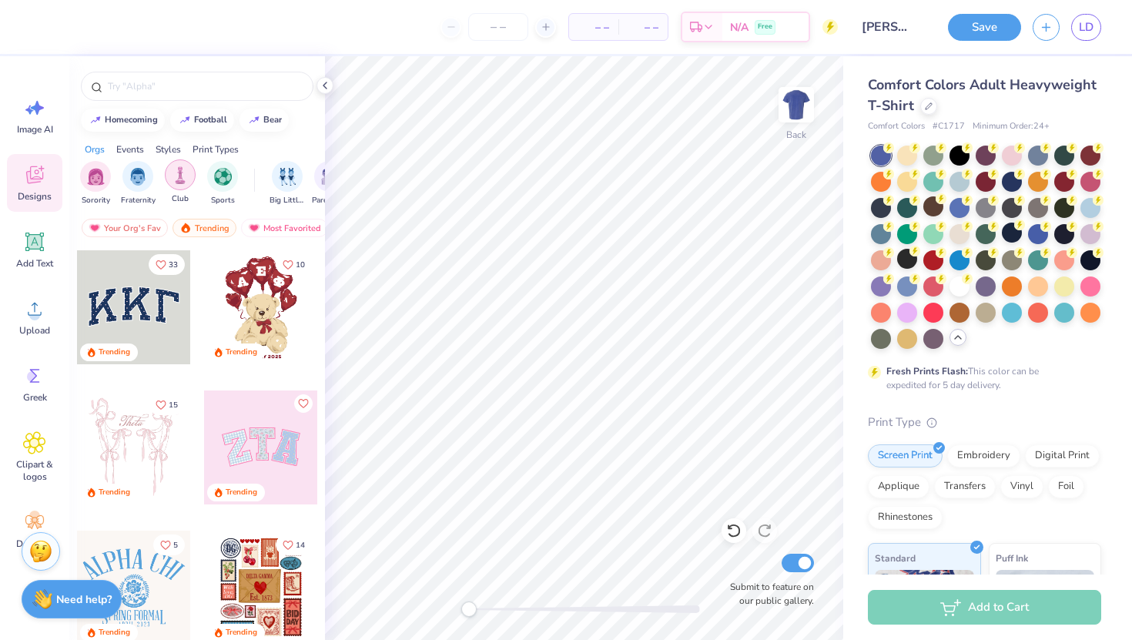
click at [172, 182] on img "filter for Club" at bounding box center [180, 175] width 17 height 18
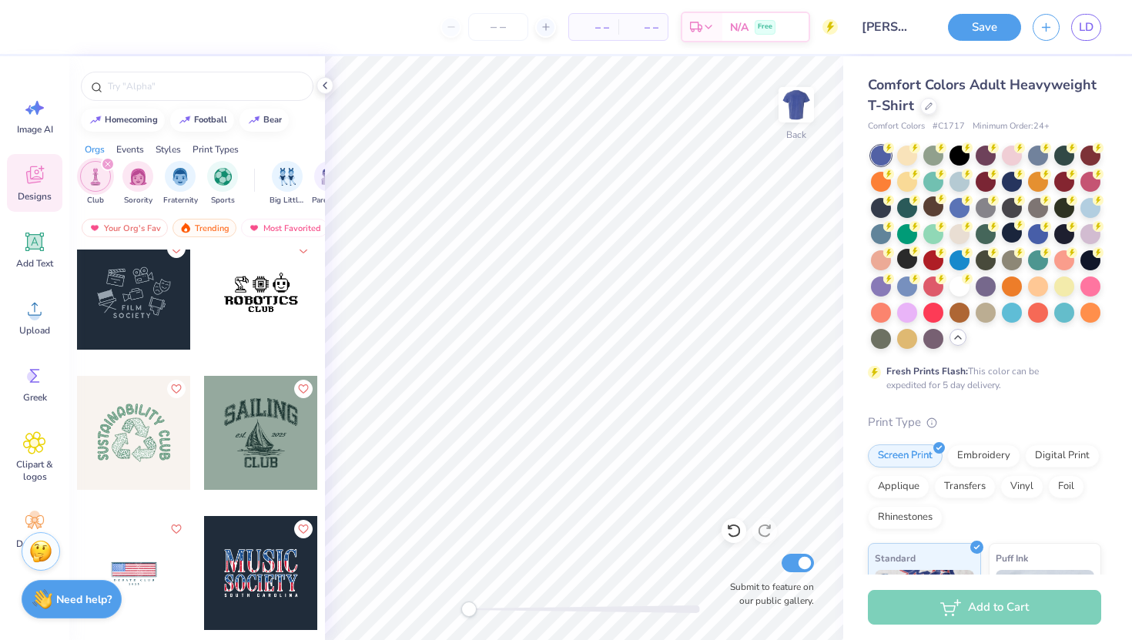
scroll to position [4212, 0]
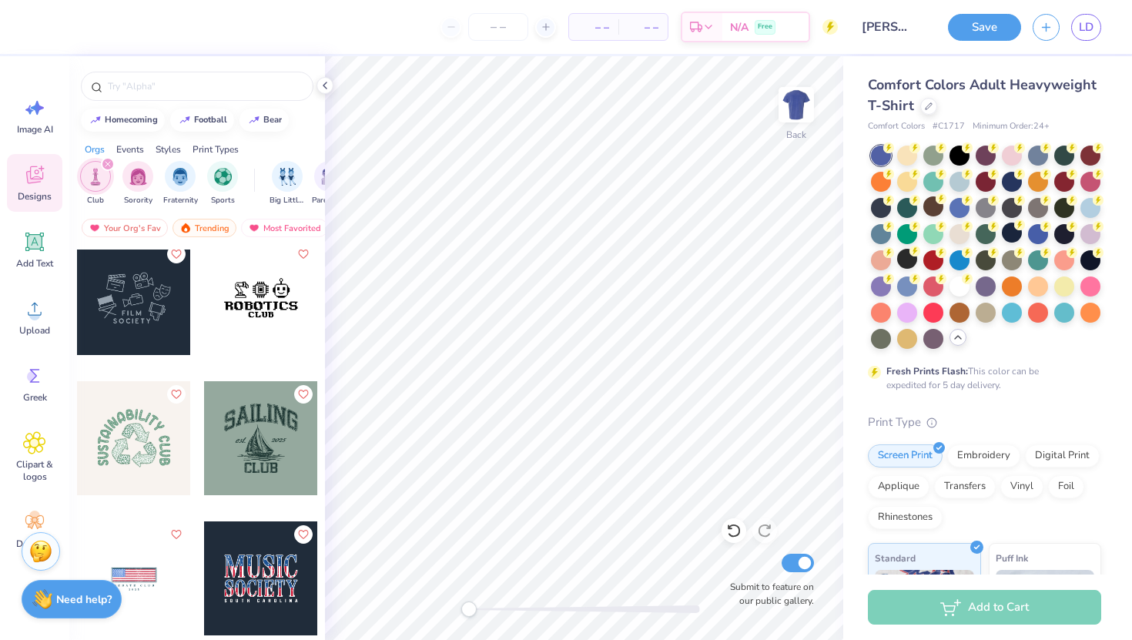
click at [119, 295] on div at bounding box center [134, 298] width 114 height 114
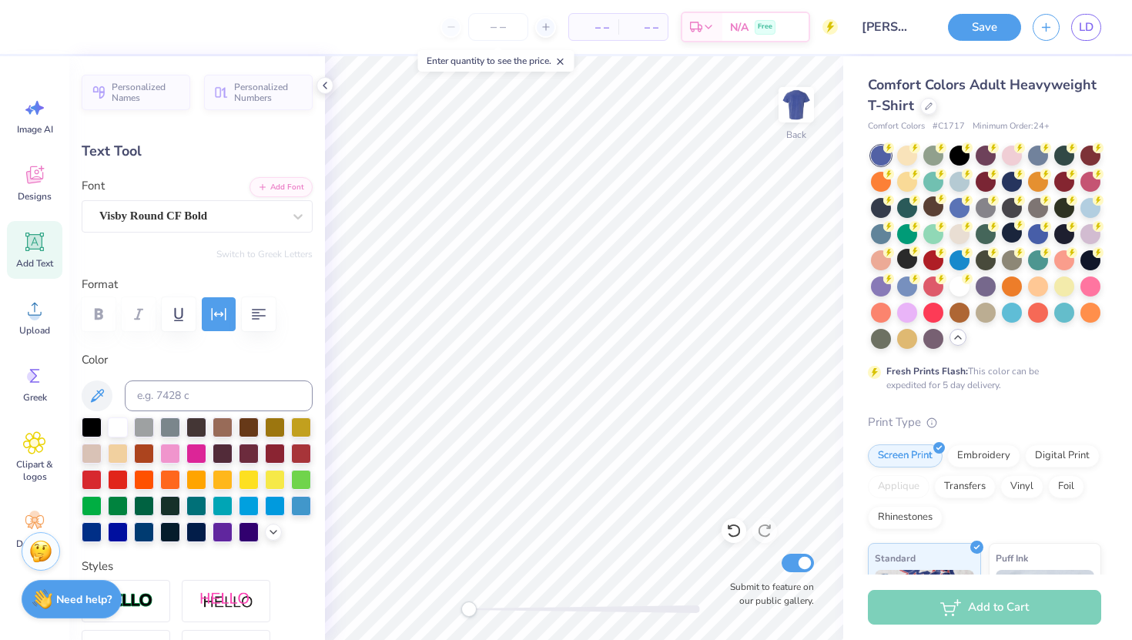
type textarea "NACE"
type input "3.08"
type input "6.84"
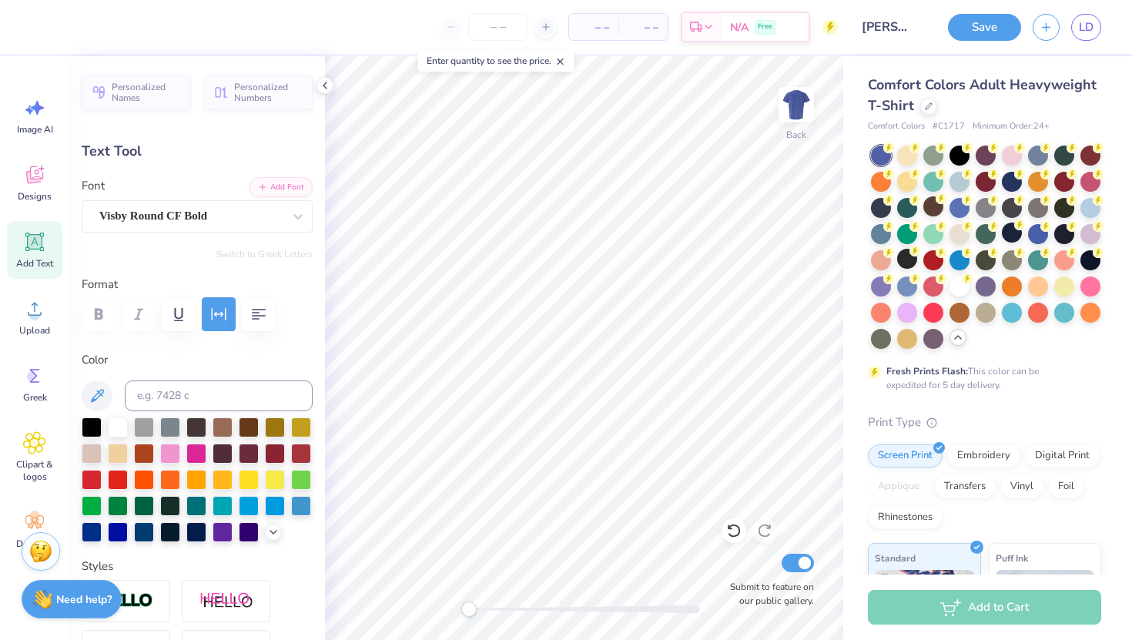
type textarea "Houston"
type textarea "H"
type textarea "U"
type textarea "UNIVERSITY OF HOUSTON"
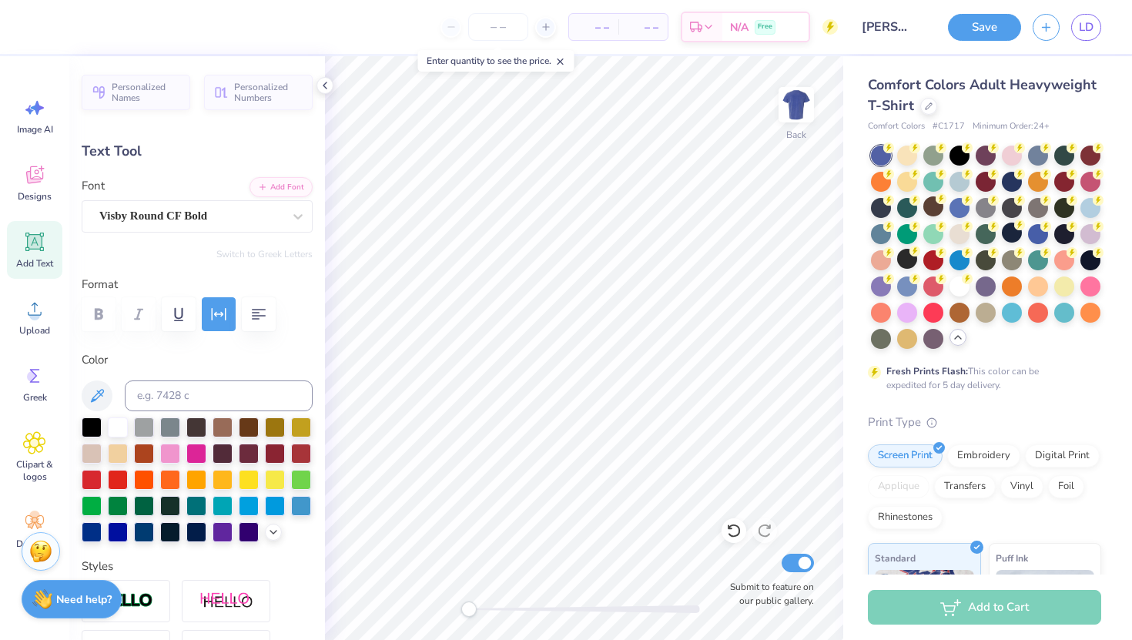
scroll to position [0, 8]
type input "9.54"
click at [844, 398] on div "Comfort Colors Adult Heavyweight T-Shirt Comfort Colors # C1717 Minimum Order: …" at bounding box center [987, 473] width 289 height 834
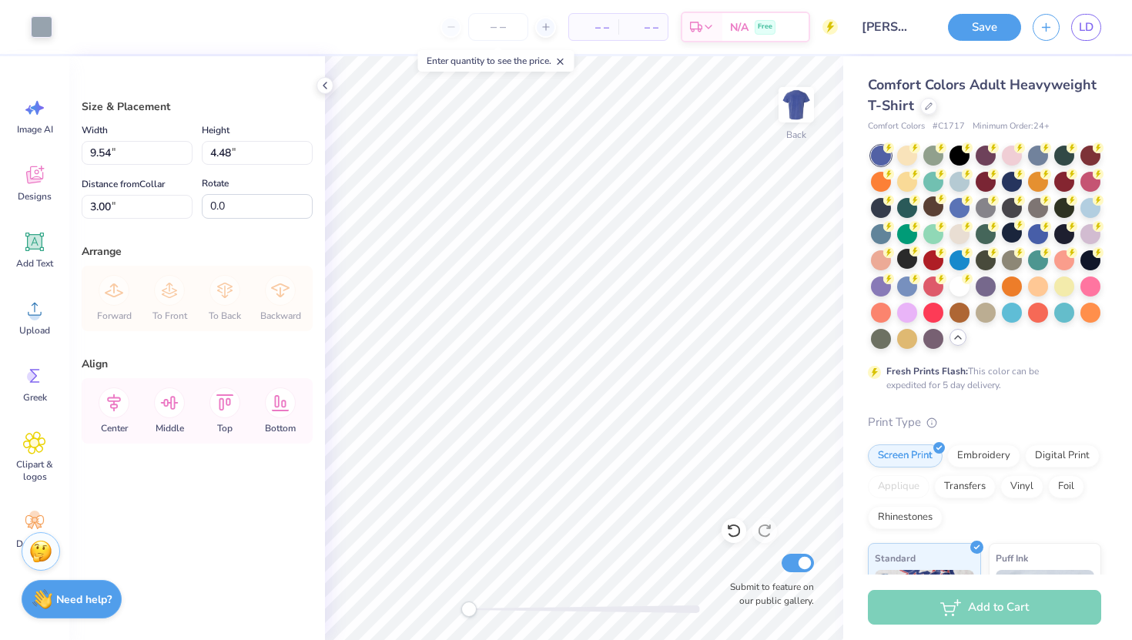
type input "2.62"
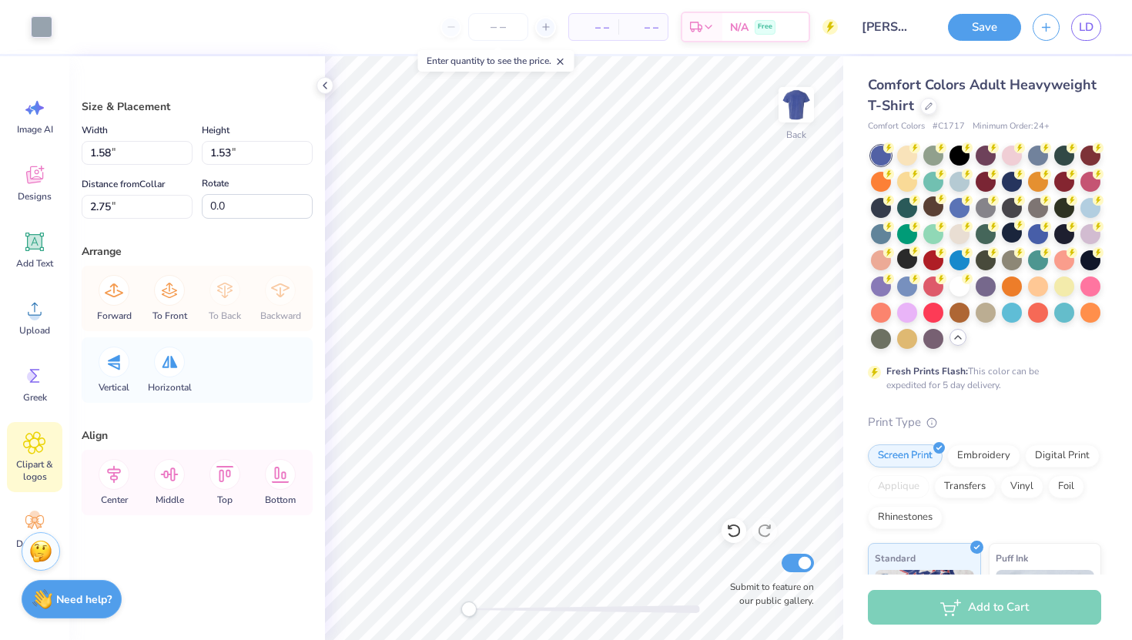
click at [32, 450] on icon at bounding box center [34, 442] width 22 height 23
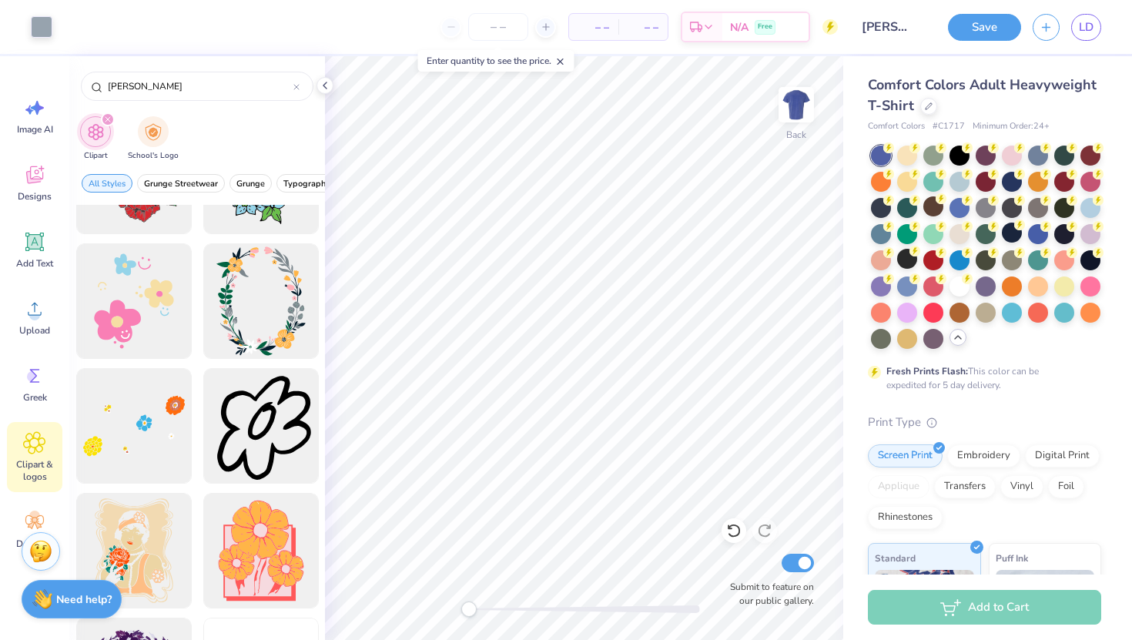
scroll to position [1330, 0]
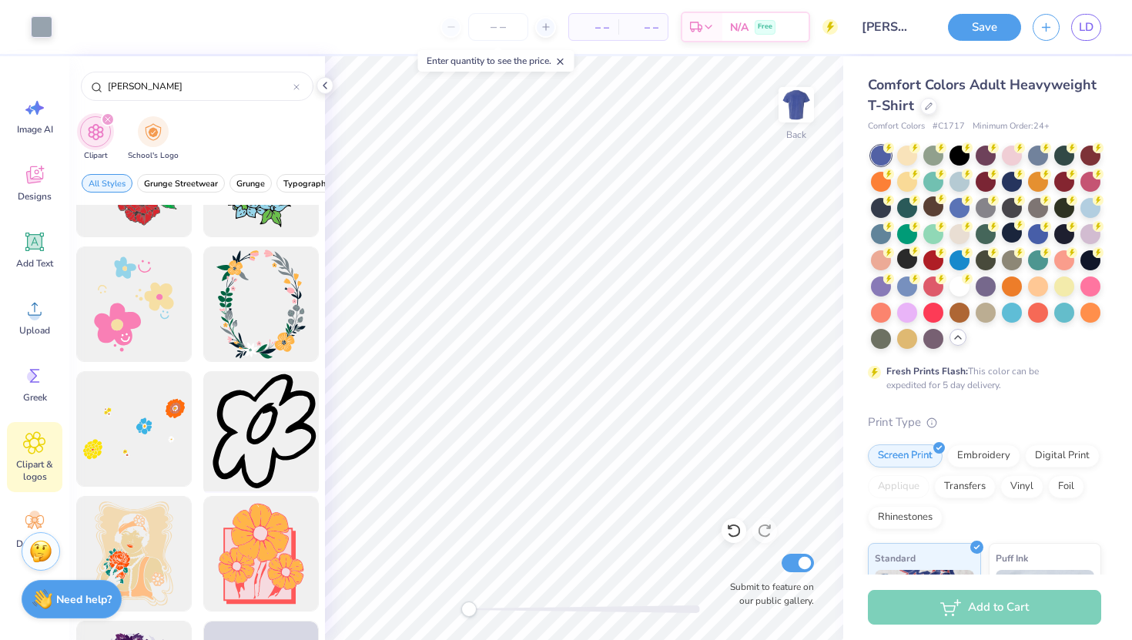
type input "flowe"
click at [253, 447] on div at bounding box center [260, 429] width 127 height 127
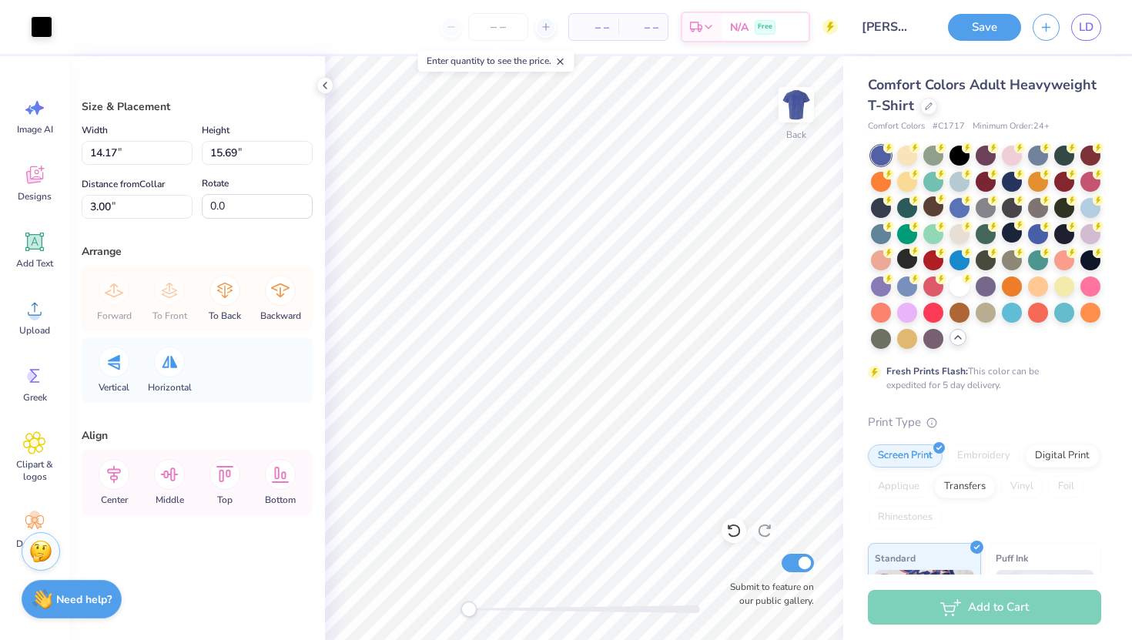
type input "1.41"
type input "1.56"
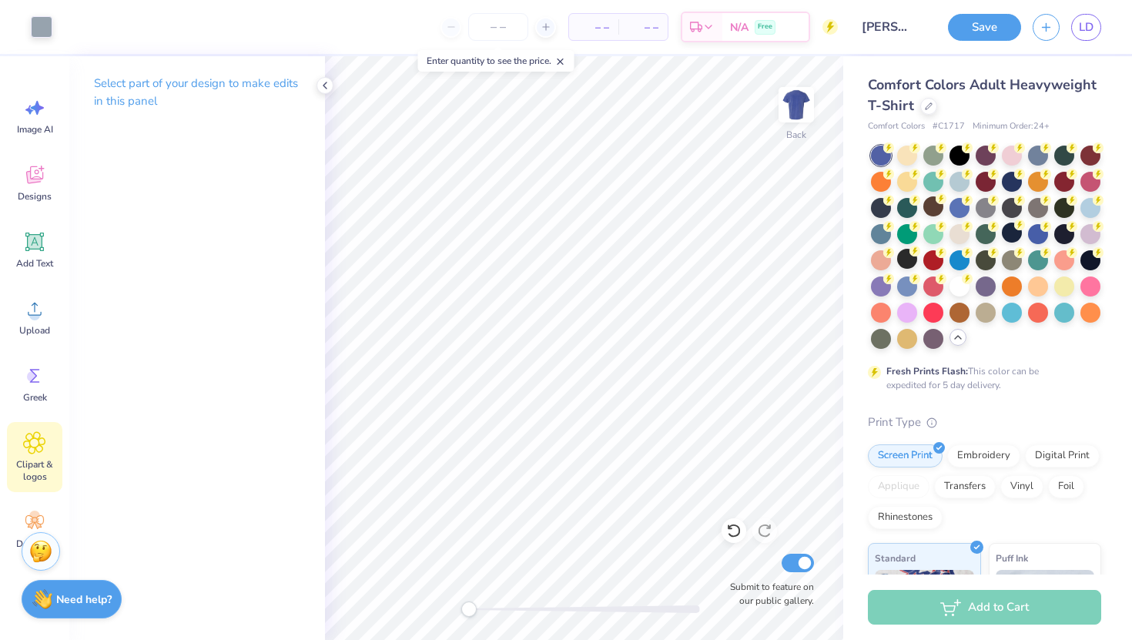
click at [30, 463] on span "Clipart & logos" at bounding box center [34, 470] width 51 height 25
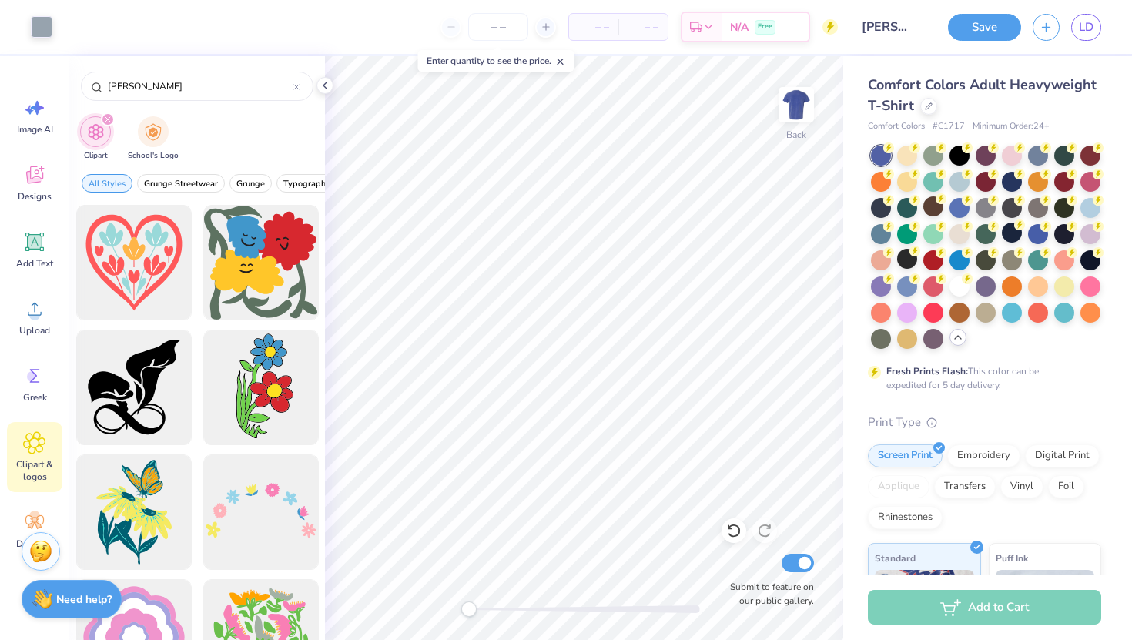
scroll to position [0, 0]
click at [109, 119] on icon "filter for Clipart" at bounding box center [108, 119] width 6 height 6
click at [299, 88] on div "flowe" at bounding box center [197, 86] width 232 height 29
click at [295, 87] on icon at bounding box center [296, 87] width 6 height 6
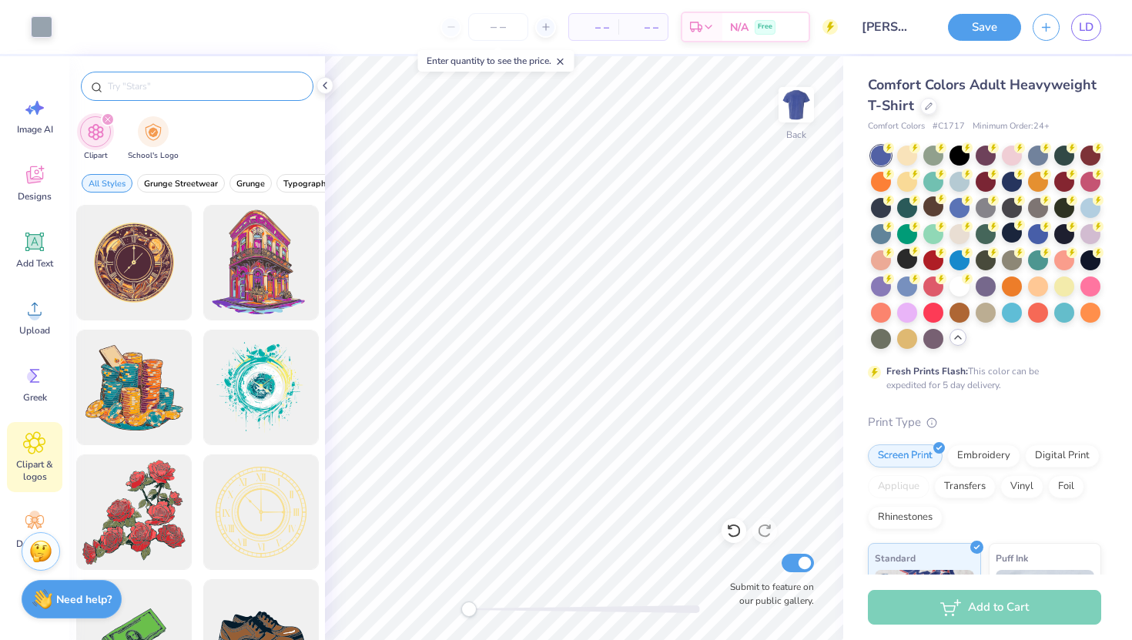
click at [159, 93] on input "text" at bounding box center [204, 86] width 197 height 15
type input "envelope"
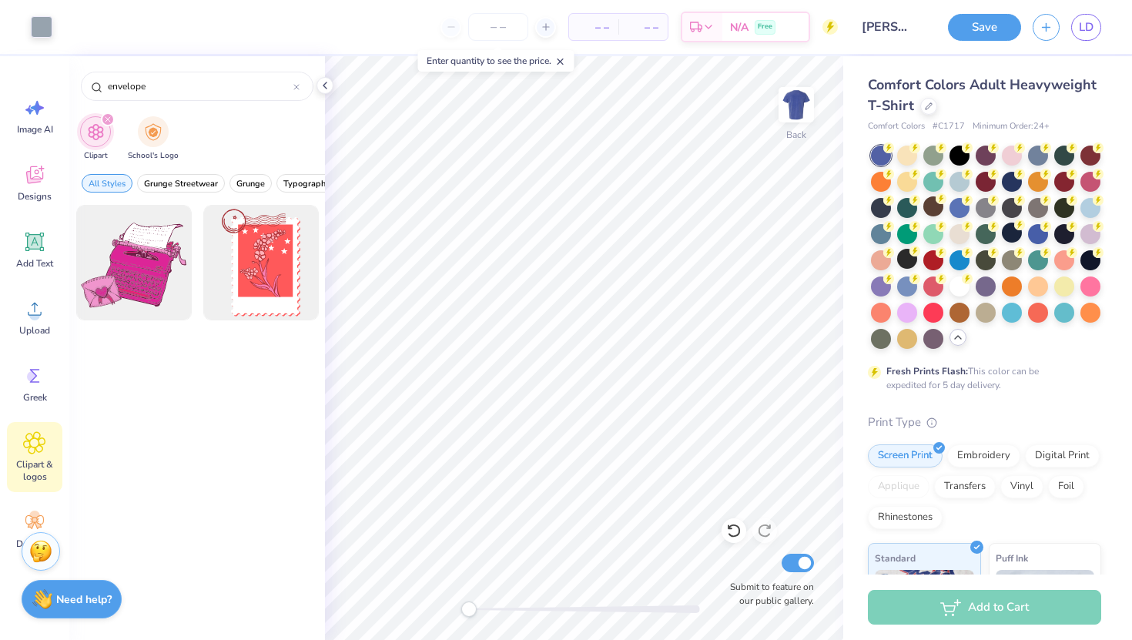
click at [105, 119] on icon "filter for Clipart" at bounding box center [108, 119] width 6 height 6
click at [105, 113] on div "filter for Clipart" at bounding box center [108, 119] width 14 height 14
click at [109, 115] on div "filter for Clipart" at bounding box center [108, 119] width 14 height 14
click at [101, 115] on div "filter for Clipart" at bounding box center [108, 119] width 14 height 14
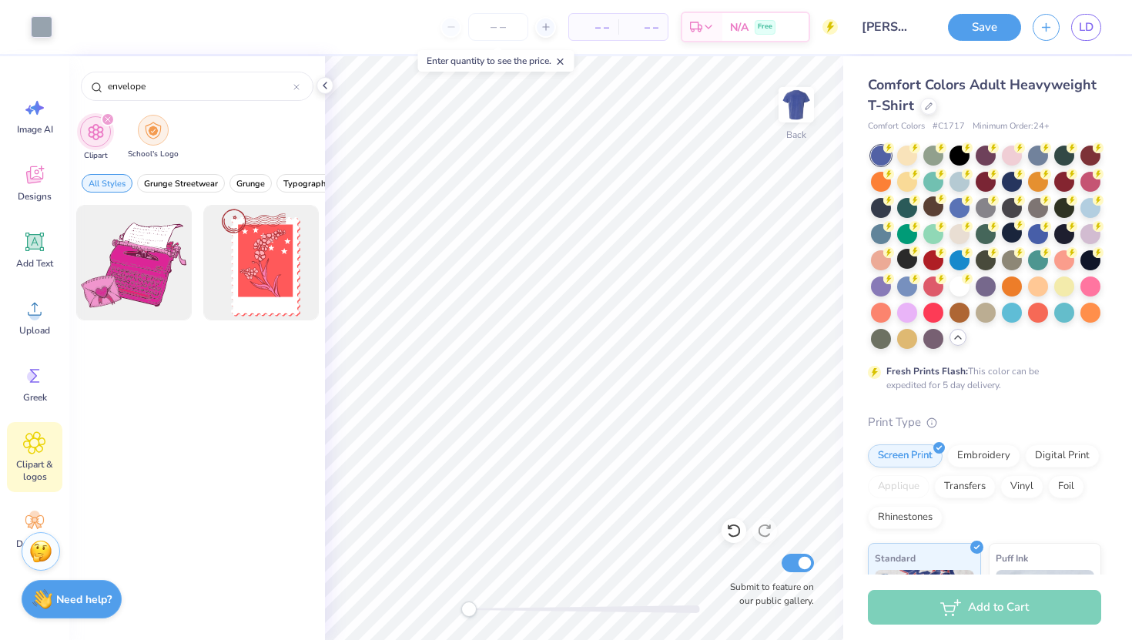
click at [138, 132] on div "filter for School's Logo" at bounding box center [153, 130] width 31 height 31
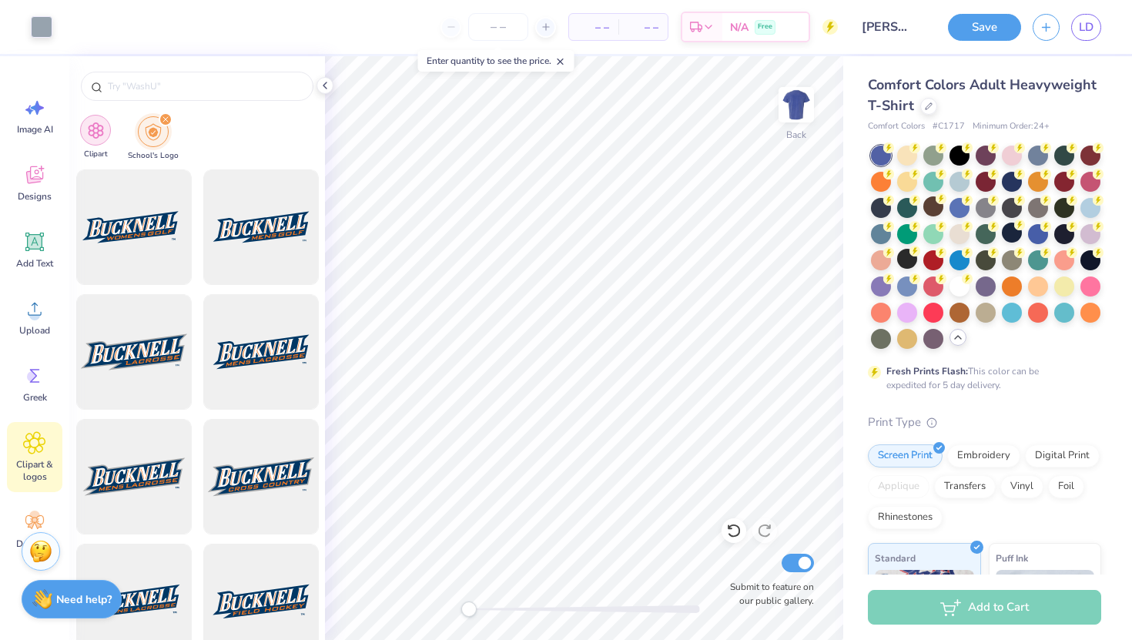
click at [85, 132] on div "filter for Clipart" at bounding box center [95, 130] width 31 height 31
type input "envelope"
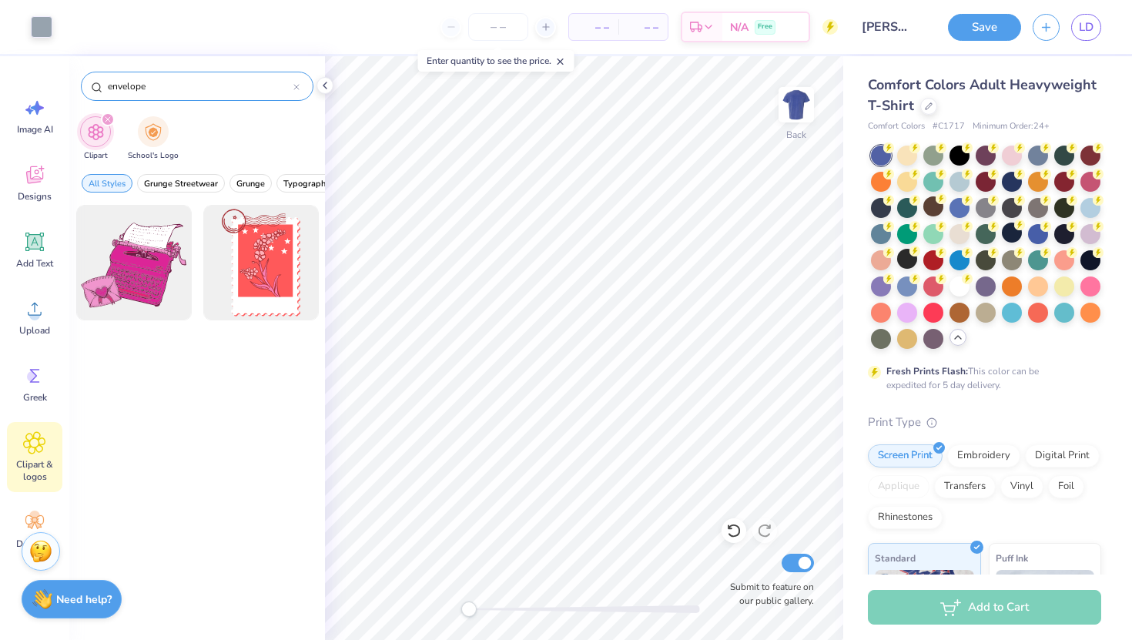
click at [296, 88] on icon at bounding box center [296, 87] width 6 height 6
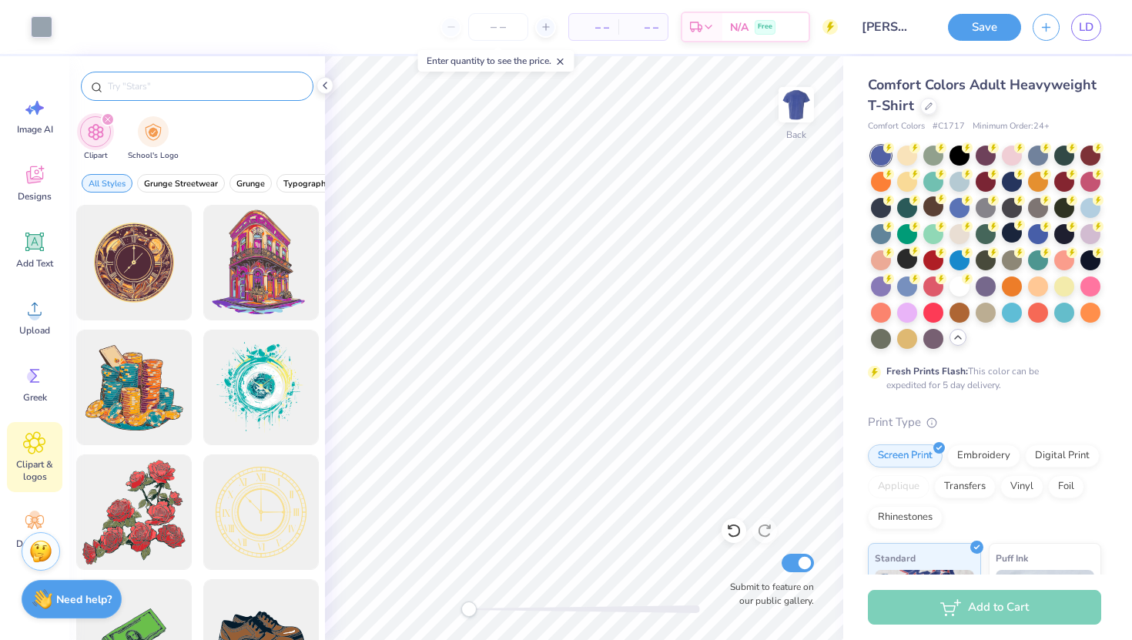
click at [235, 79] on input "text" at bounding box center [204, 86] width 197 height 15
type input "k"
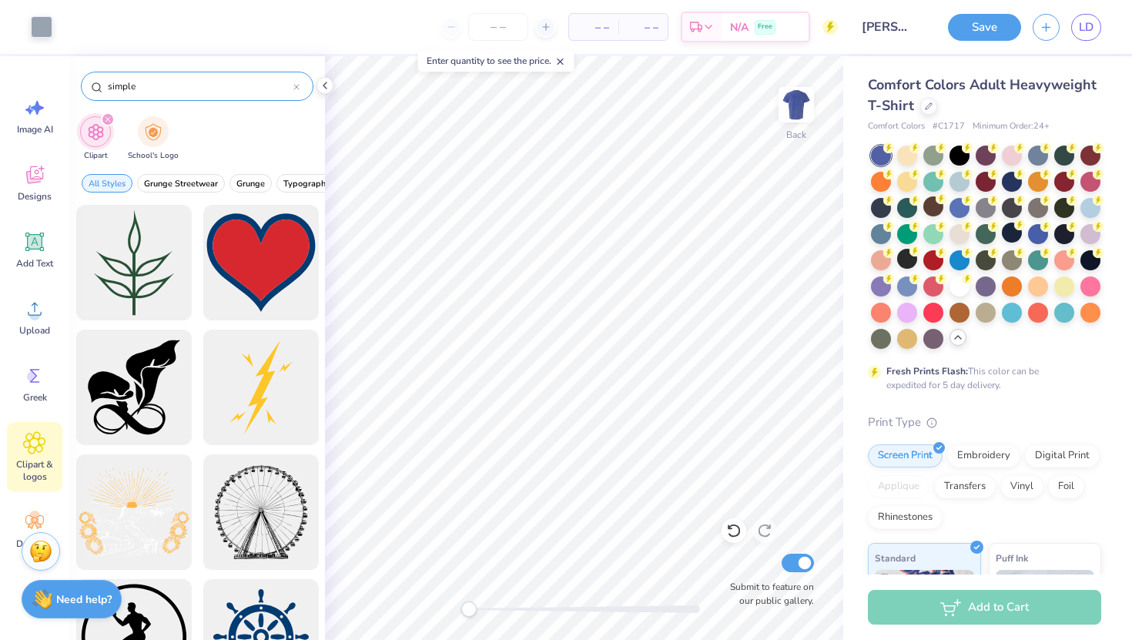
click at [155, 82] on input "simple" at bounding box center [199, 86] width 187 height 15
type input "s"
type input "event planning"
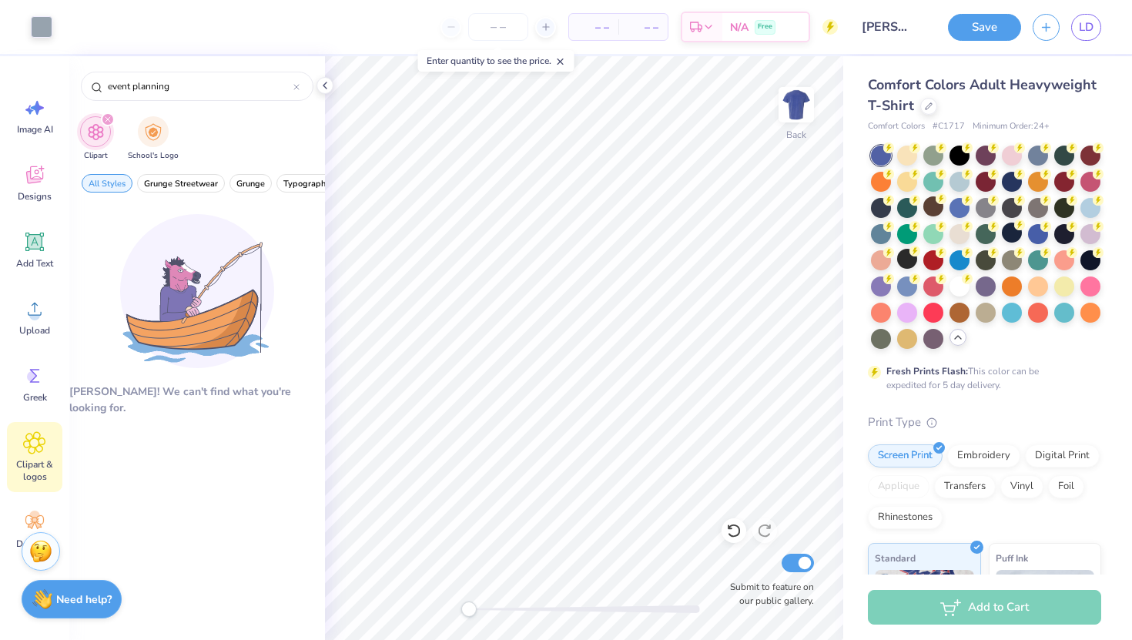
scroll to position [35, 0]
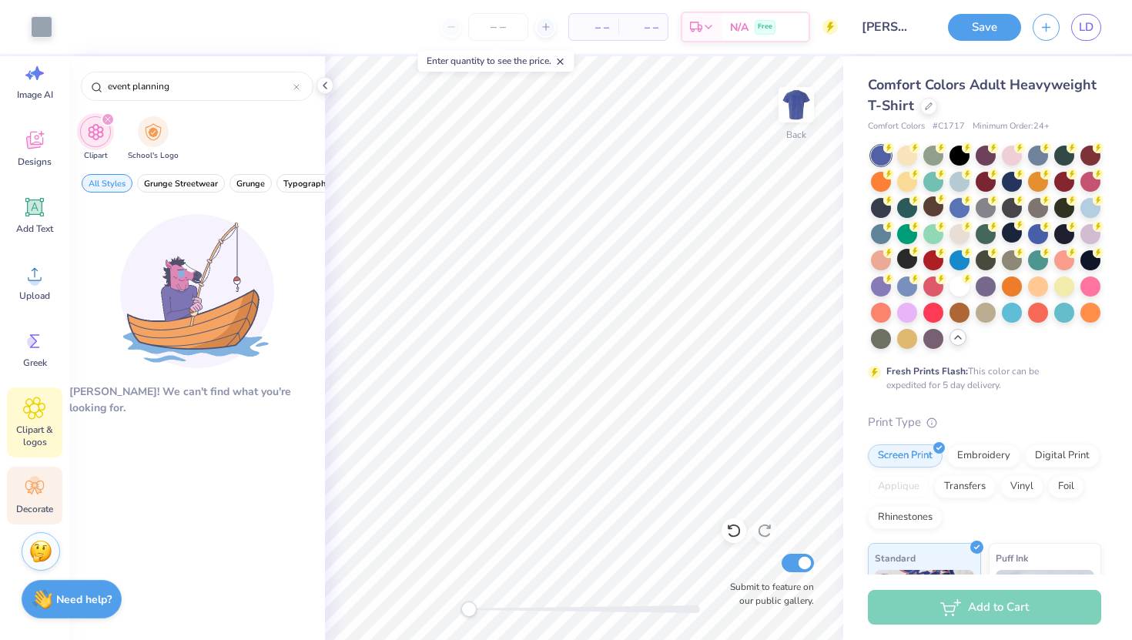
click at [36, 493] on icon at bounding box center [34, 487] width 23 height 23
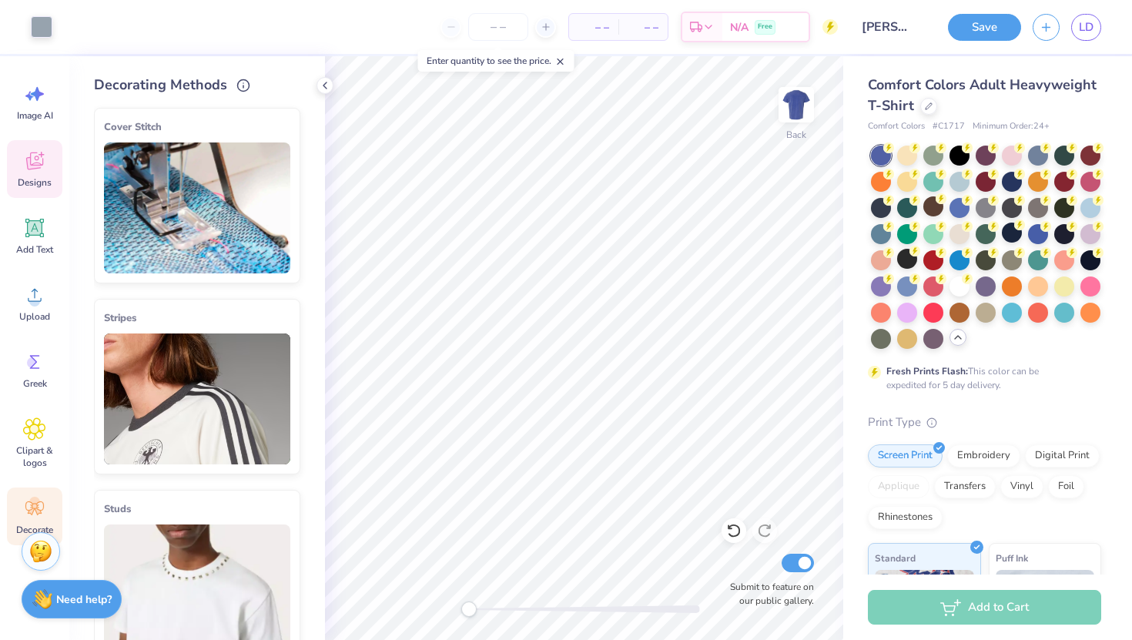
scroll to position [0, 0]
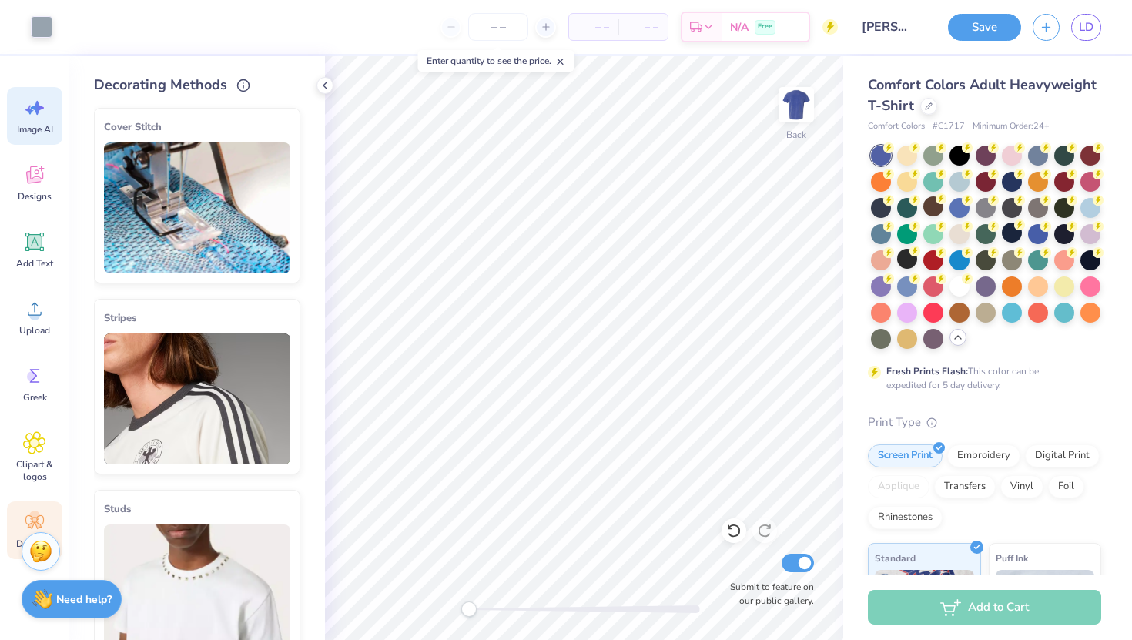
click at [32, 119] on div "Image AI" at bounding box center [34, 116] width 55 height 58
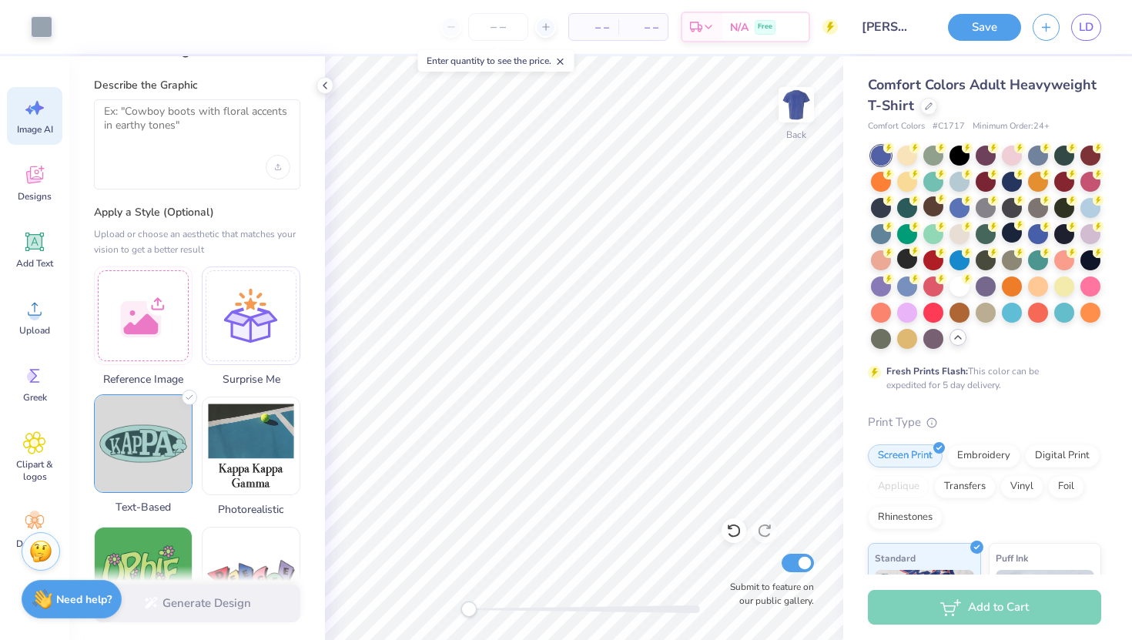
scroll to position [35, 0]
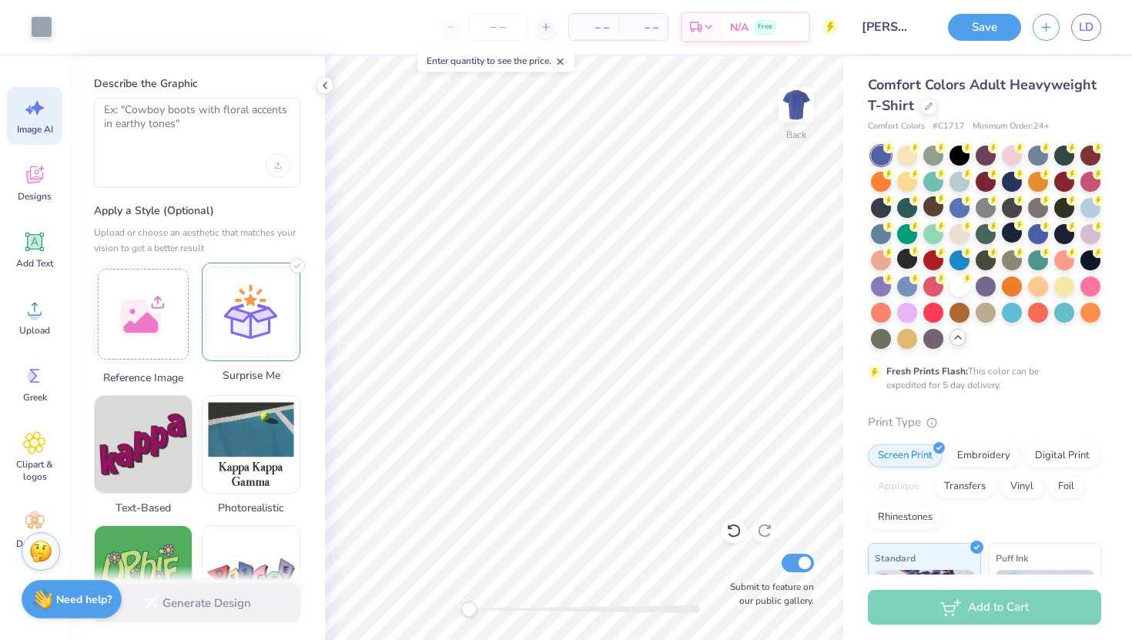
click at [238, 286] on div at bounding box center [251, 311] width 99 height 99
click at [262, 312] on div at bounding box center [251, 311] width 99 height 99
click at [227, 147] on div at bounding box center [197, 143] width 206 height 90
click at [233, 286] on div at bounding box center [251, 311] width 99 height 99
click at [206, 132] on textarea at bounding box center [197, 122] width 186 height 38
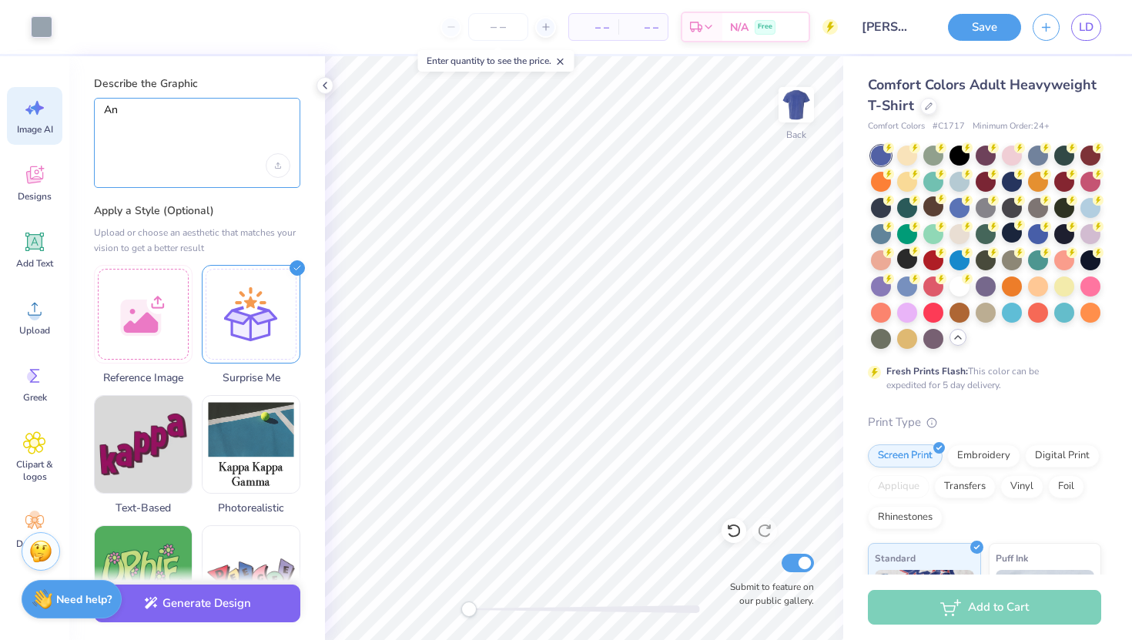
type textarea "A"
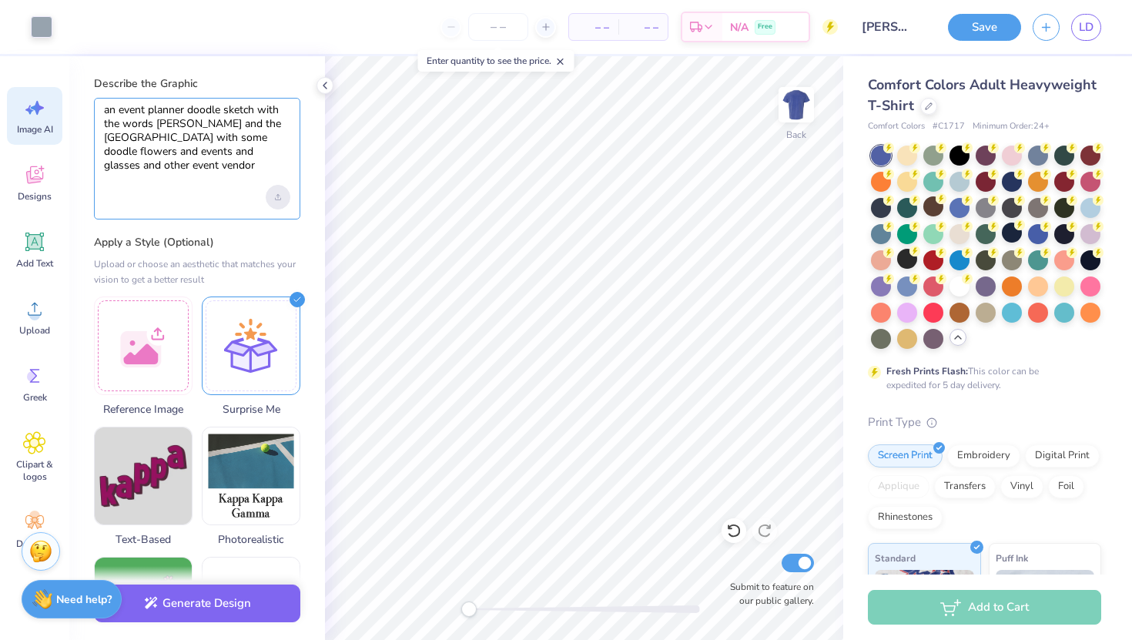
type textarea "an event planner doodle sketch with the words NACE and the University of Housto…"
click at [274, 201] on div "Upload image" at bounding box center [278, 197] width 25 height 25
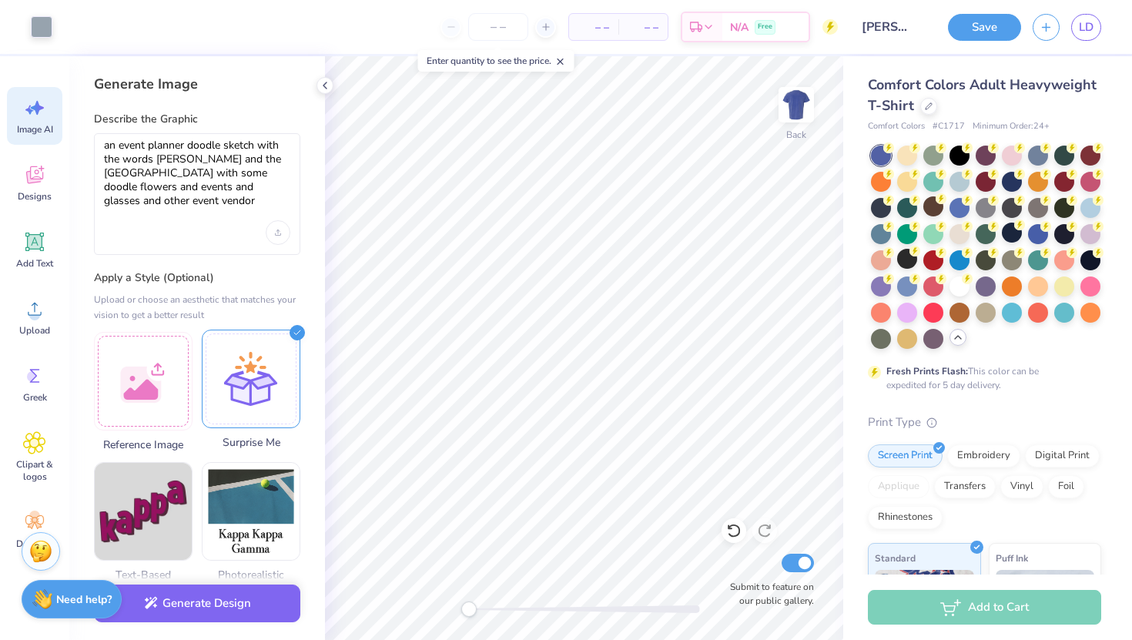
click at [237, 403] on div at bounding box center [251, 378] width 99 height 99
click at [221, 597] on button "Generate Design" at bounding box center [197, 599] width 206 height 38
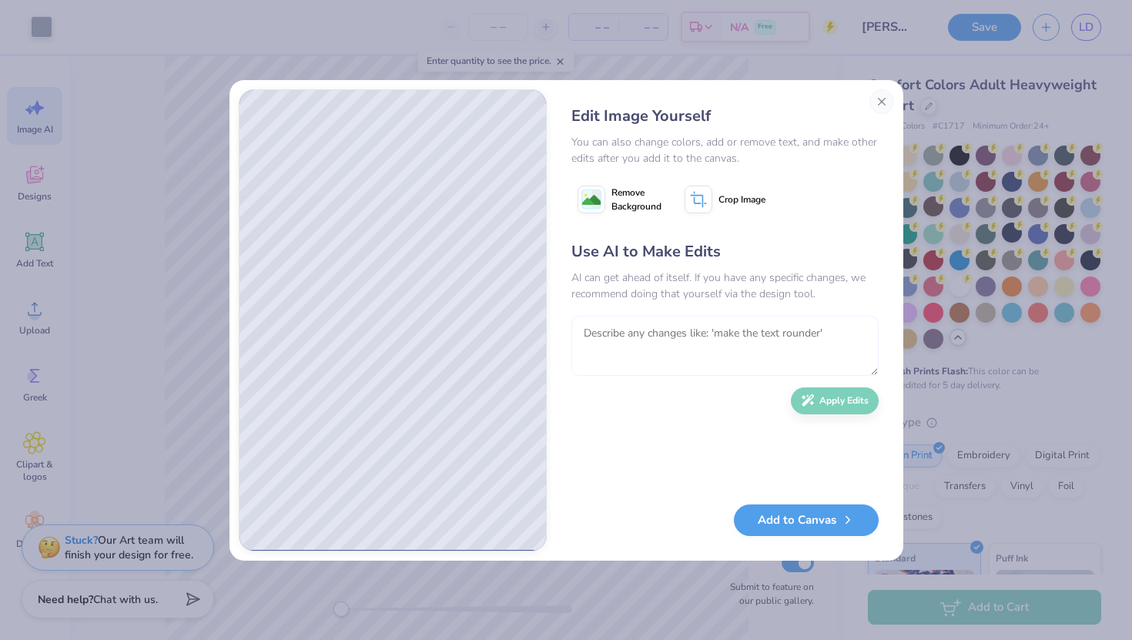
click at [655, 346] on textarea at bounding box center [724, 346] width 307 height 60
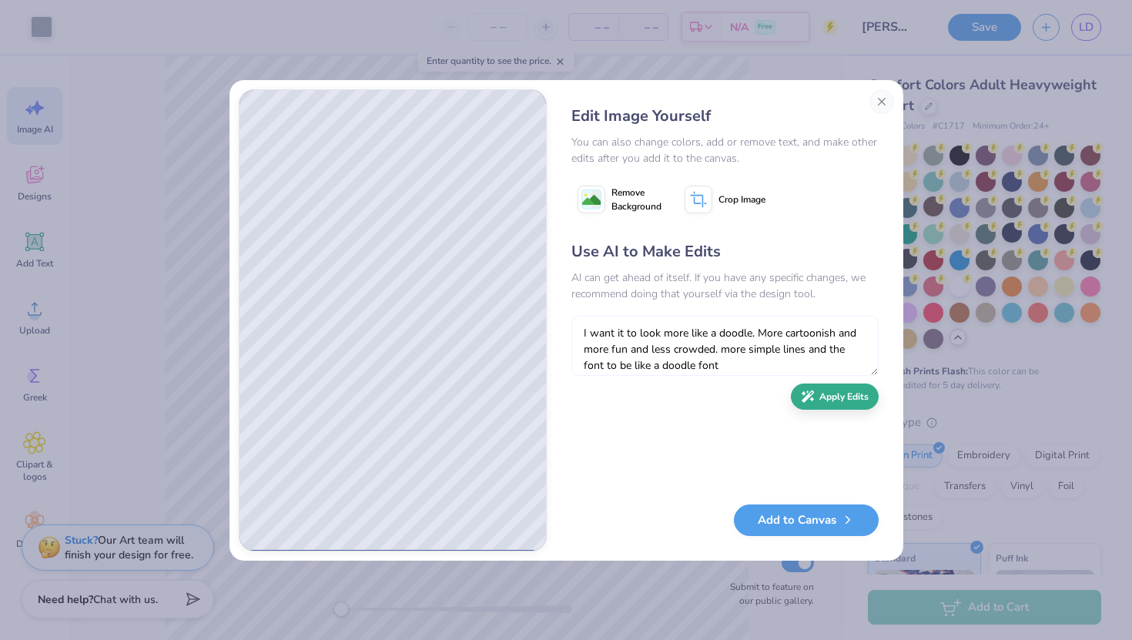
type textarea "I want it to look more like a doodle. More cartoonish and more fun and less cro…"
click at [838, 401] on button "Apply Edits" at bounding box center [835, 396] width 88 height 27
click at [801, 526] on button "Add to Canvas" at bounding box center [806, 516] width 145 height 32
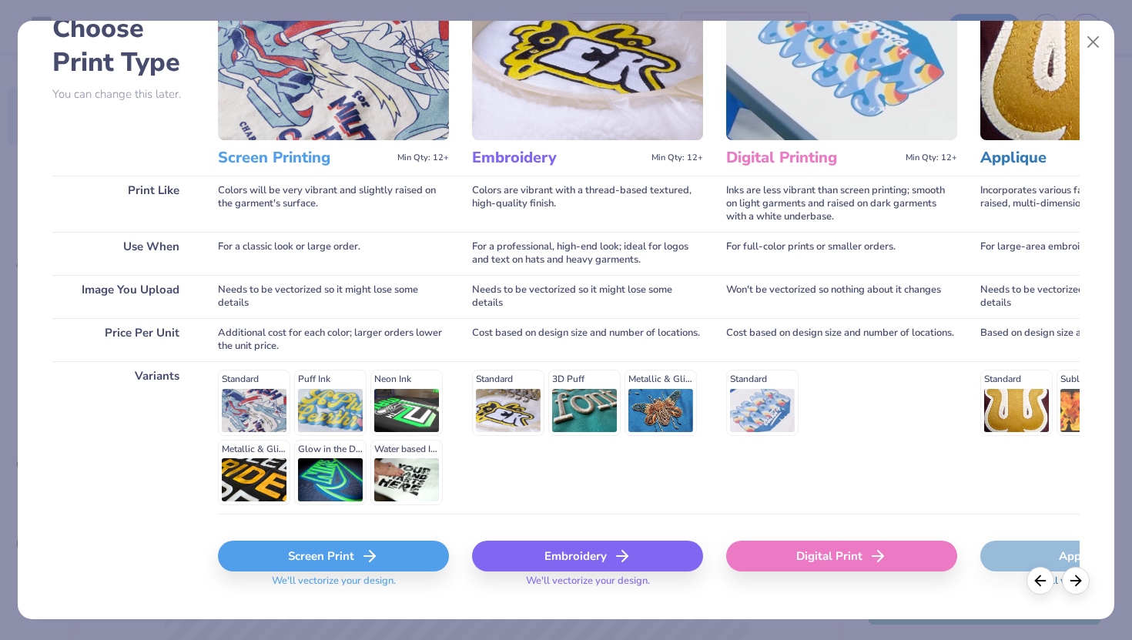
scroll to position [128, 0]
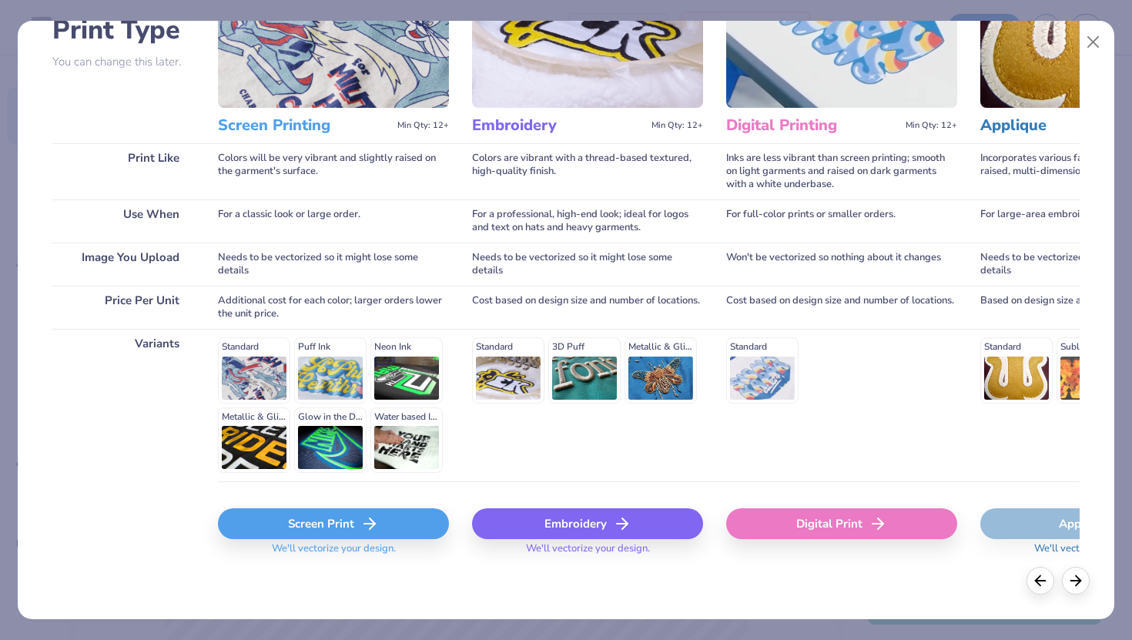
click at [245, 375] on div "Standard Puff Ink Neon Ink Metallic & Glitter Ink Glow in the Dark Ink Water ba…" at bounding box center [333, 404] width 231 height 135
click at [296, 520] on div "Screen Print" at bounding box center [333, 523] width 231 height 31
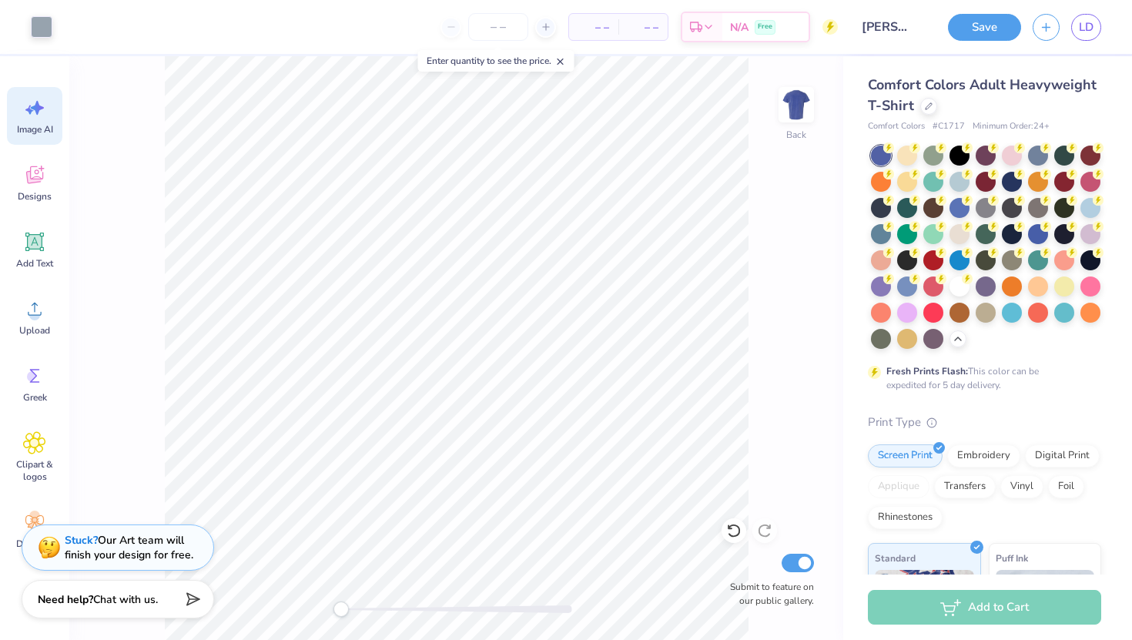
scroll to position [0, 0]
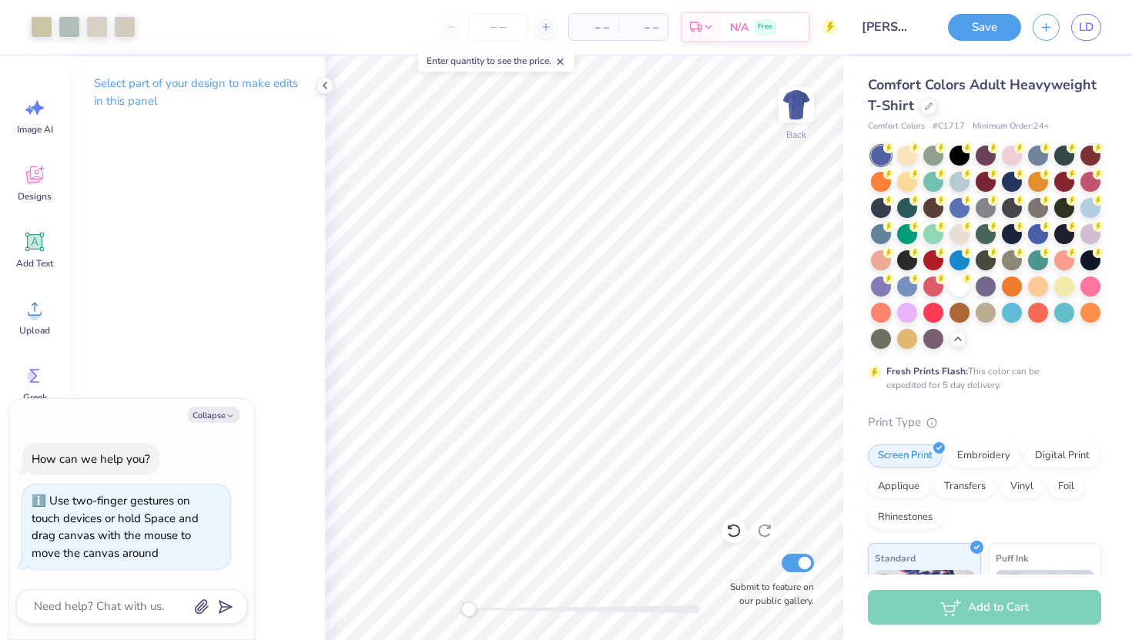
click at [365, 607] on div "Back Submit to feature on our public gallery." at bounding box center [584, 347] width 518 height 583
click at [978, 28] on button "Save" at bounding box center [984, 25] width 73 height 27
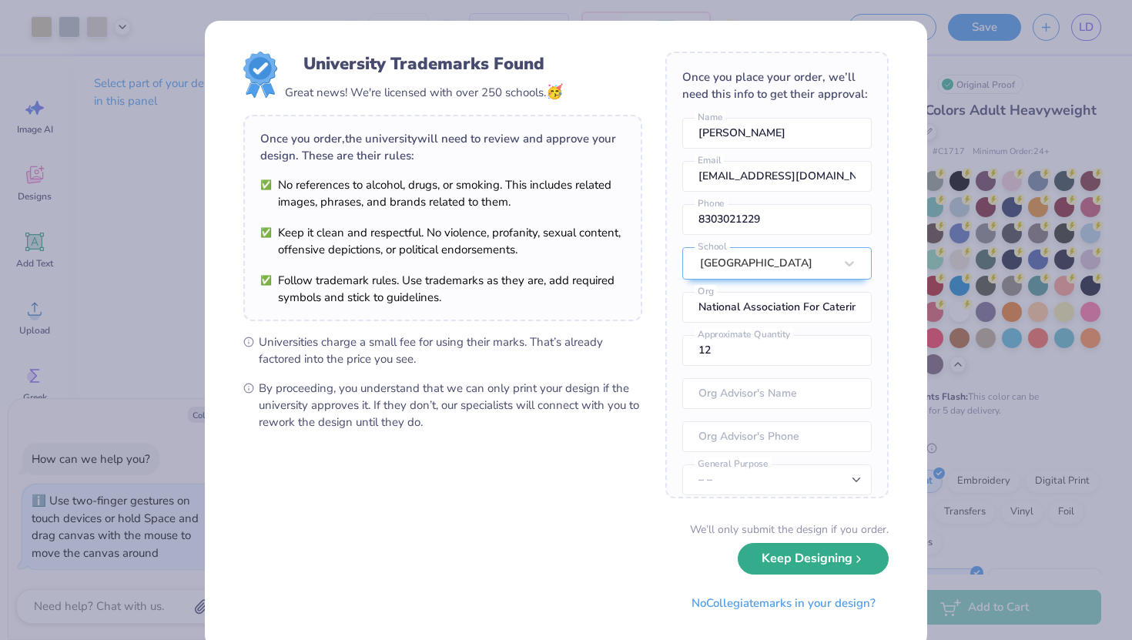
click at [812, 568] on button "Keep Designing" at bounding box center [812, 559] width 151 height 32
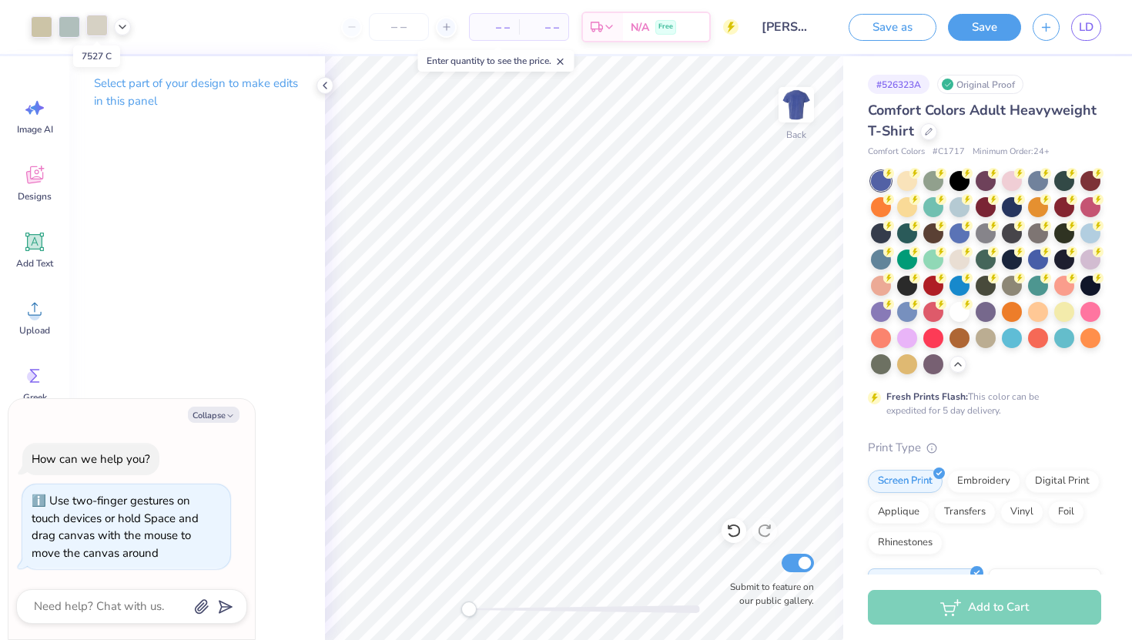
click at [96, 29] on div at bounding box center [97, 26] width 22 height 22
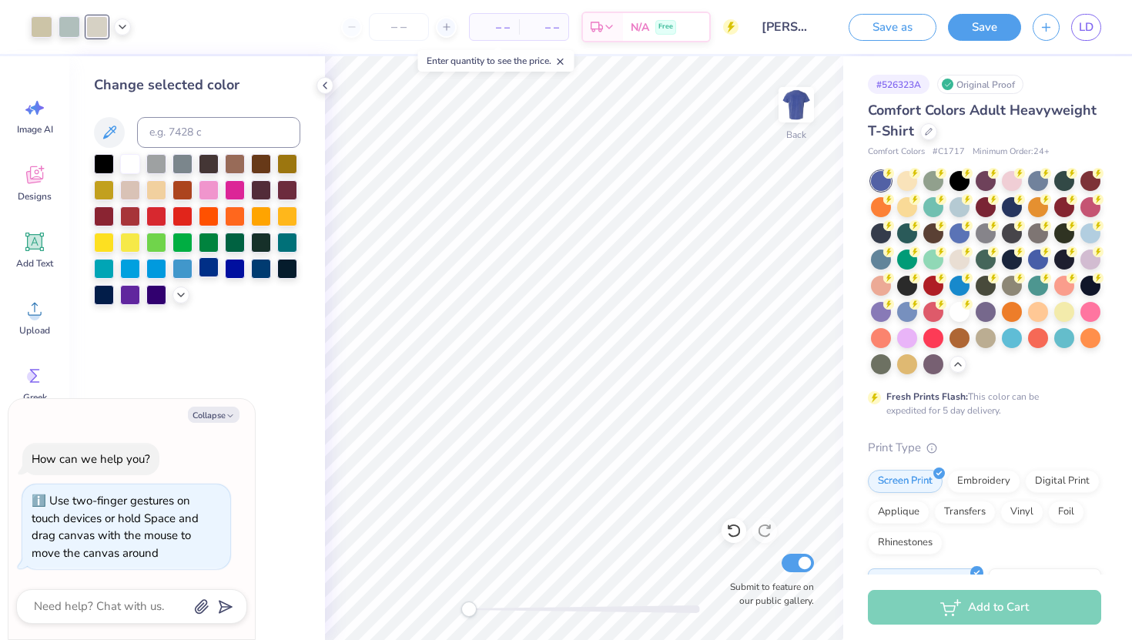
click at [212, 269] on div at bounding box center [209, 267] width 20 height 20
click at [126, 159] on div at bounding box center [130, 162] width 20 height 20
click at [71, 18] on div at bounding box center [69, 26] width 22 height 22
click at [156, 266] on div at bounding box center [156, 267] width 20 height 20
click at [35, 20] on div at bounding box center [42, 26] width 22 height 22
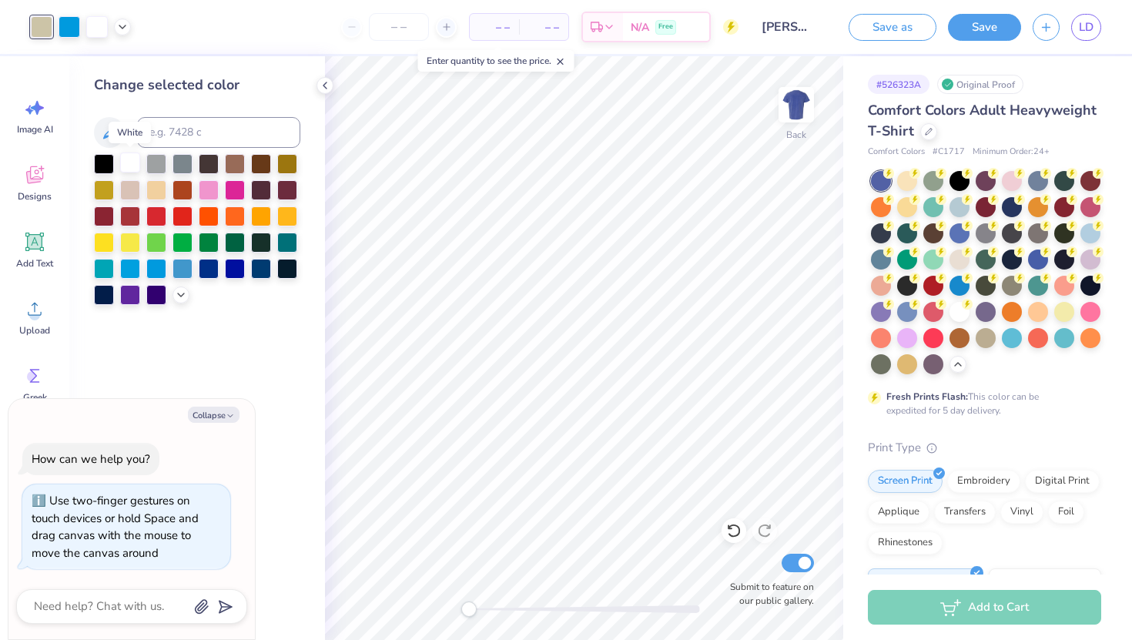
click at [129, 162] on div at bounding box center [130, 162] width 20 height 20
click at [130, 162] on div at bounding box center [130, 162] width 20 height 20
click at [46, 23] on div at bounding box center [42, 26] width 22 height 22
click at [134, 163] on div at bounding box center [130, 162] width 20 height 20
click at [33, 27] on div at bounding box center [42, 26] width 22 height 22
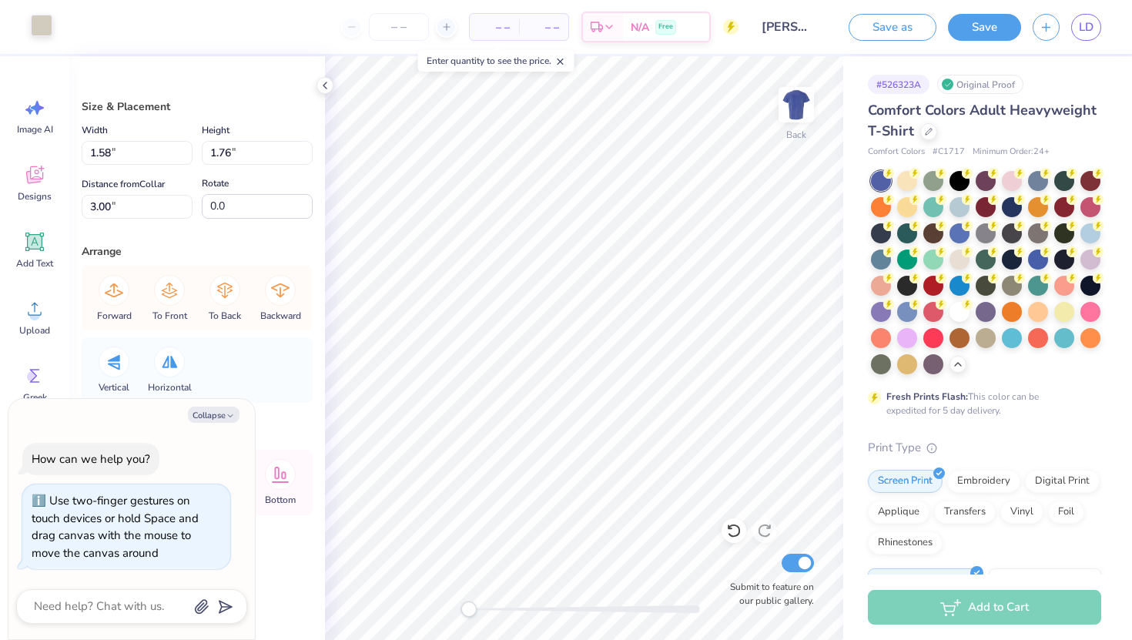
click at [41, 28] on div at bounding box center [42, 26] width 22 height 22
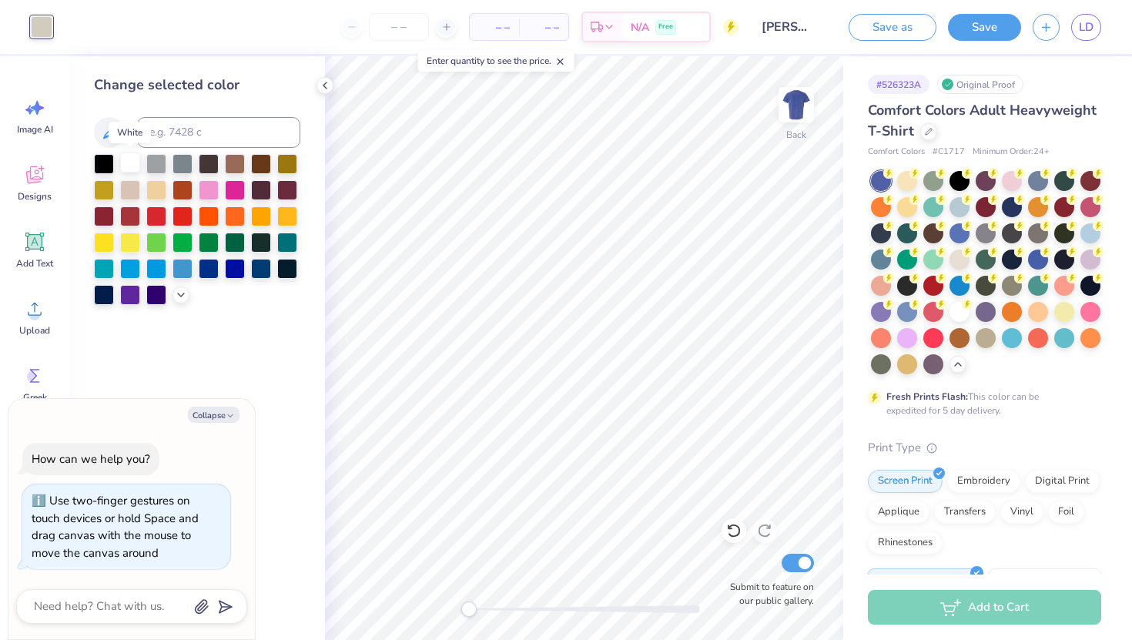
click at [127, 160] on div at bounding box center [130, 162] width 20 height 20
click at [40, 28] on div at bounding box center [42, 26] width 22 height 22
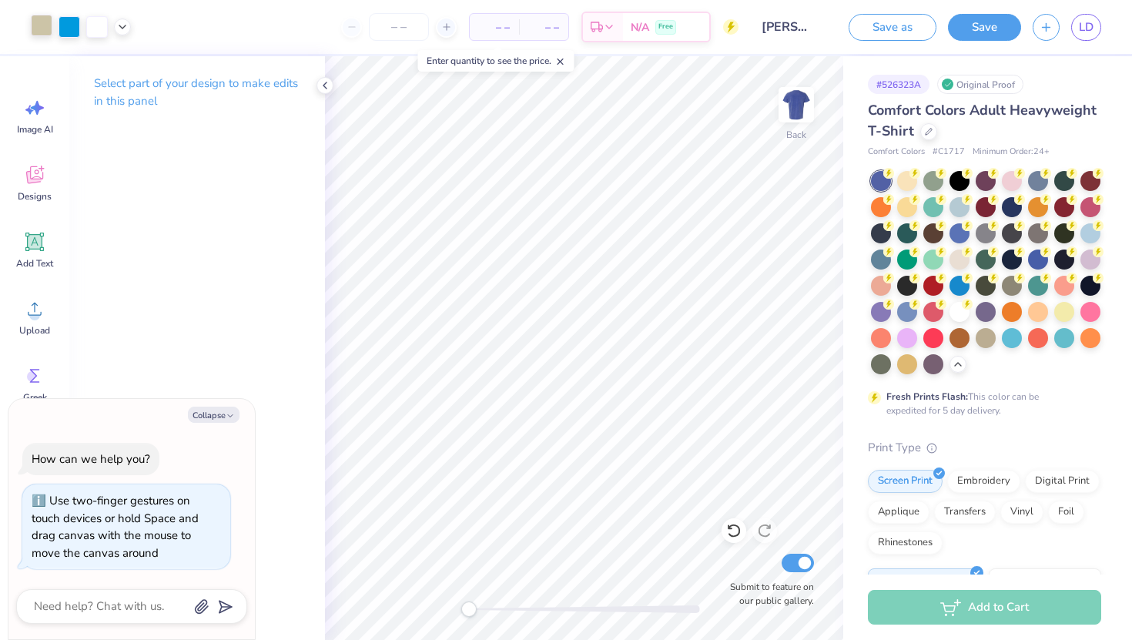
click at [112, 23] on div at bounding box center [81, 27] width 100 height 22
click at [122, 23] on icon at bounding box center [122, 25] width 12 height 12
click at [137, 58] on div at bounding box center [137, 65] width 22 height 22
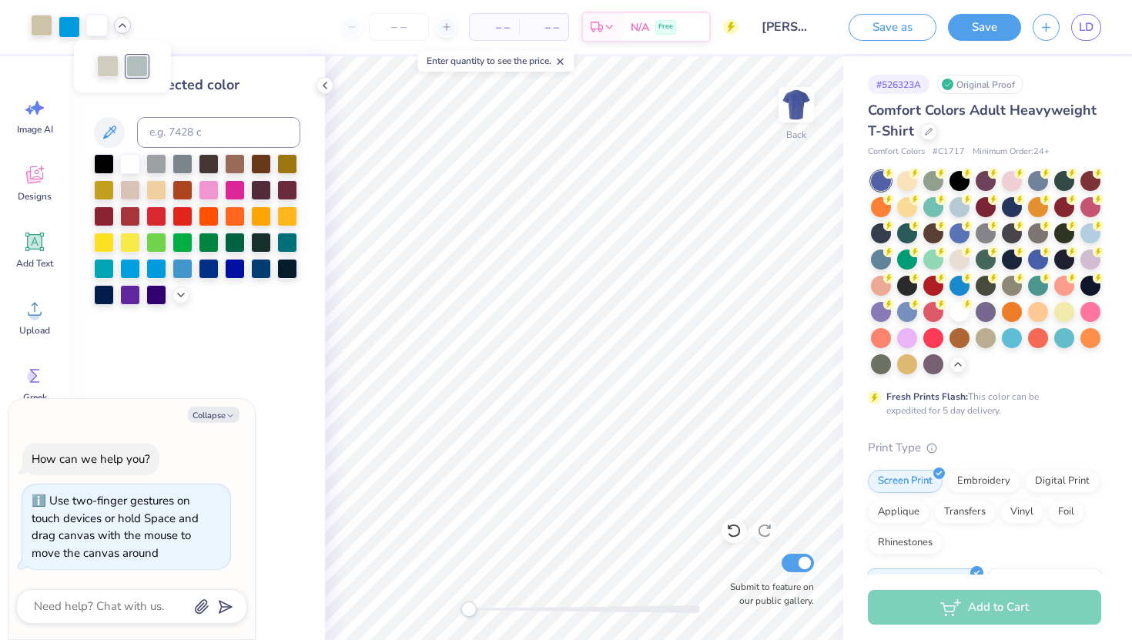
click at [91, 20] on div at bounding box center [97, 26] width 22 height 22
click at [135, 60] on div at bounding box center [137, 65] width 22 height 22
click at [104, 62] on div at bounding box center [108, 65] width 22 height 22
click at [319, 98] on div "Change selected color" at bounding box center [197, 347] width 256 height 583
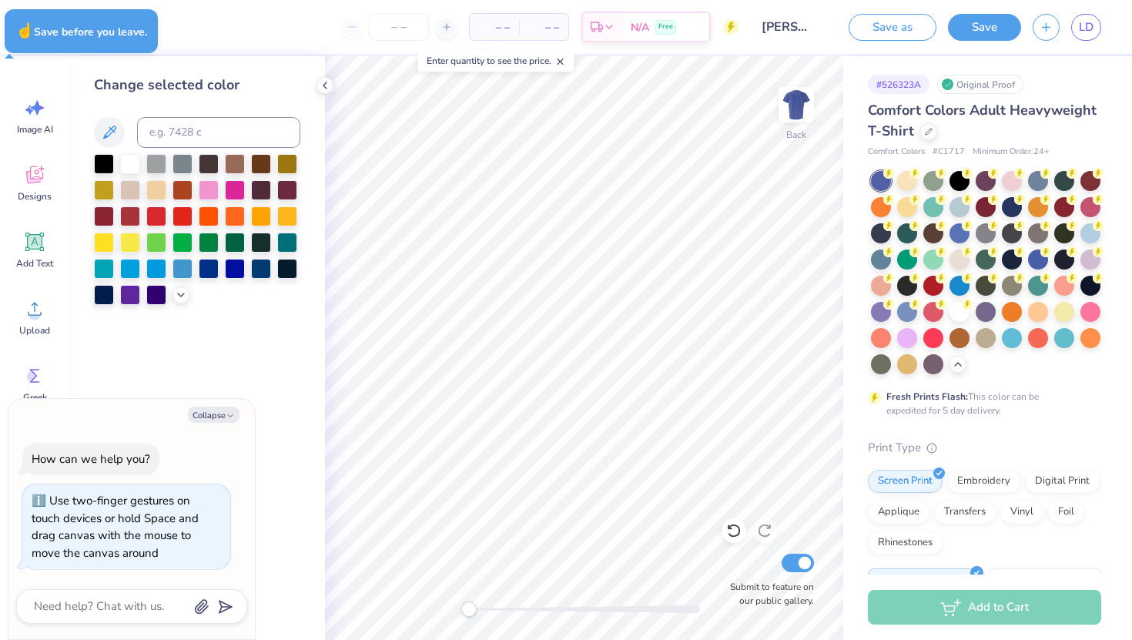
type textarea "x"
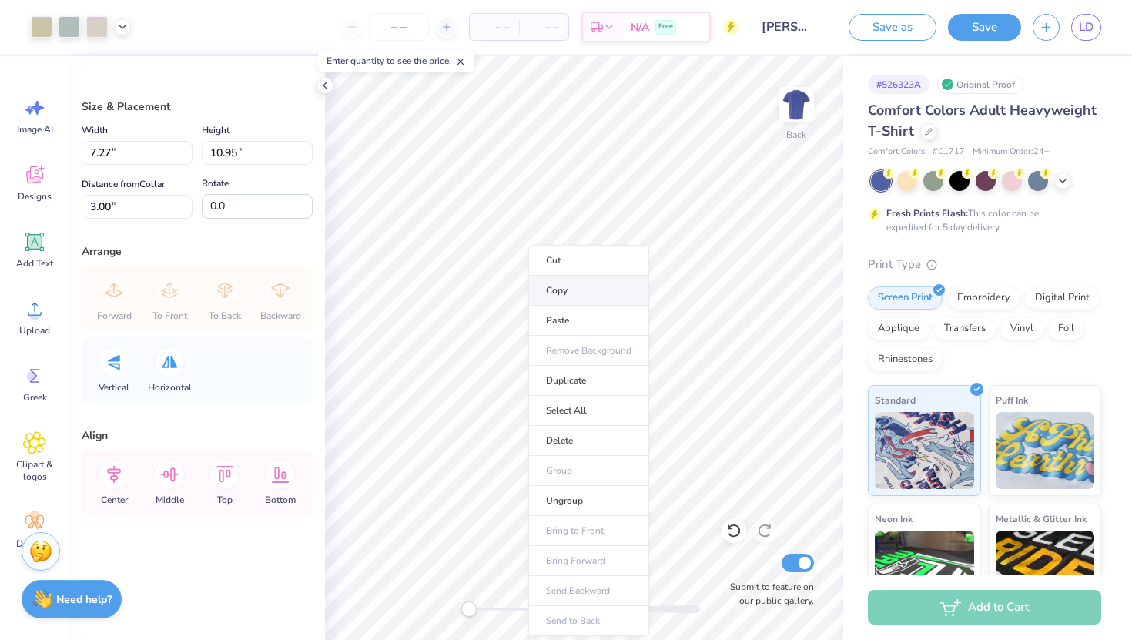
click at [551, 293] on li "Copy" at bounding box center [588, 291] width 121 height 30
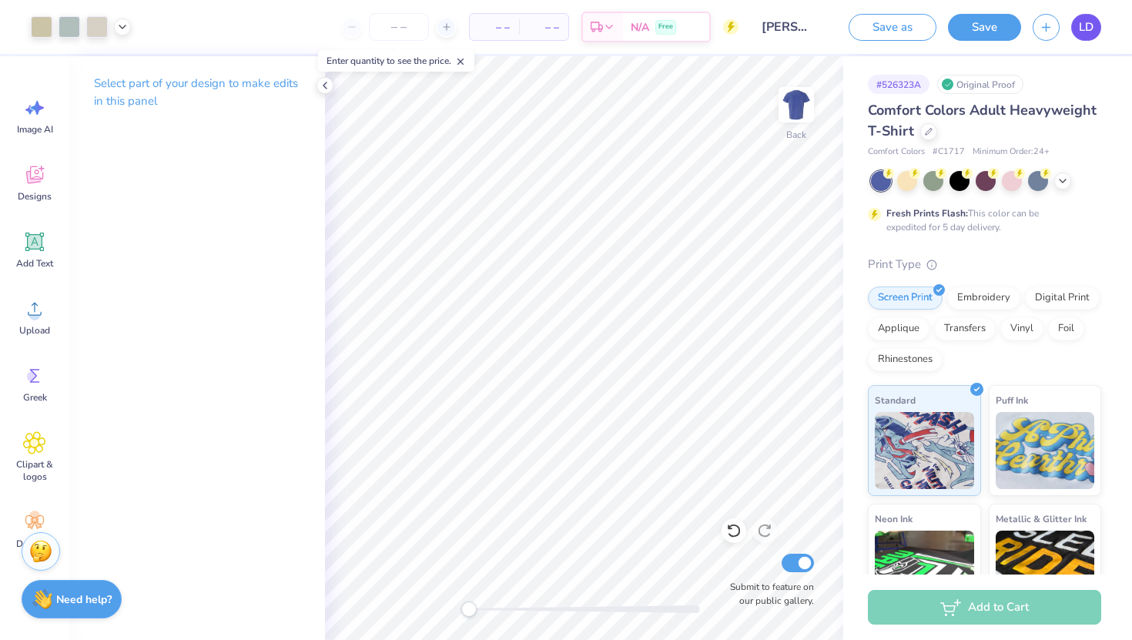
click at [1091, 30] on span "LD" at bounding box center [1085, 27] width 15 height 18
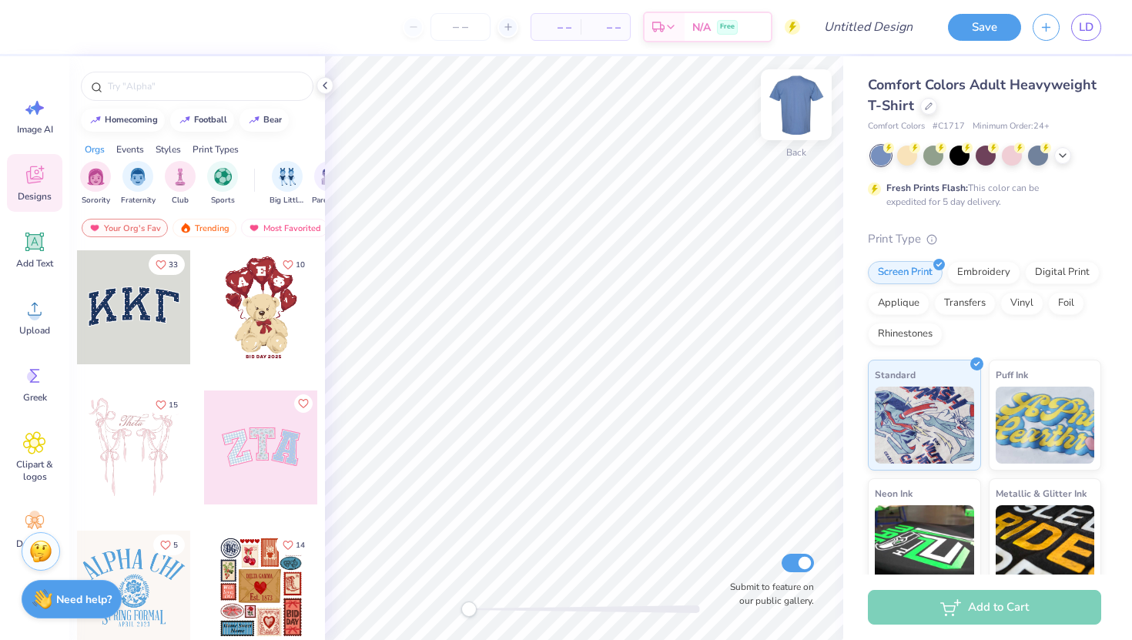
click at [802, 103] on img at bounding box center [796, 105] width 62 height 62
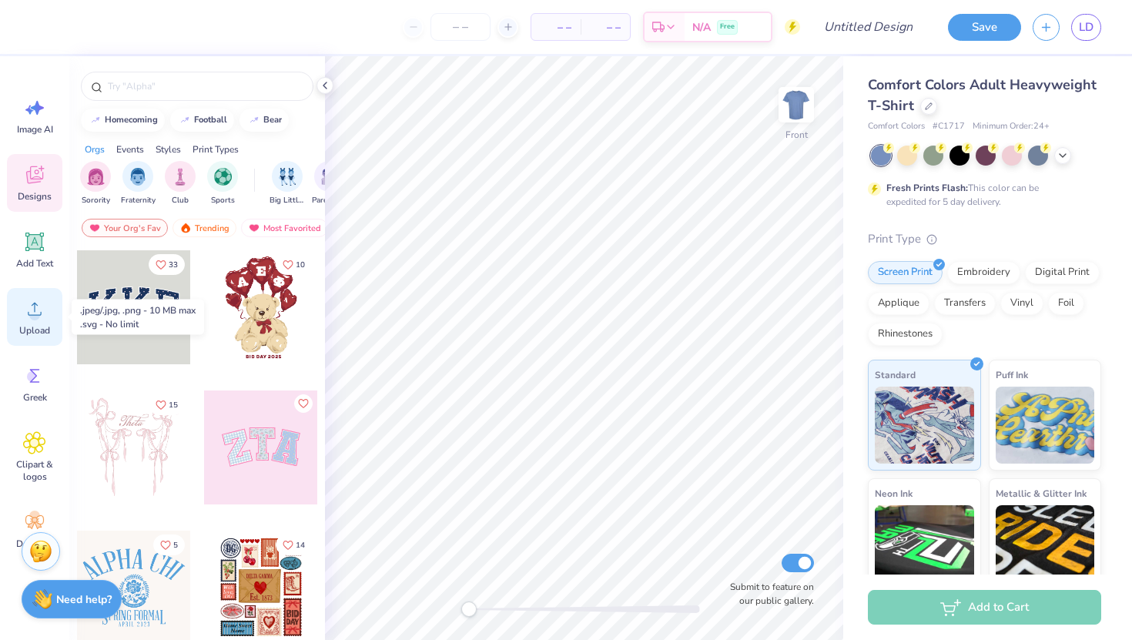
click at [35, 313] on circle at bounding box center [34, 314] width 11 height 11
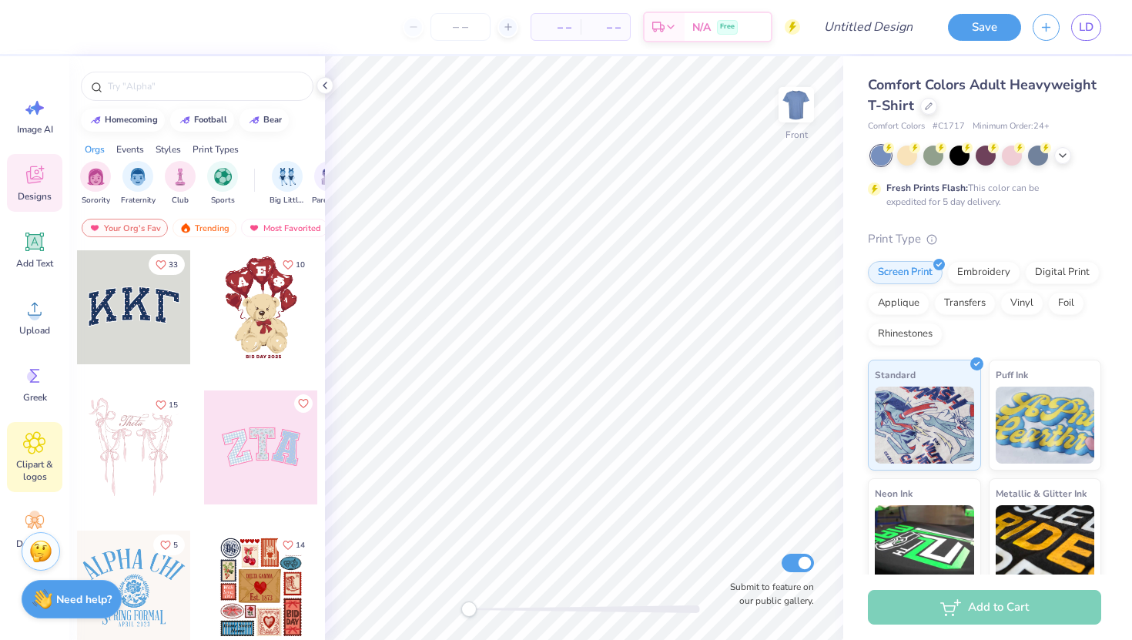
click at [42, 444] on icon at bounding box center [35, 443] width 22 height 22
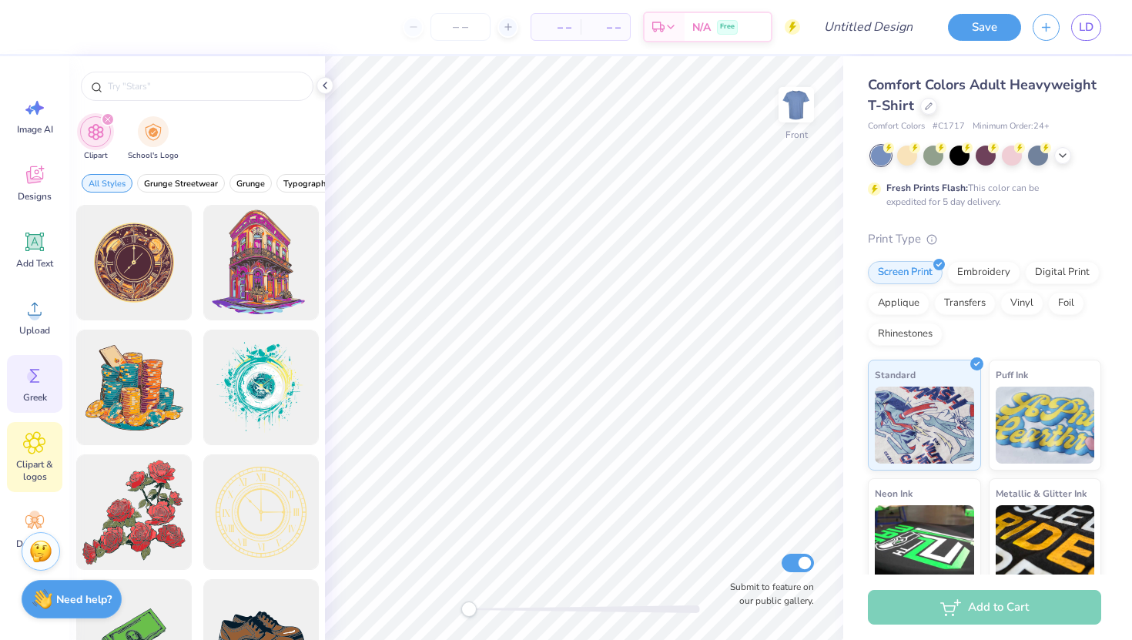
scroll to position [35, 0]
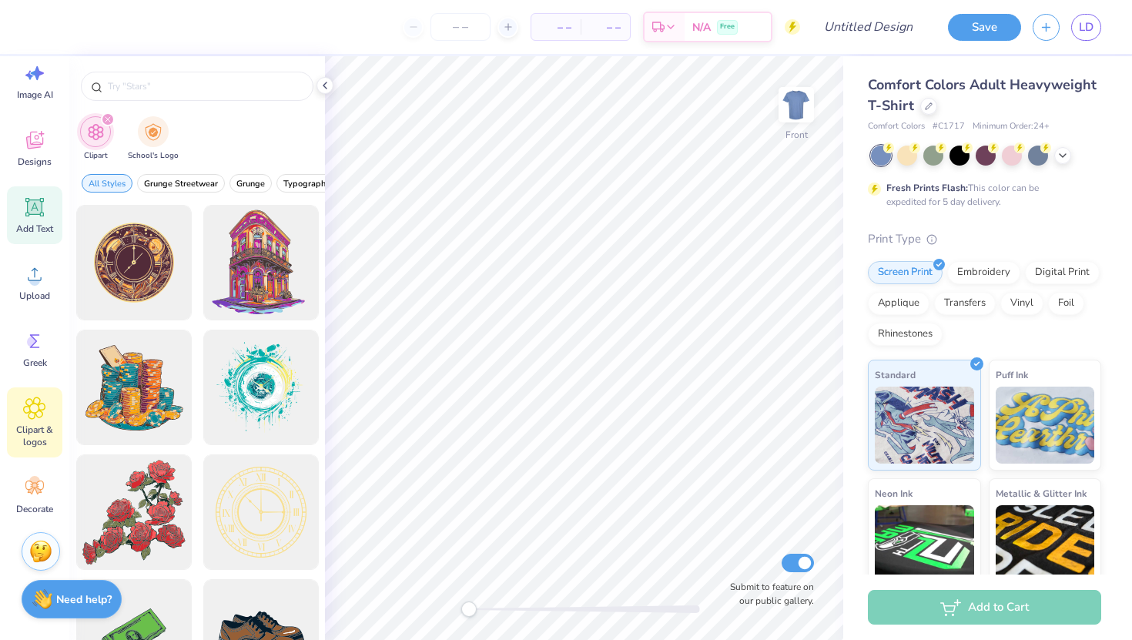
click at [38, 209] on icon at bounding box center [35, 207] width 15 height 15
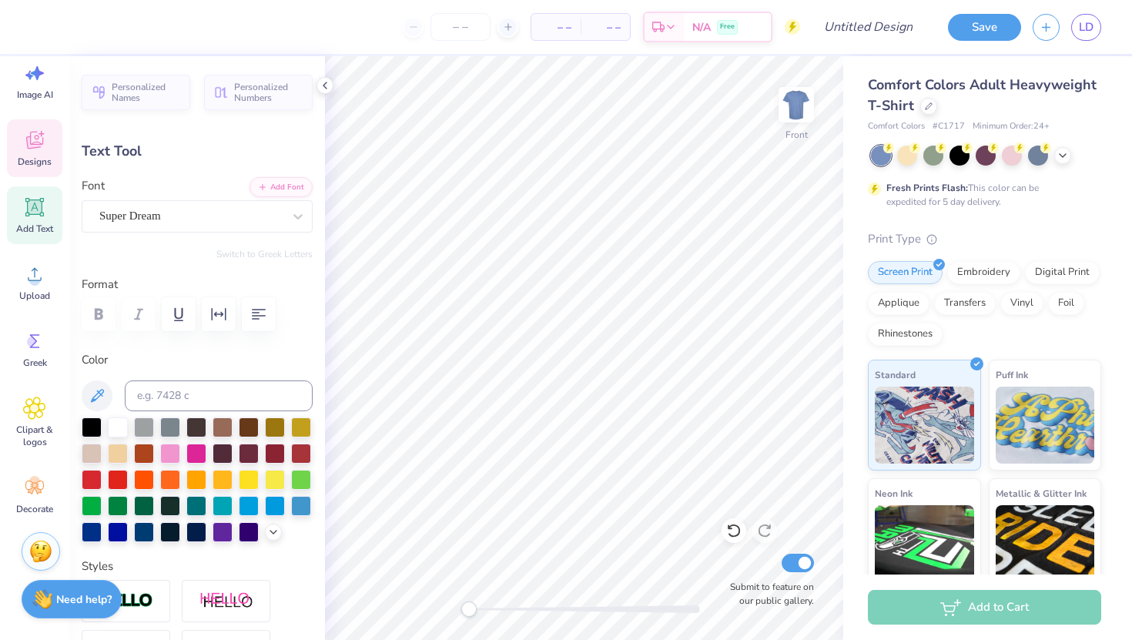
click at [21, 133] on div "Designs" at bounding box center [34, 148] width 55 height 58
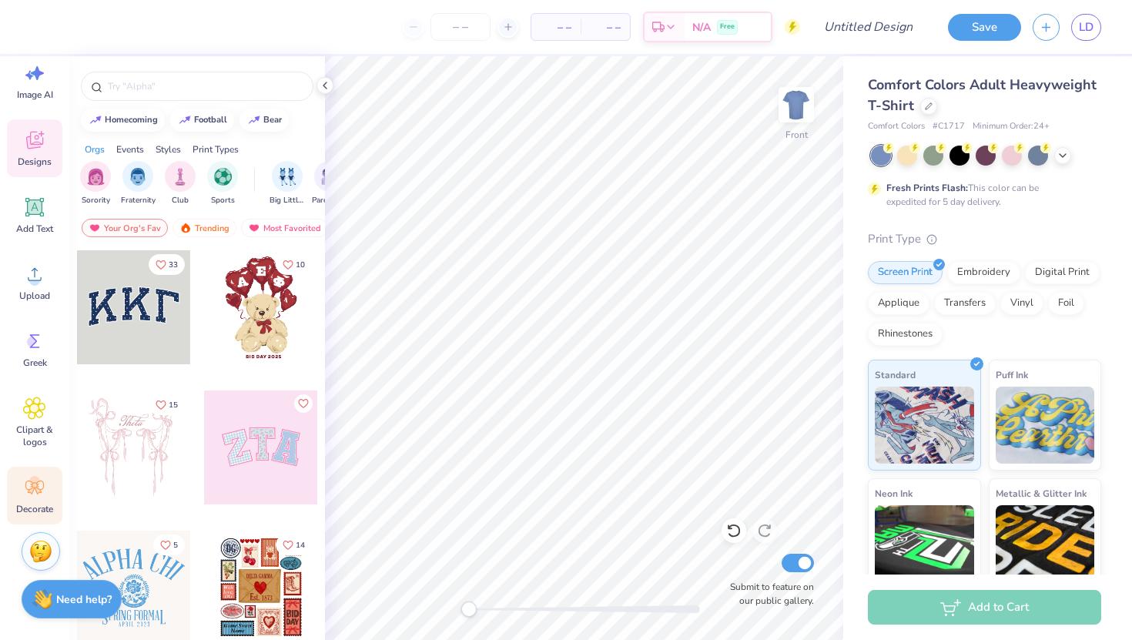
click at [25, 505] on span "Decorate" at bounding box center [34, 509] width 37 height 12
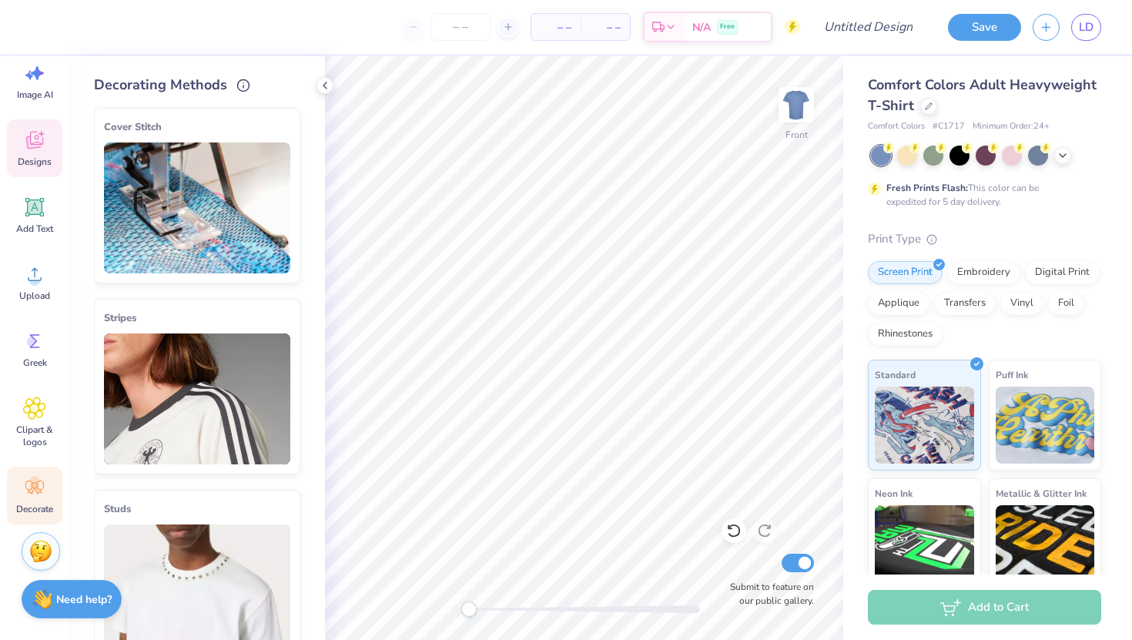
click at [37, 147] on icon at bounding box center [34, 141] width 17 height 18
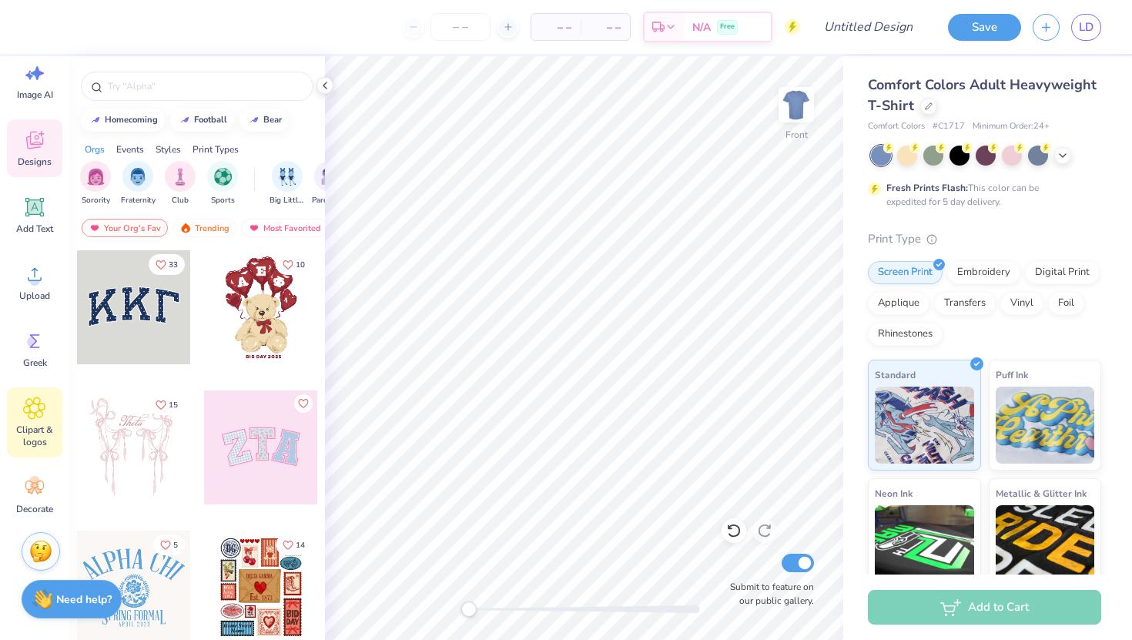
click at [35, 422] on div "Clipart & logos" at bounding box center [34, 422] width 55 height 70
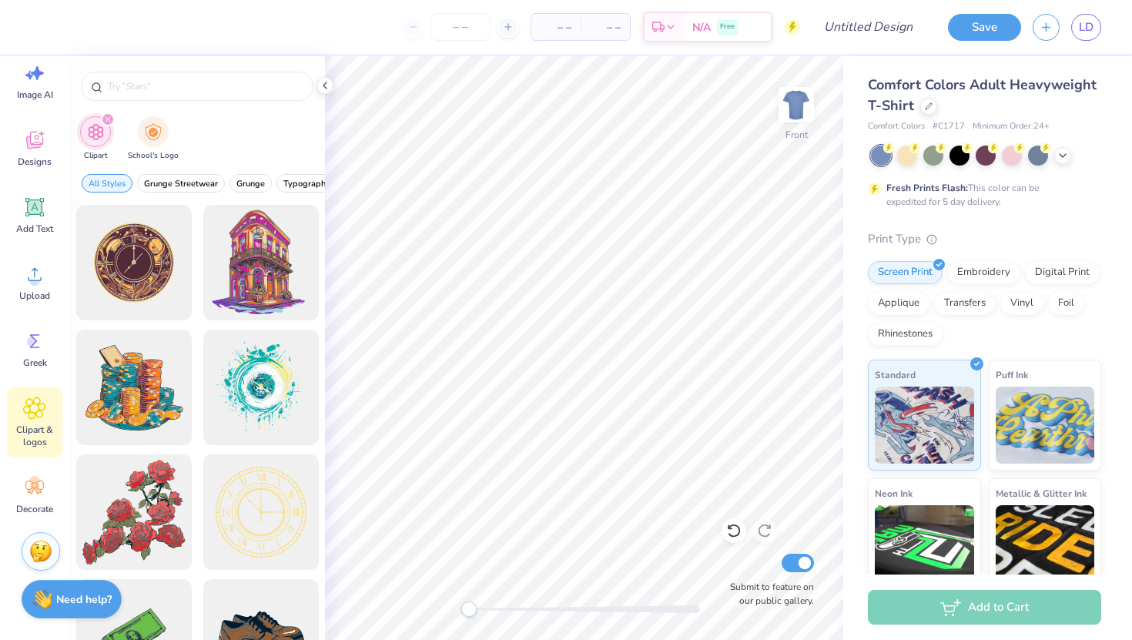
click at [112, 116] on div "filter for Clipart" at bounding box center [108, 119] width 14 height 14
click at [139, 122] on div "filter for School's Logo" at bounding box center [153, 130] width 31 height 31
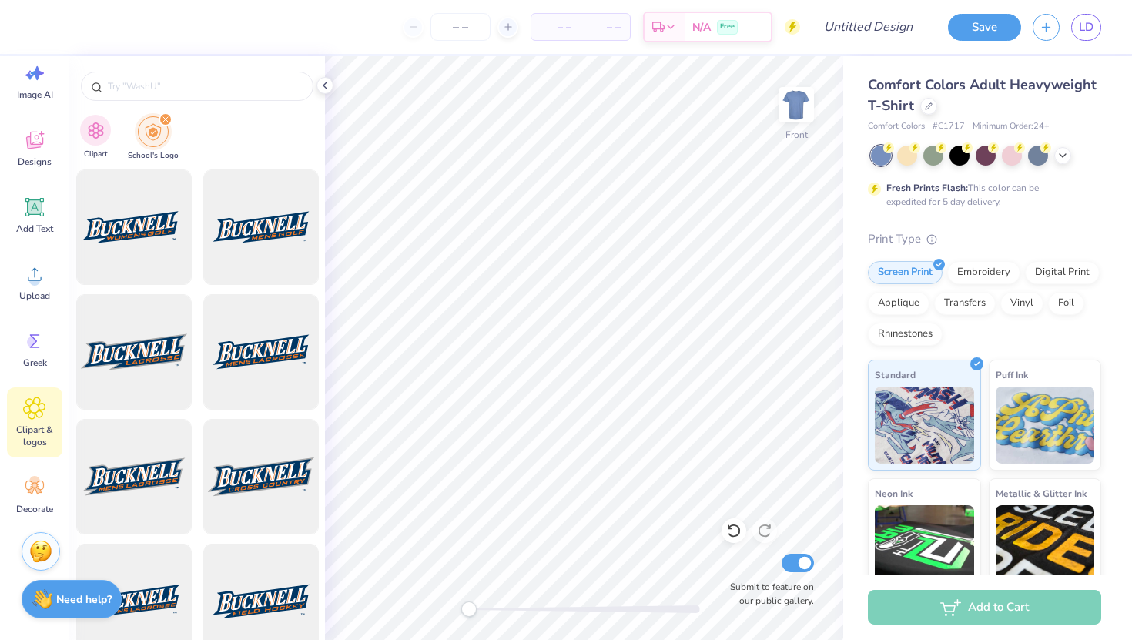
click at [109, 119] on div "Clipart" at bounding box center [95, 137] width 31 height 45
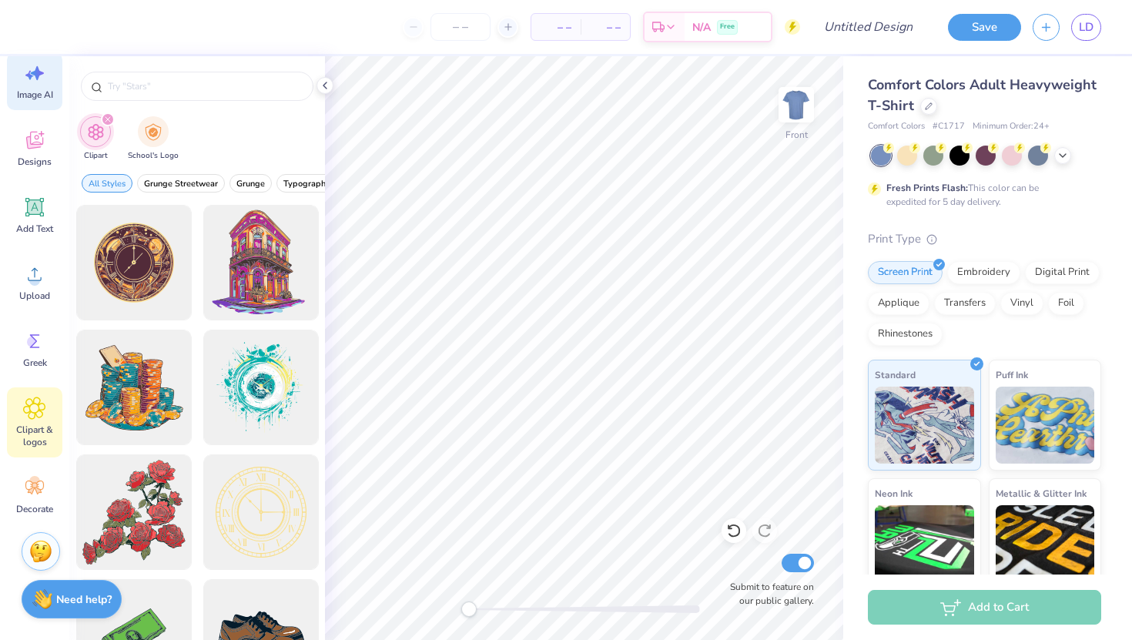
click at [32, 72] on icon at bounding box center [37, 73] width 13 height 14
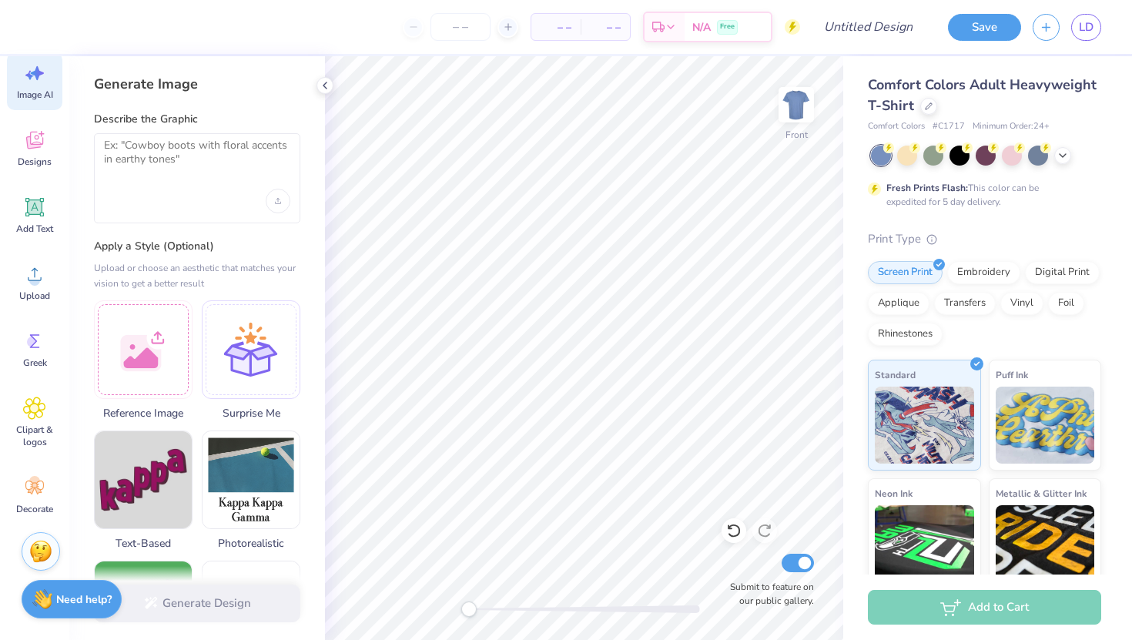
click at [175, 186] on div at bounding box center [197, 178] width 206 height 90
click at [157, 147] on textarea at bounding box center [197, 158] width 186 height 38
click at [804, 102] on img at bounding box center [796, 105] width 62 height 62
click at [135, 165] on textarea at bounding box center [197, 158] width 186 height 38
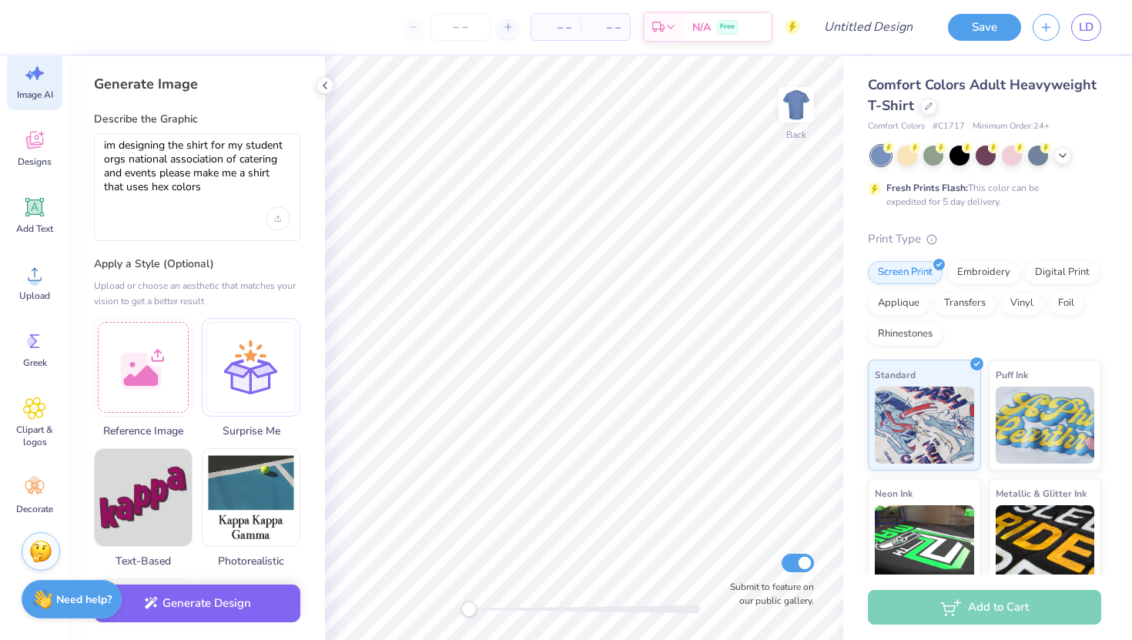
click at [1070, 150] on div at bounding box center [986, 155] width 230 height 20
click at [1068, 150] on div at bounding box center [1062, 153] width 17 height 17
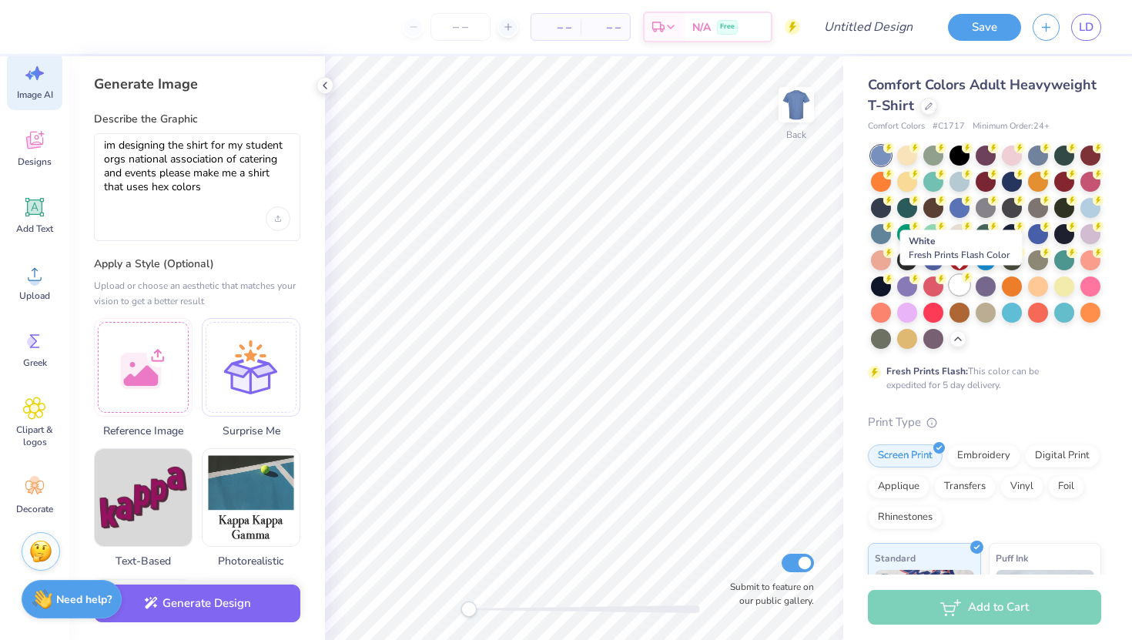
click at [955, 289] on div at bounding box center [959, 285] width 20 height 20
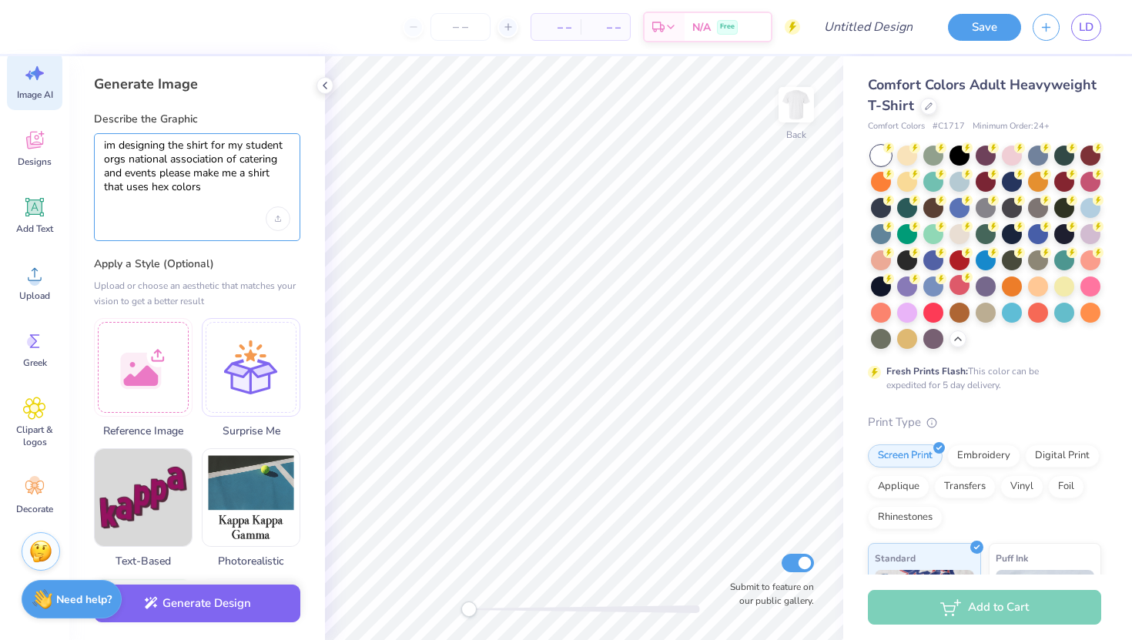
click at [215, 189] on textarea "im designing the shirt for my student orgs national association of catering and…" at bounding box center [197, 167] width 186 height 56
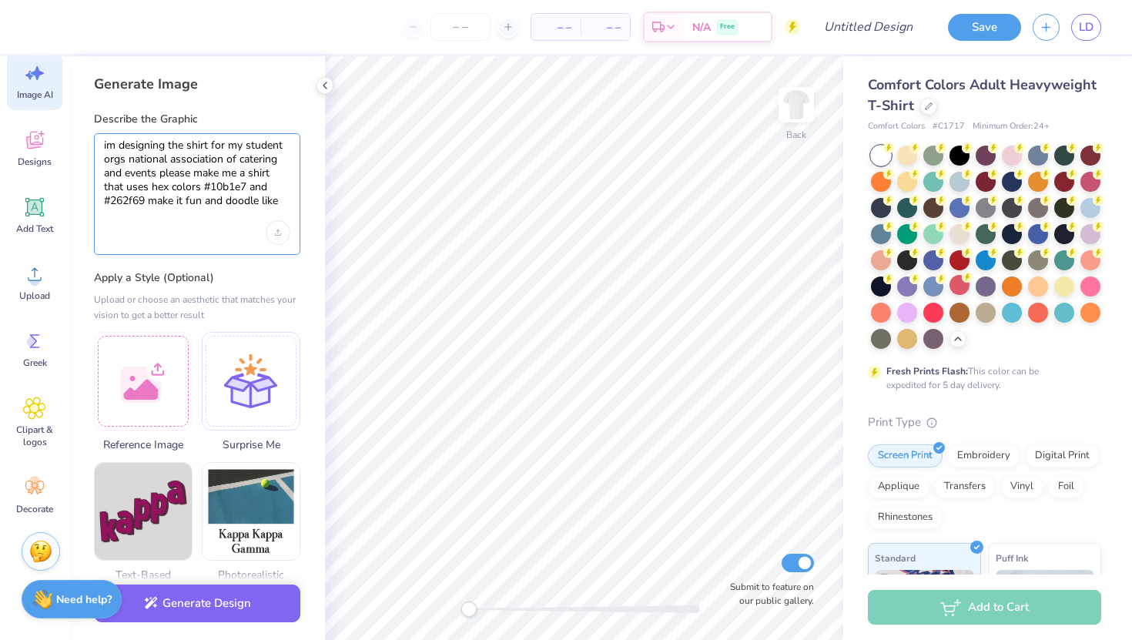
click at [156, 173] on textarea "im designing the shirt for my student orgs national association of catering and…" at bounding box center [197, 174] width 186 height 70
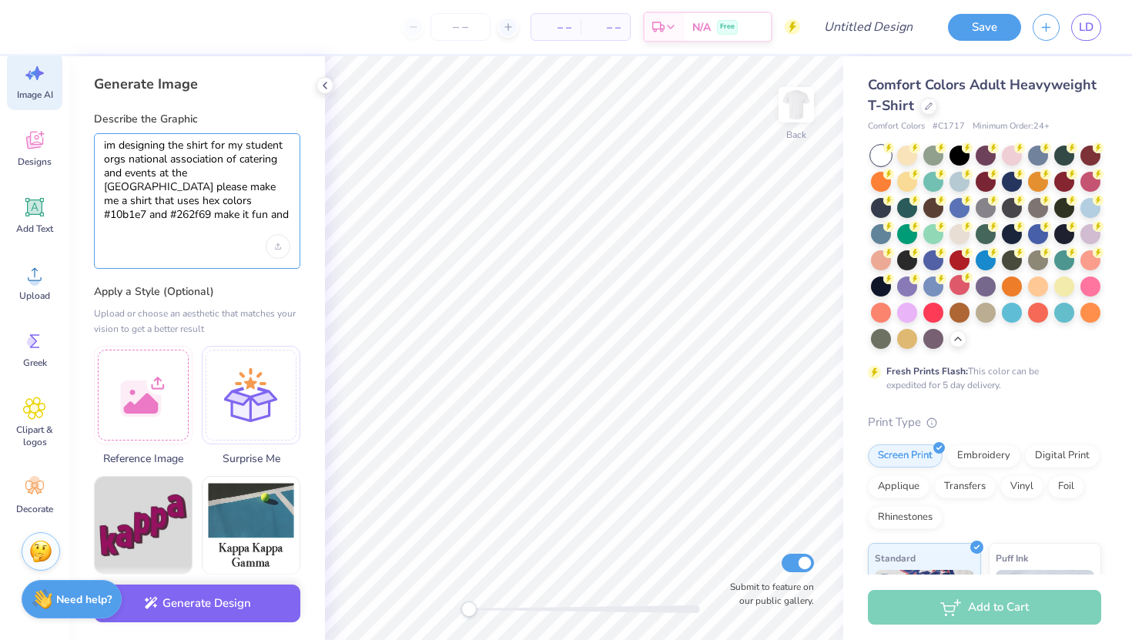
click at [281, 216] on textarea "im designing the shirt for my student orgs national association of catering and…" at bounding box center [197, 181] width 186 height 84
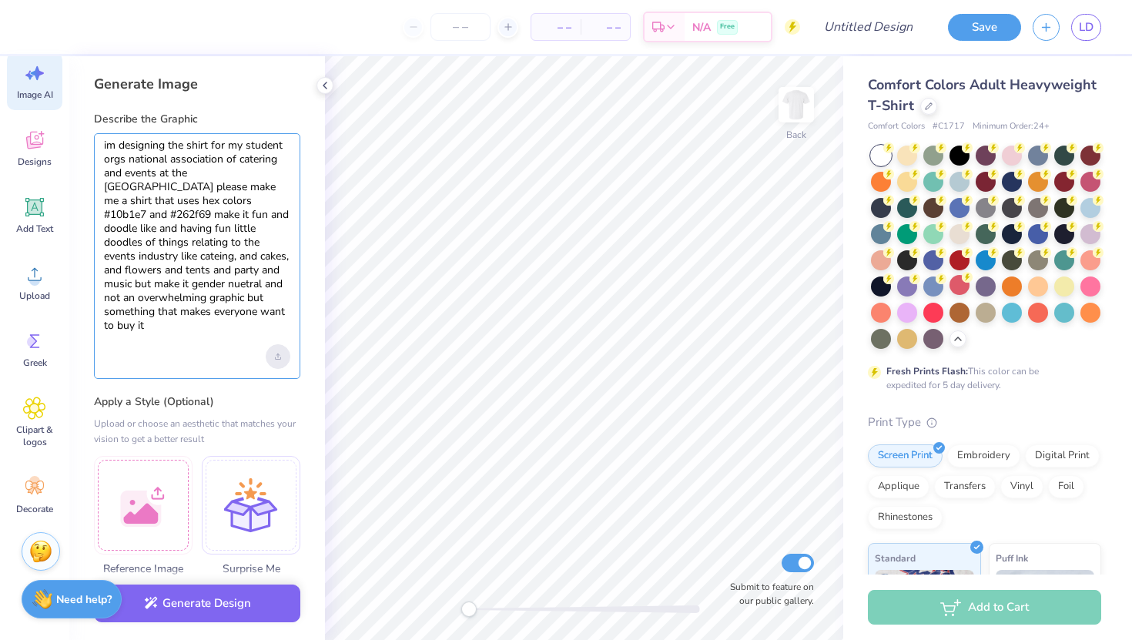
type textarea "im designing the shirt for my student orgs national association of catering and…"
click at [272, 355] on div "Upload image" at bounding box center [278, 356] width 25 height 25
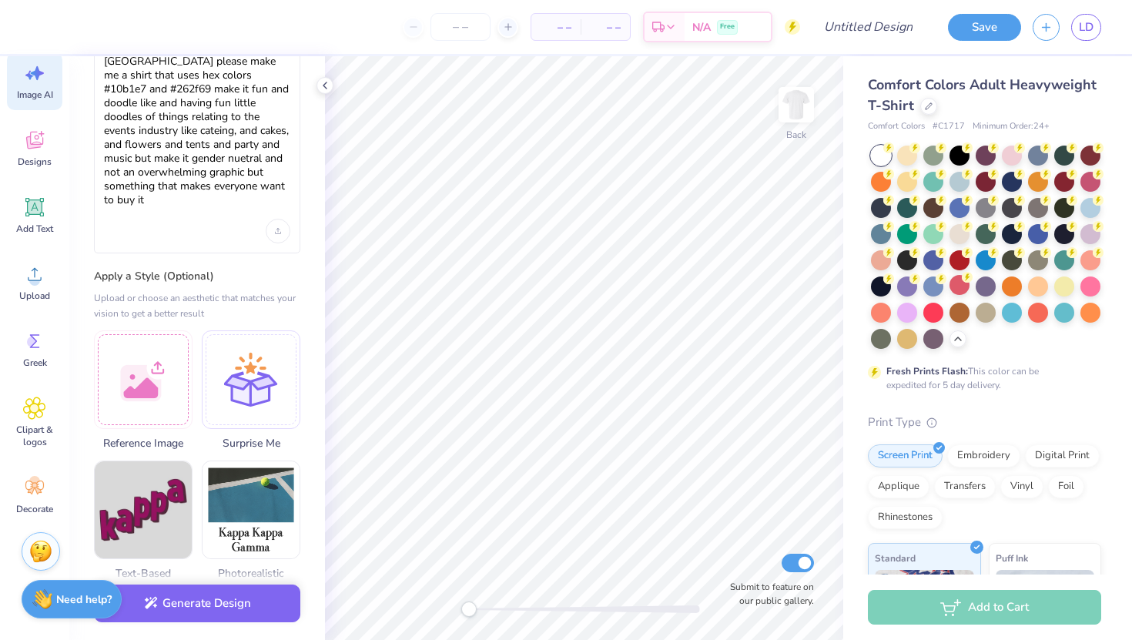
scroll to position [135, 0]
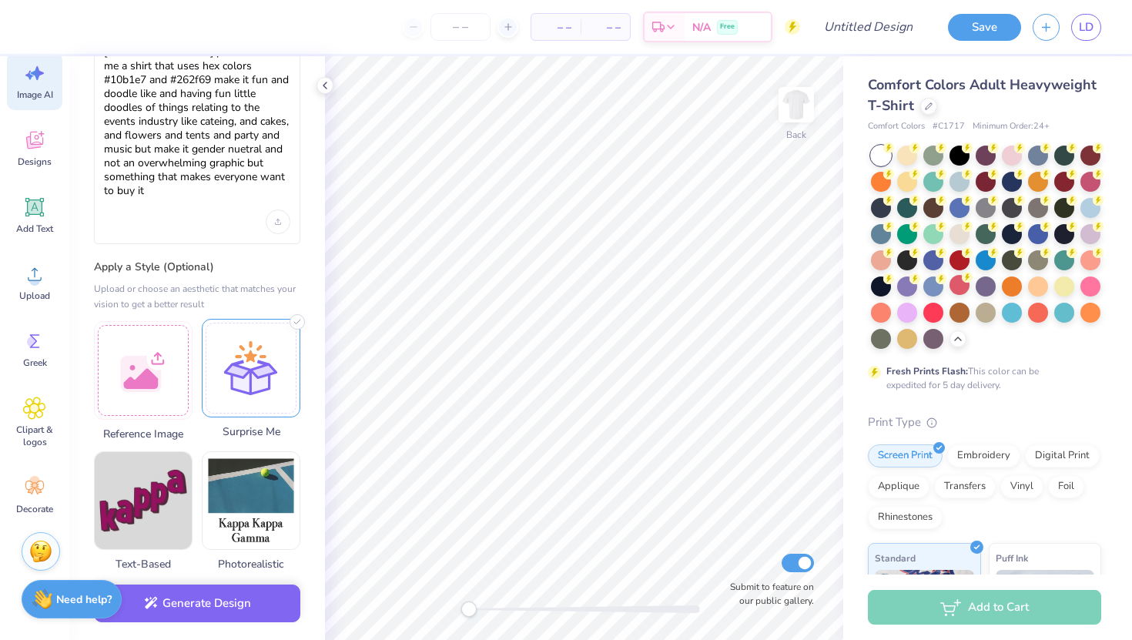
click at [241, 386] on div at bounding box center [251, 368] width 99 height 99
click at [229, 608] on button "Generate Design" at bounding box center [197, 599] width 206 height 38
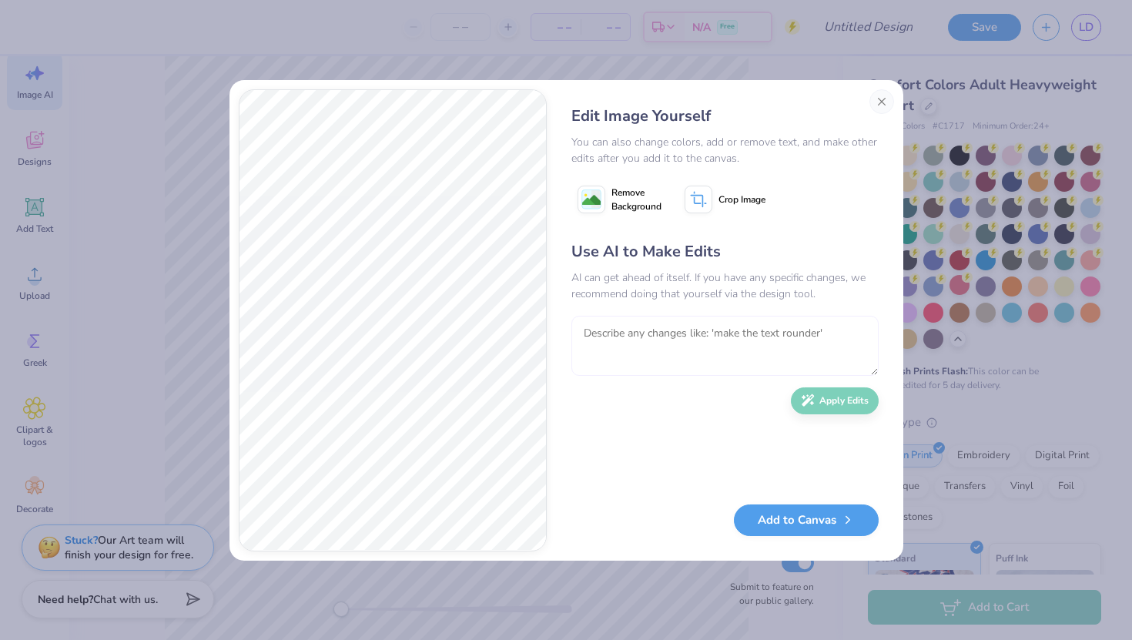
click at [658, 351] on textarea at bounding box center [724, 346] width 307 height 60
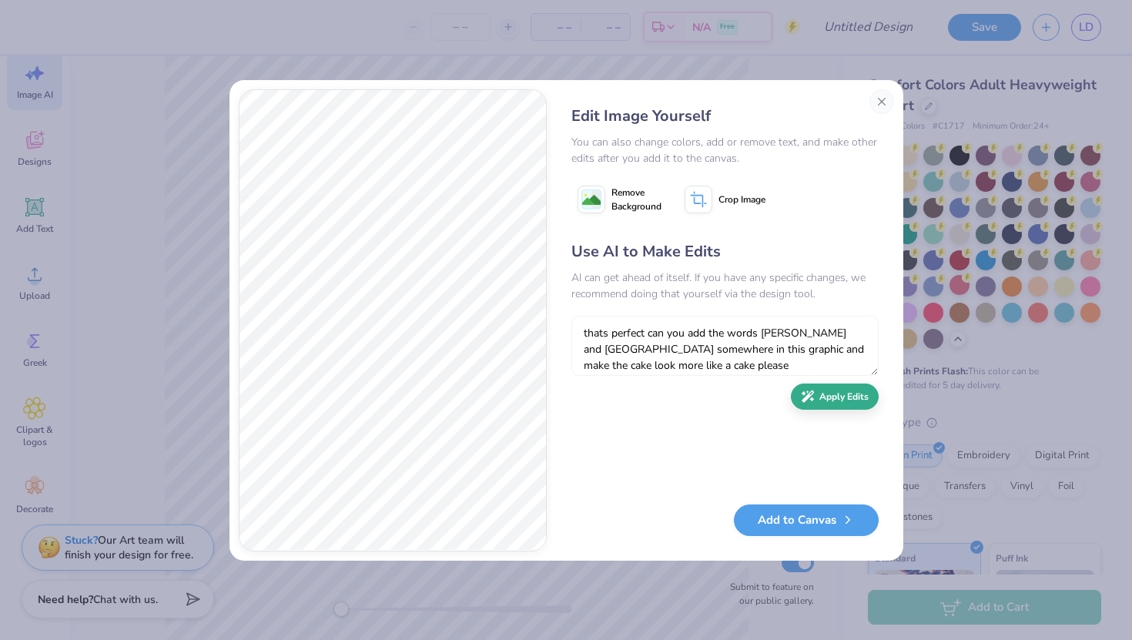
type textarea "thats perfect can you add the words NACE and University of Houston somewhere in…"
click at [826, 391] on button "Apply Edits" at bounding box center [835, 396] width 88 height 27
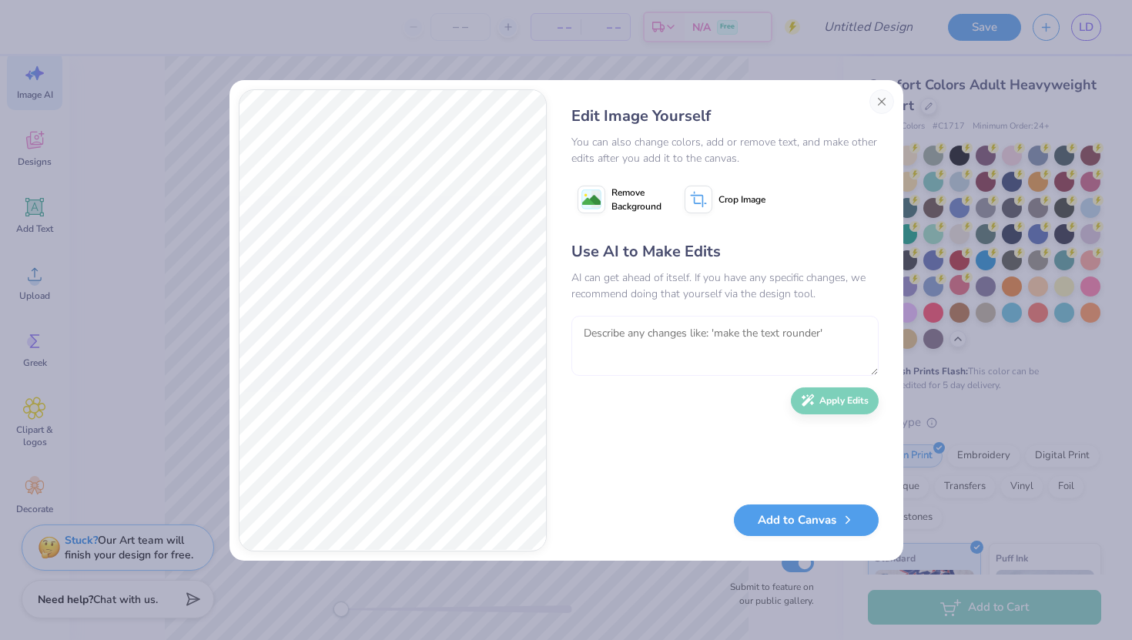
click at [629, 330] on textarea at bounding box center [724, 346] width 307 height 60
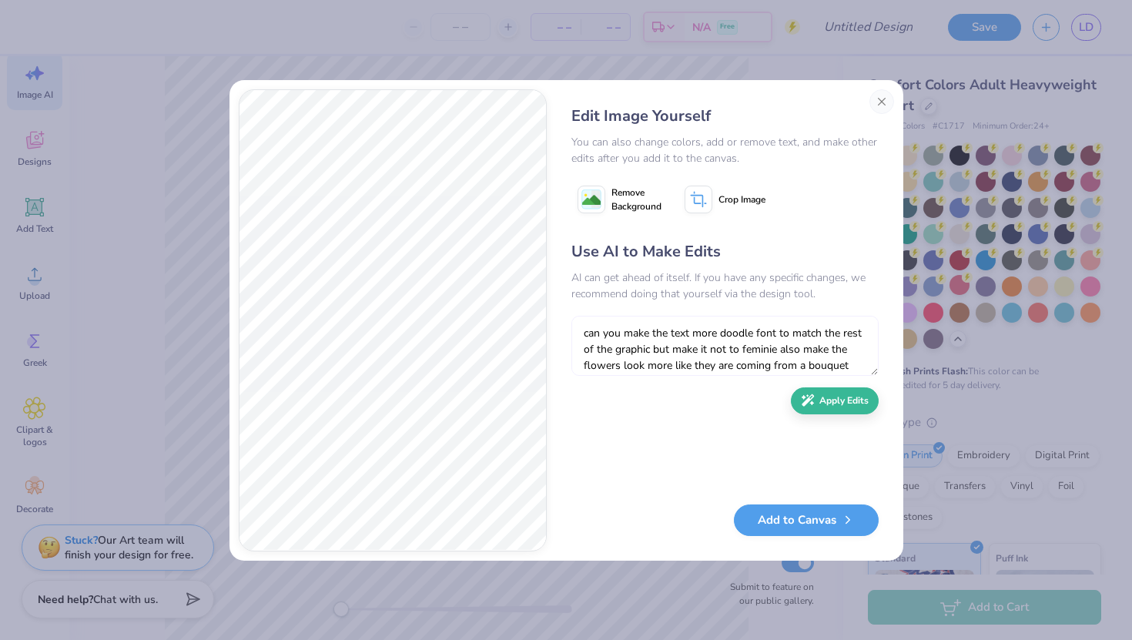
scroll to position [14, 0]
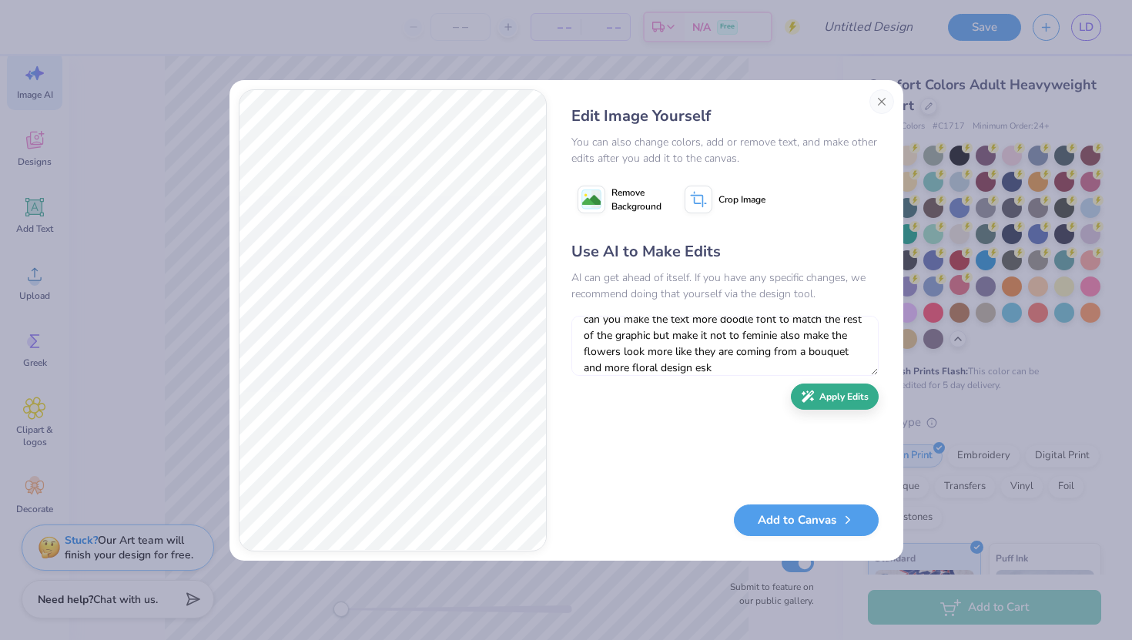
type textarea "can you make the text more doodle font to match the rest of the graphic but mak…"
click at [824, 401] on button "Apply Edits" at bounding box center [835, 396] width 88 height 27
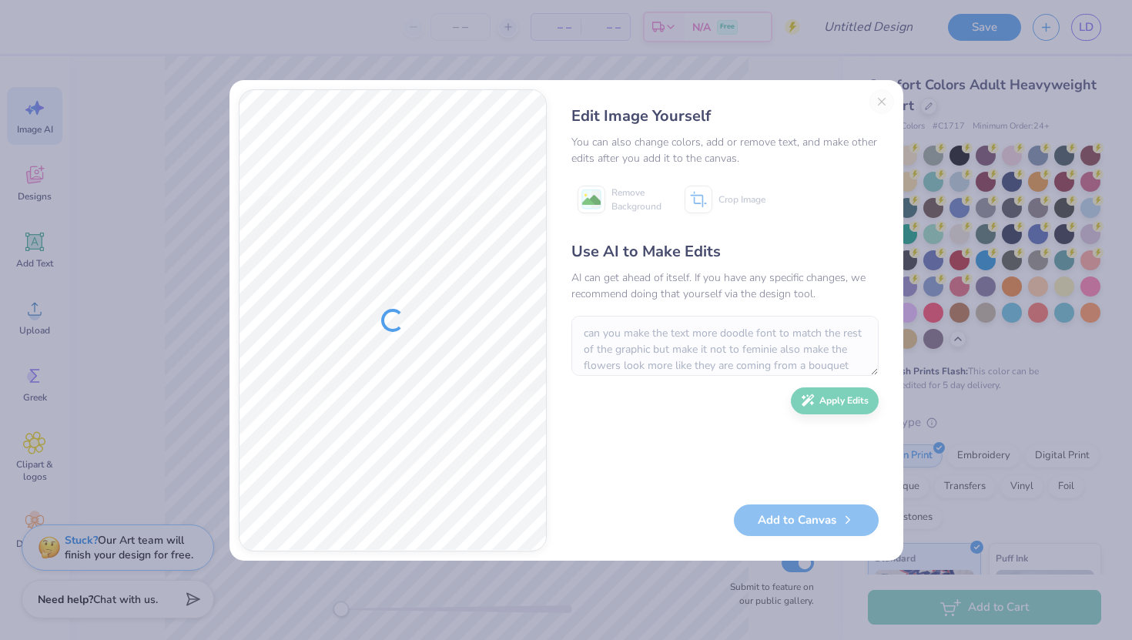
scroll to position [14, 0]
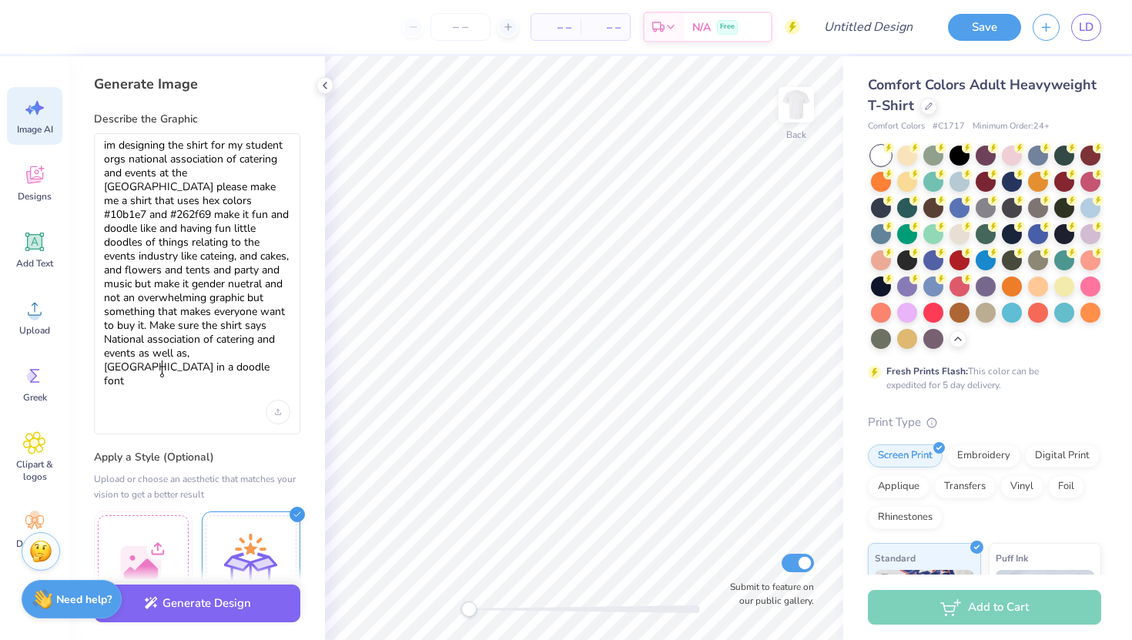
type textarea "im designing the shirt for my student orgs national association of catering and…"
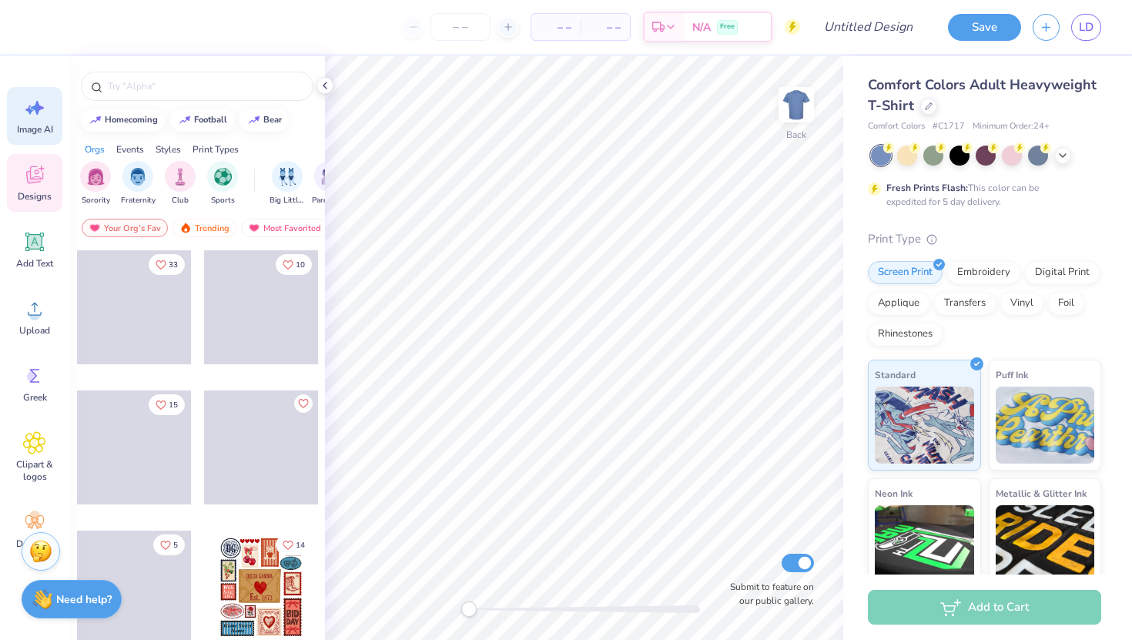
click at [36, 137] on div "Image AI" at bounding box center [34, 116] width 55 height 58
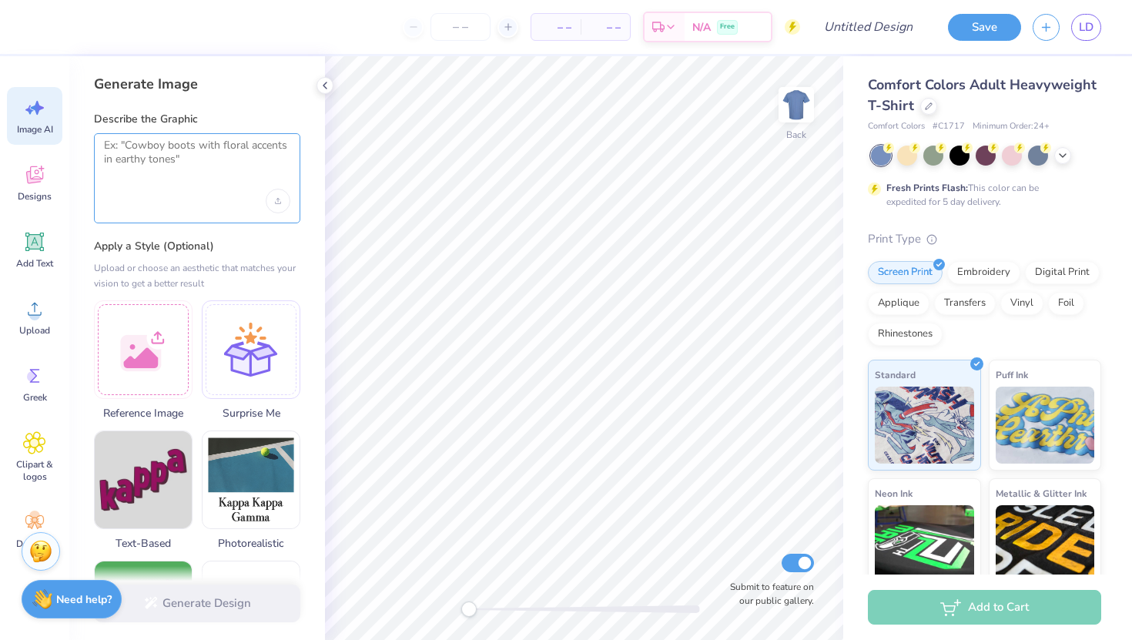
click at [194, 173] on textarea at bounding box center [197, 158] width 186 height 38
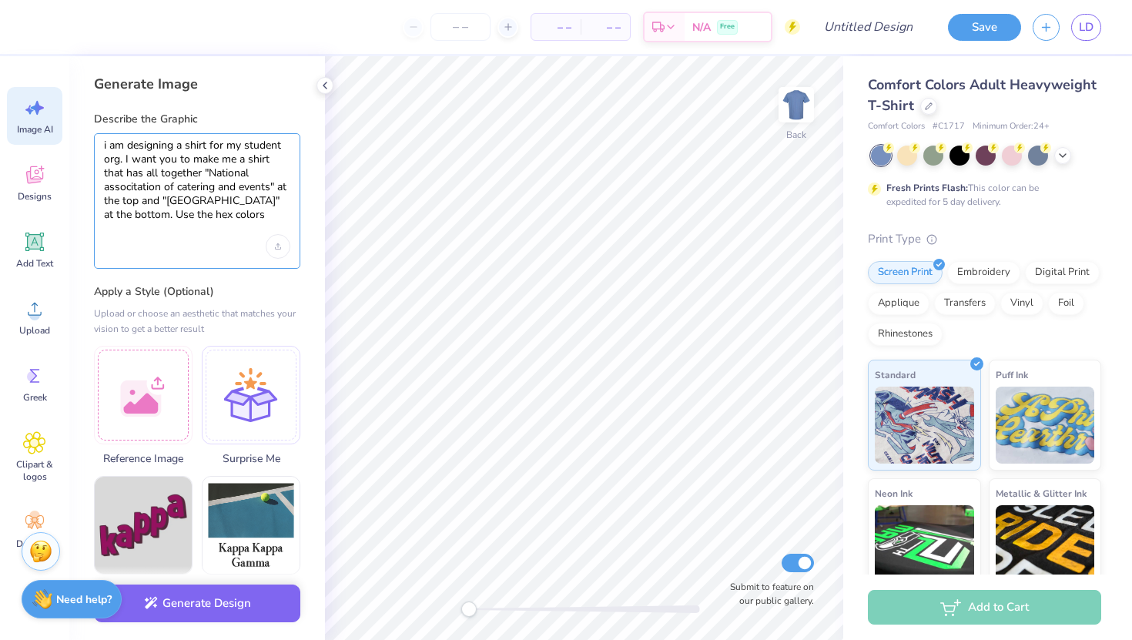
click at [240, 216] on textarea "i am designing a shirt for my student org. I want you to make me a shirt that h…" at bounding box center [197, 181] width 186 height 84
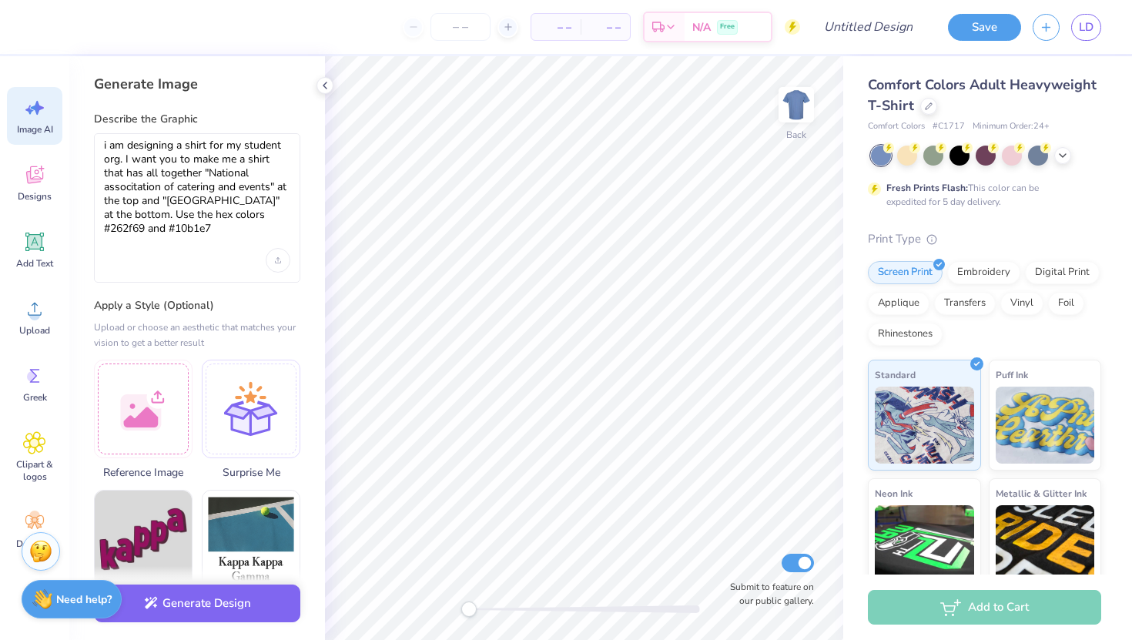
click at [218, 254] on div at bounding box center [197, 260] width 186 height 25
click at [159, 228] on textarea "i am designing a shirt for my student org. I want you to make me a shirt that h…" at bounding box center [197, 188] width 186 height 98
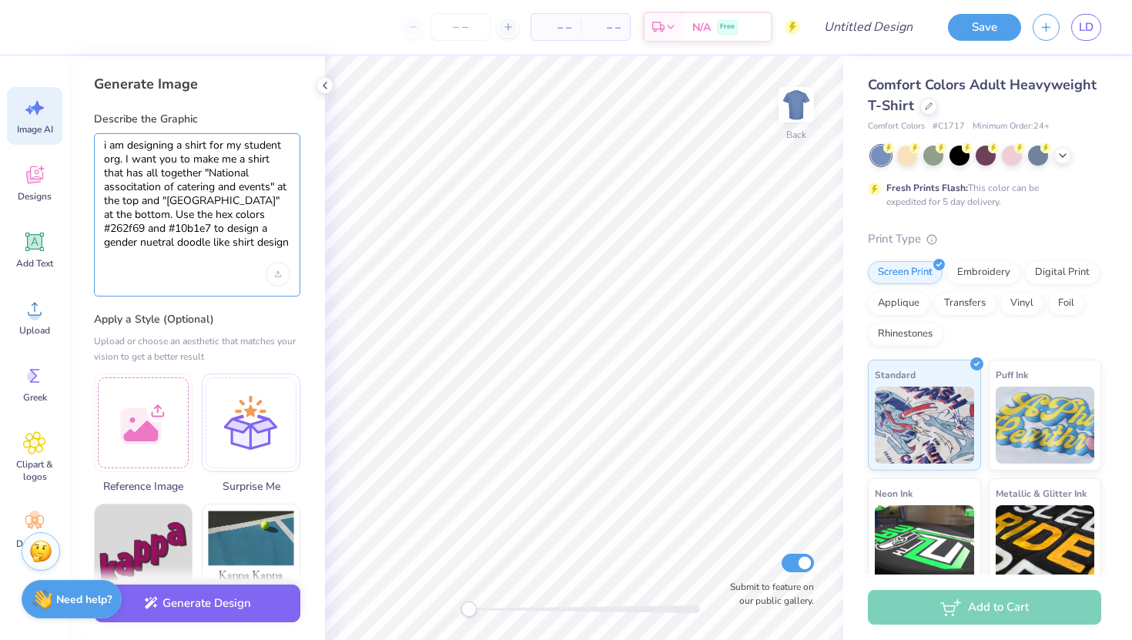
click at [220, 201] on textarea "i am designing a shirt for my student org. I want you to make me a shirt that h…" at bounding box center [197, 195] width 186 height 112
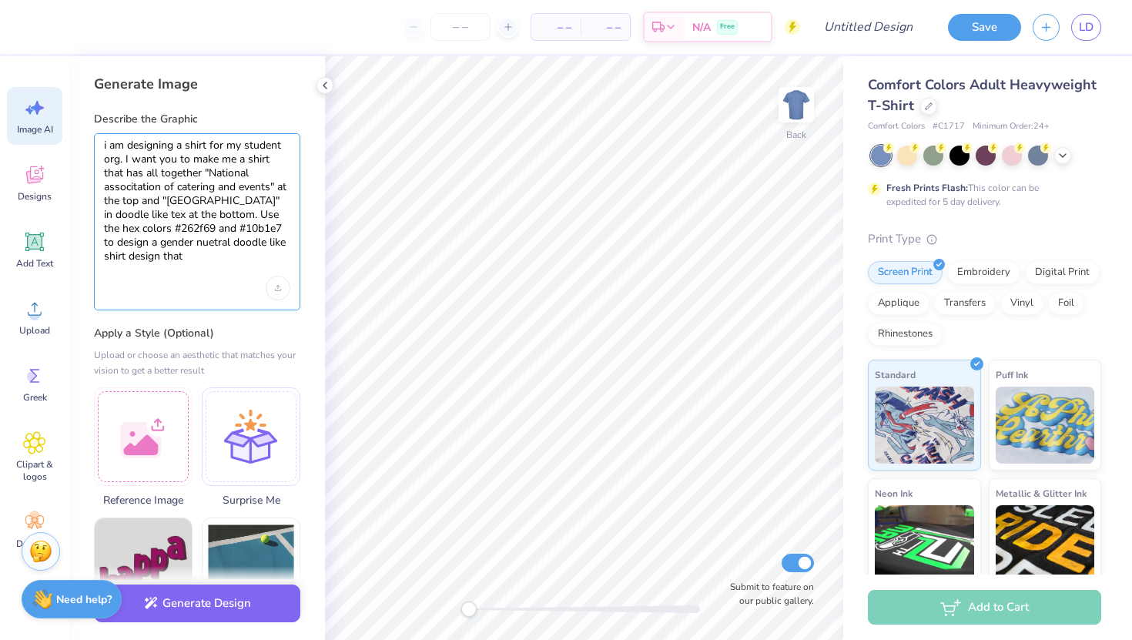
click at [218, 188] on textarea "i am designing a shirt for my student org. I want you to make me a shirt that h…" at bounding box center [197, 201] width 186 height 125
click at [179, 296] on div at bounding box center [197, 288] width 186 height 25
click at [275, 256] on textarea "i am designing a shirt for my student org. I want you to make me a shirt that h…" at bounding box center [197, 201] width 186 height 125
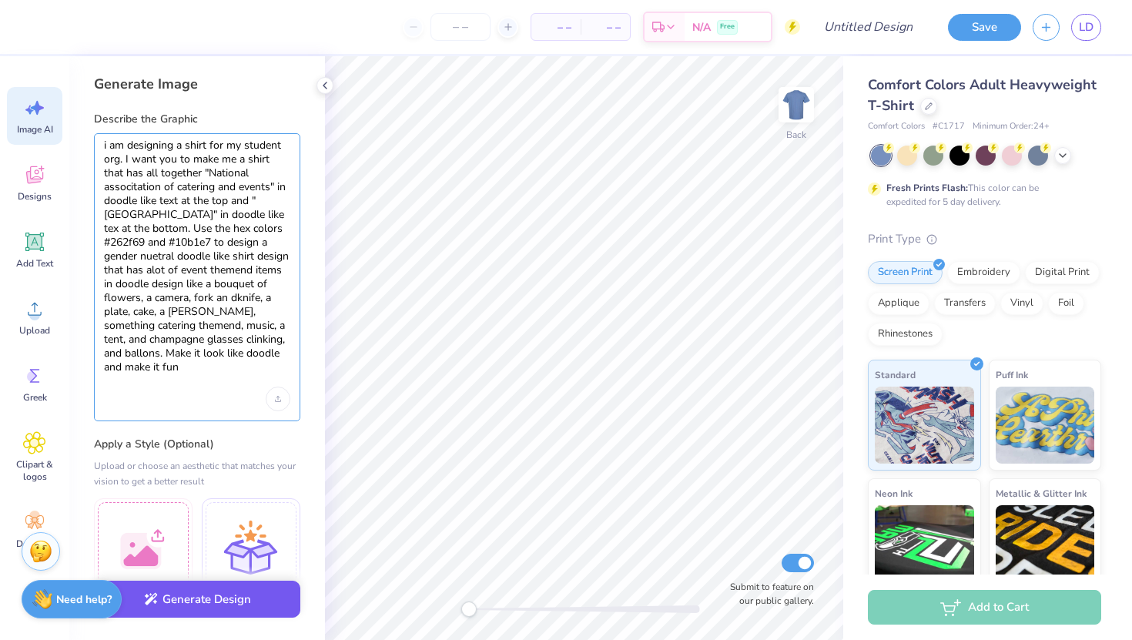
type textarea "i am designing a shirt for my student org. I want you to make me a shirt that h…"
click at [198, 607] on button "Generate Design" at bounding box center [197, 599] width 206 height 38
